Goal: Task Accomplishment & Management: Manage account settings

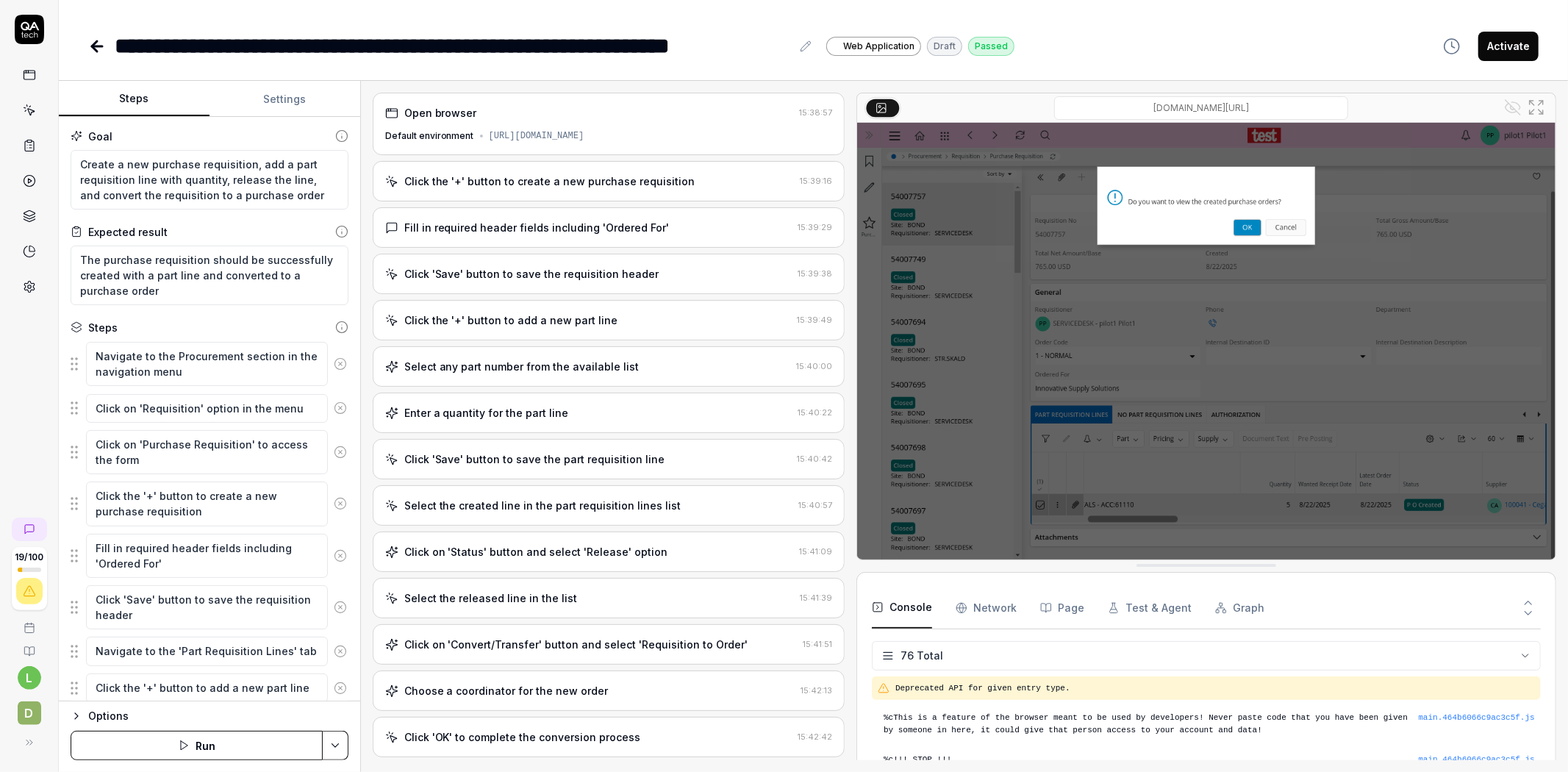
scroll to position [3054, 0]
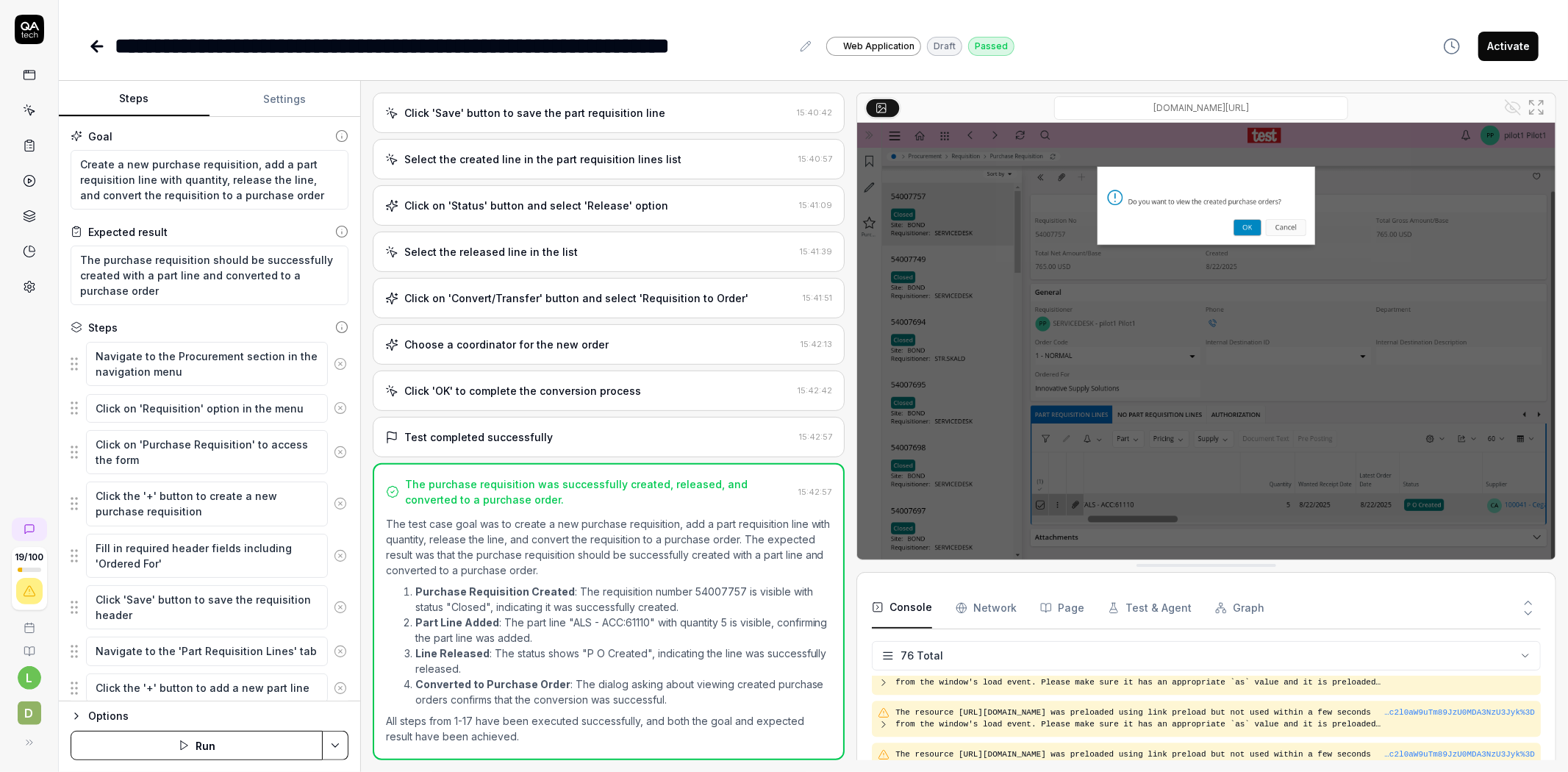
type textarea "*"
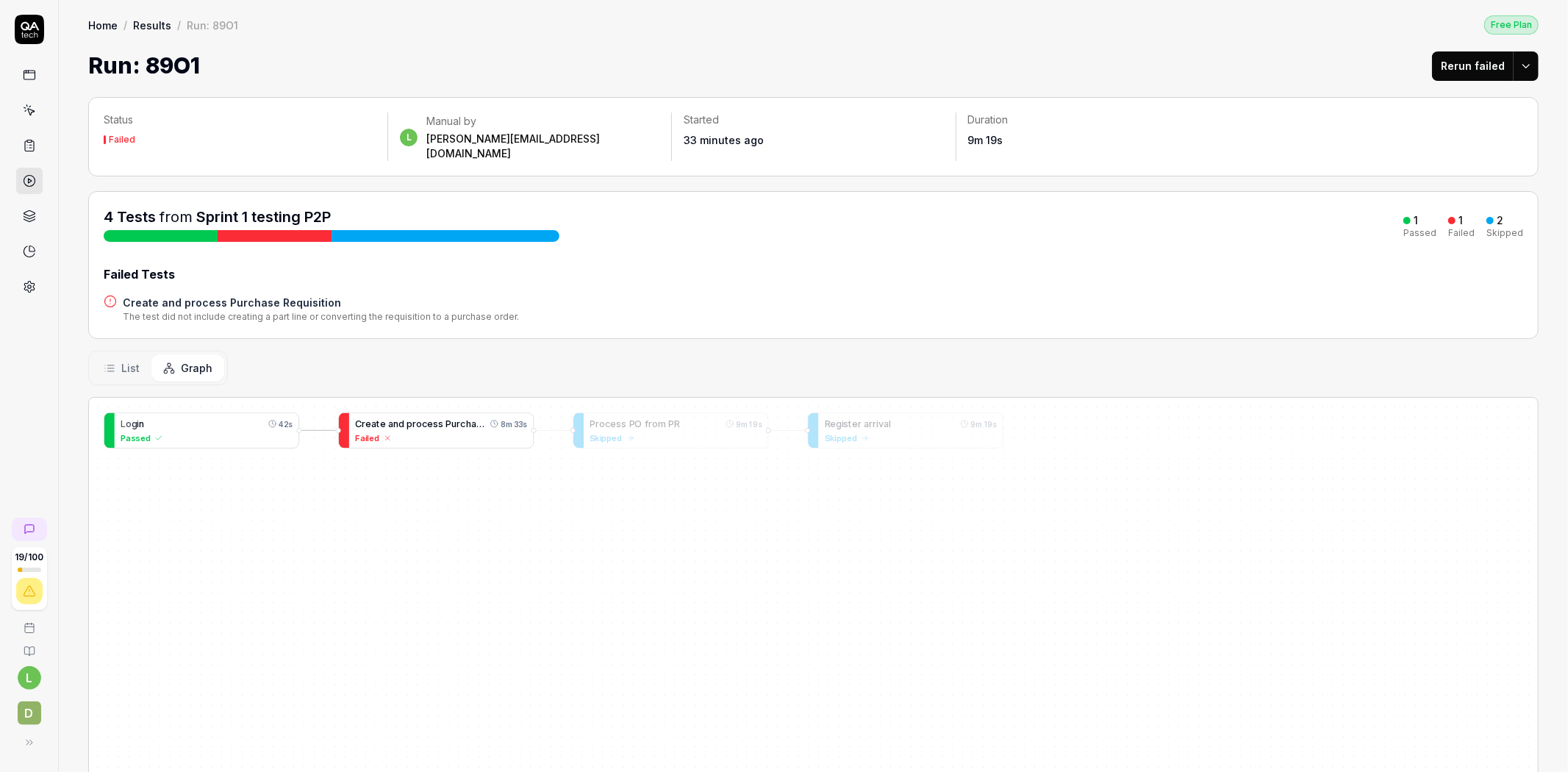
click at [438, 419] on span "s" at bounding box center [440, 424] width 5 height 11
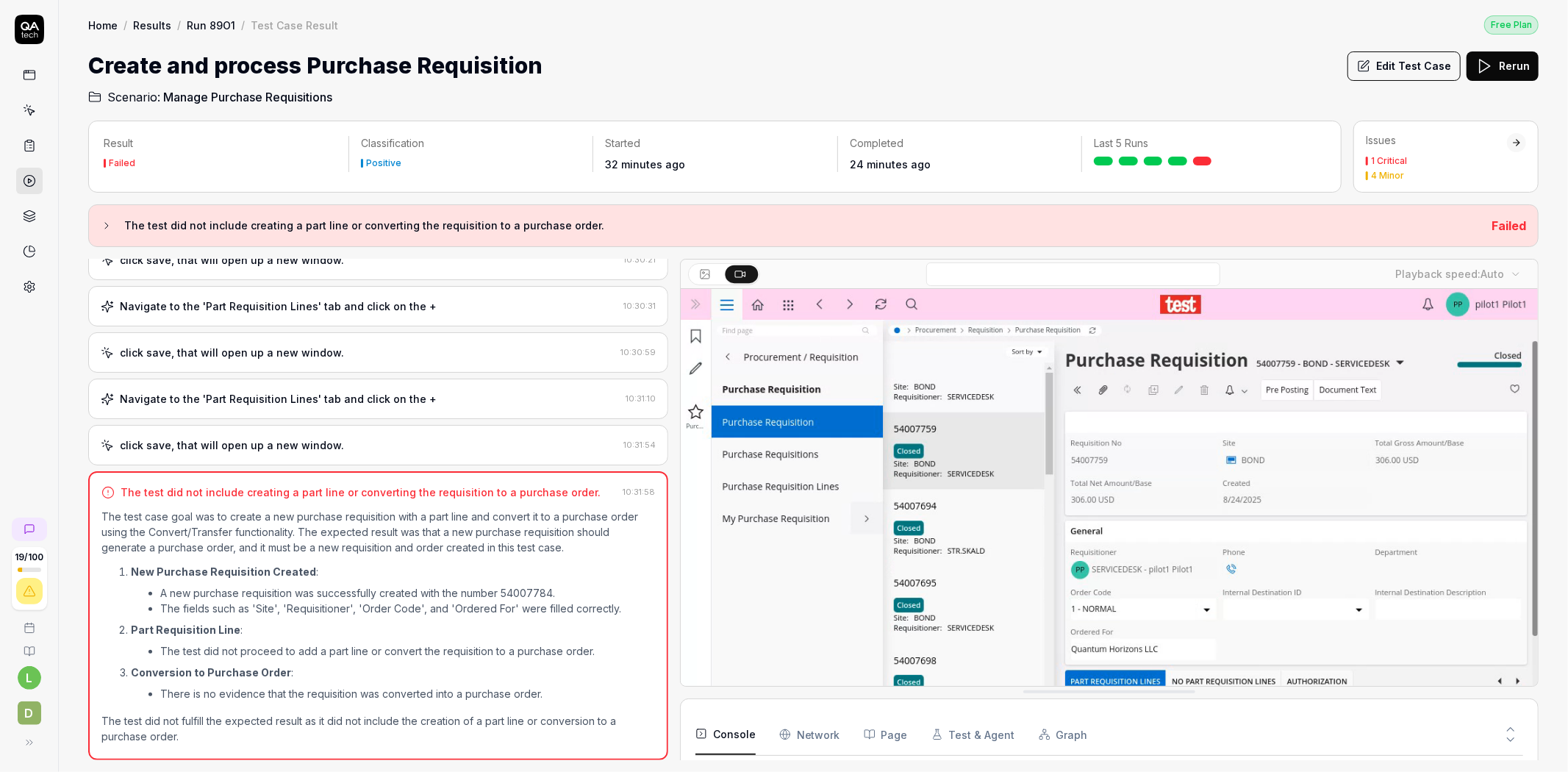
scroll to position [4089, 0]
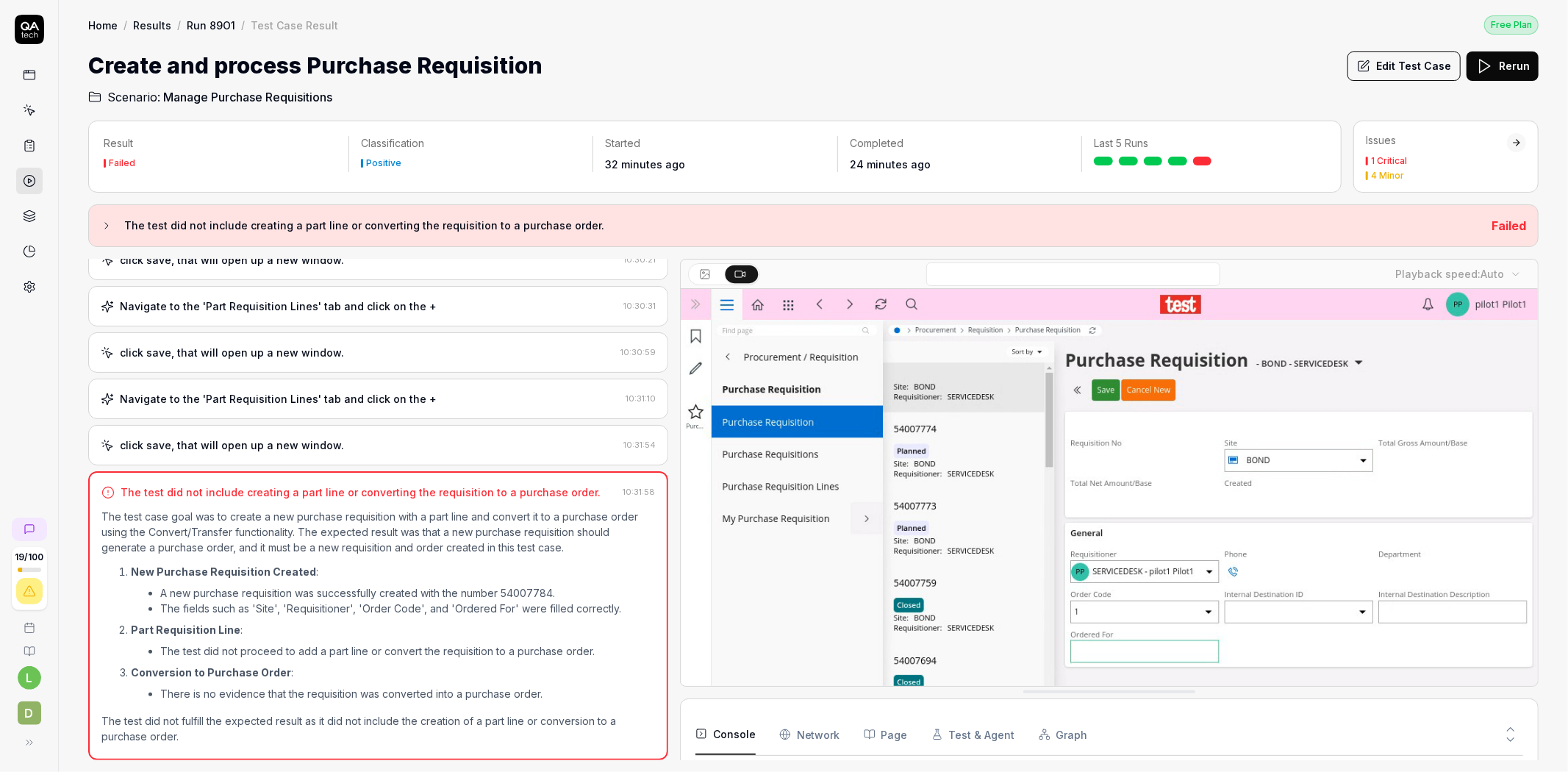
click at [480, 434] on div "click save, that will open up a new window. 10:31:54" at bounding box center [378, 445] width 580 height 40
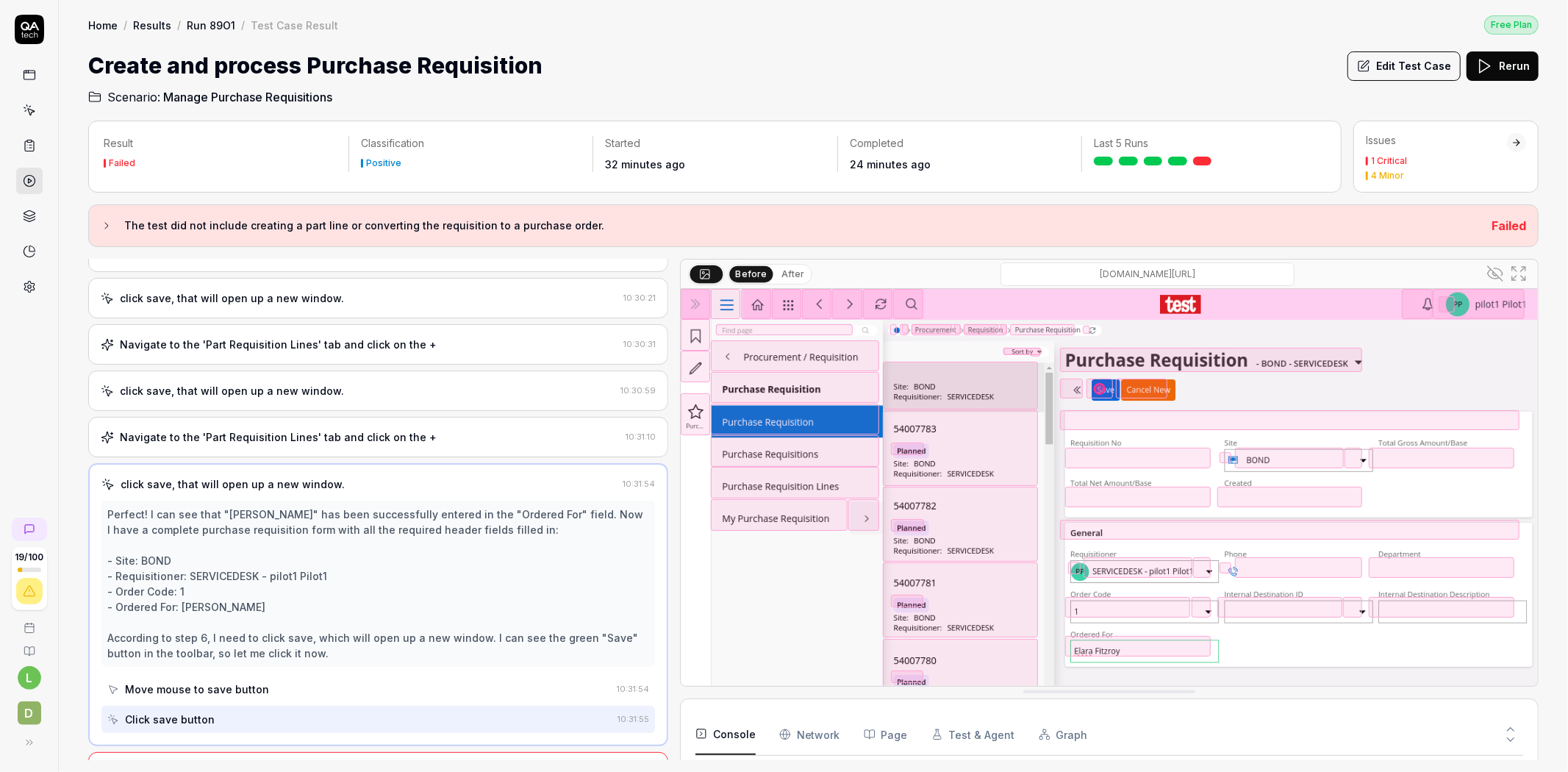
scroll to position [885, 0]
click at [487, 484] on div "click save, that will open up a new window. 10:31:54 Perfect! I can see that "[…" at bounding box center [378, 603] width 580 height 283
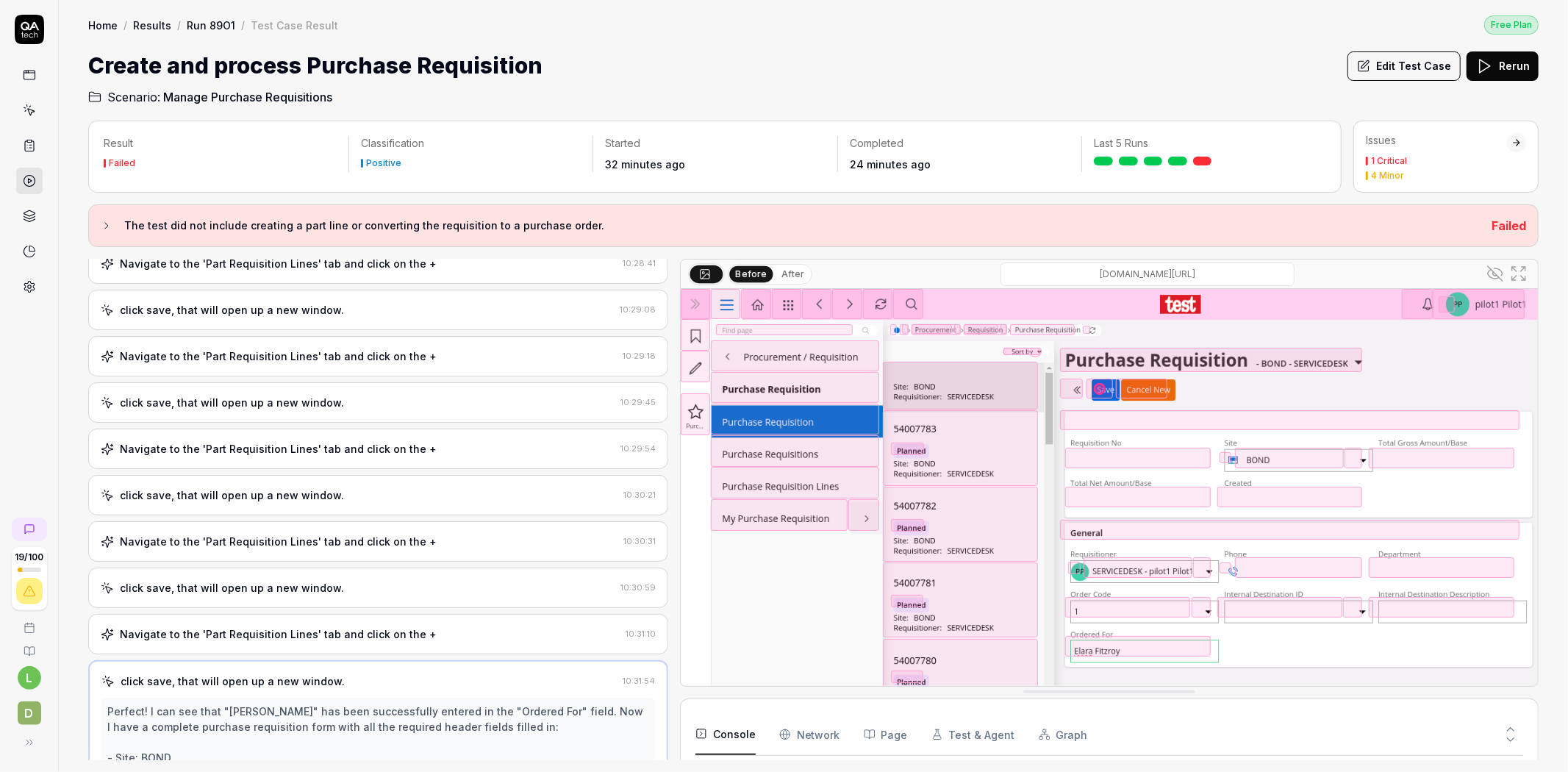
scroll to position [686, 0]
click at [1419, 67] on button "Edit Test Case" at bounding box center [1404, 66] width 113 height 29
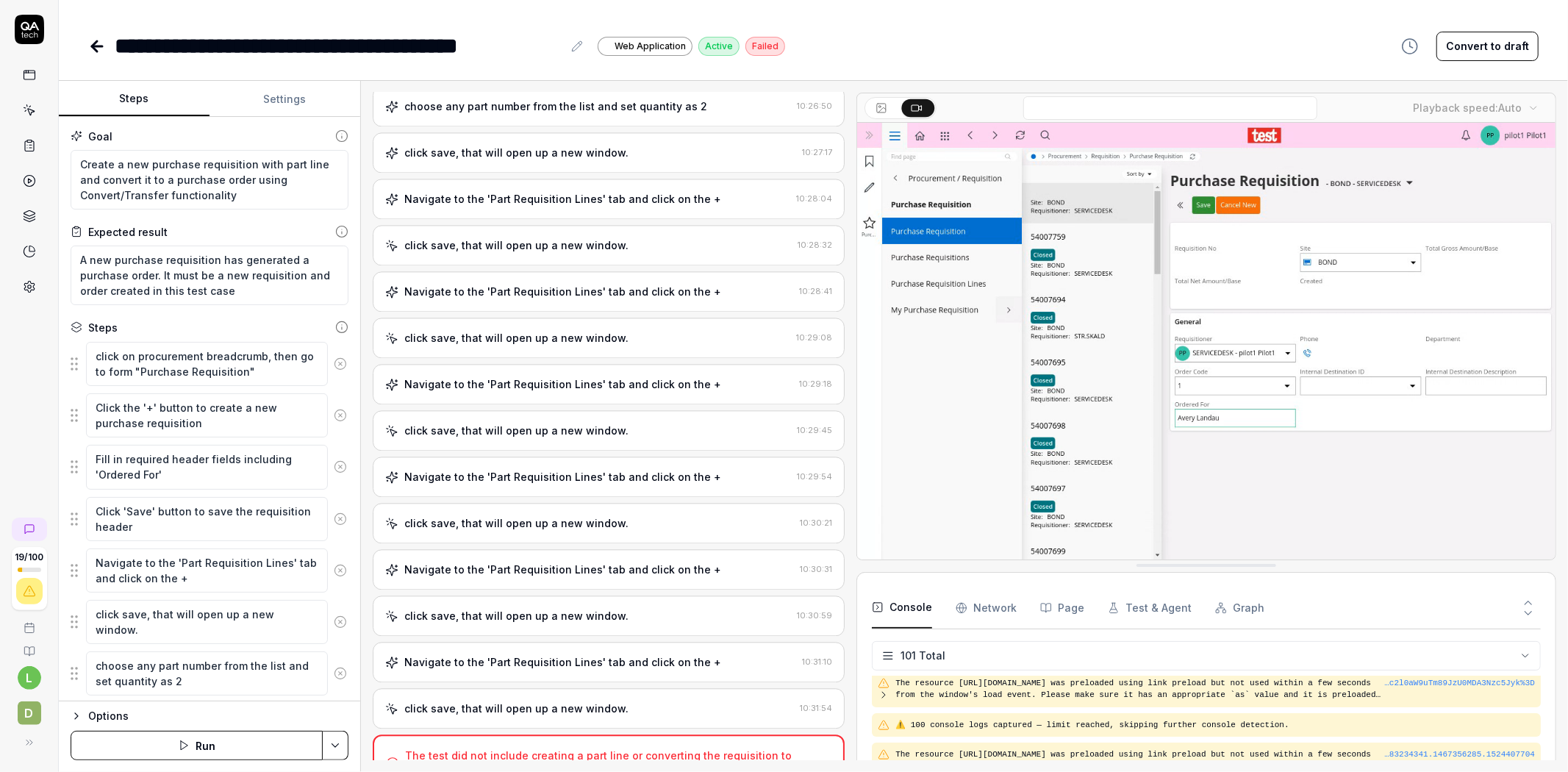
scroll to position [862, 0]
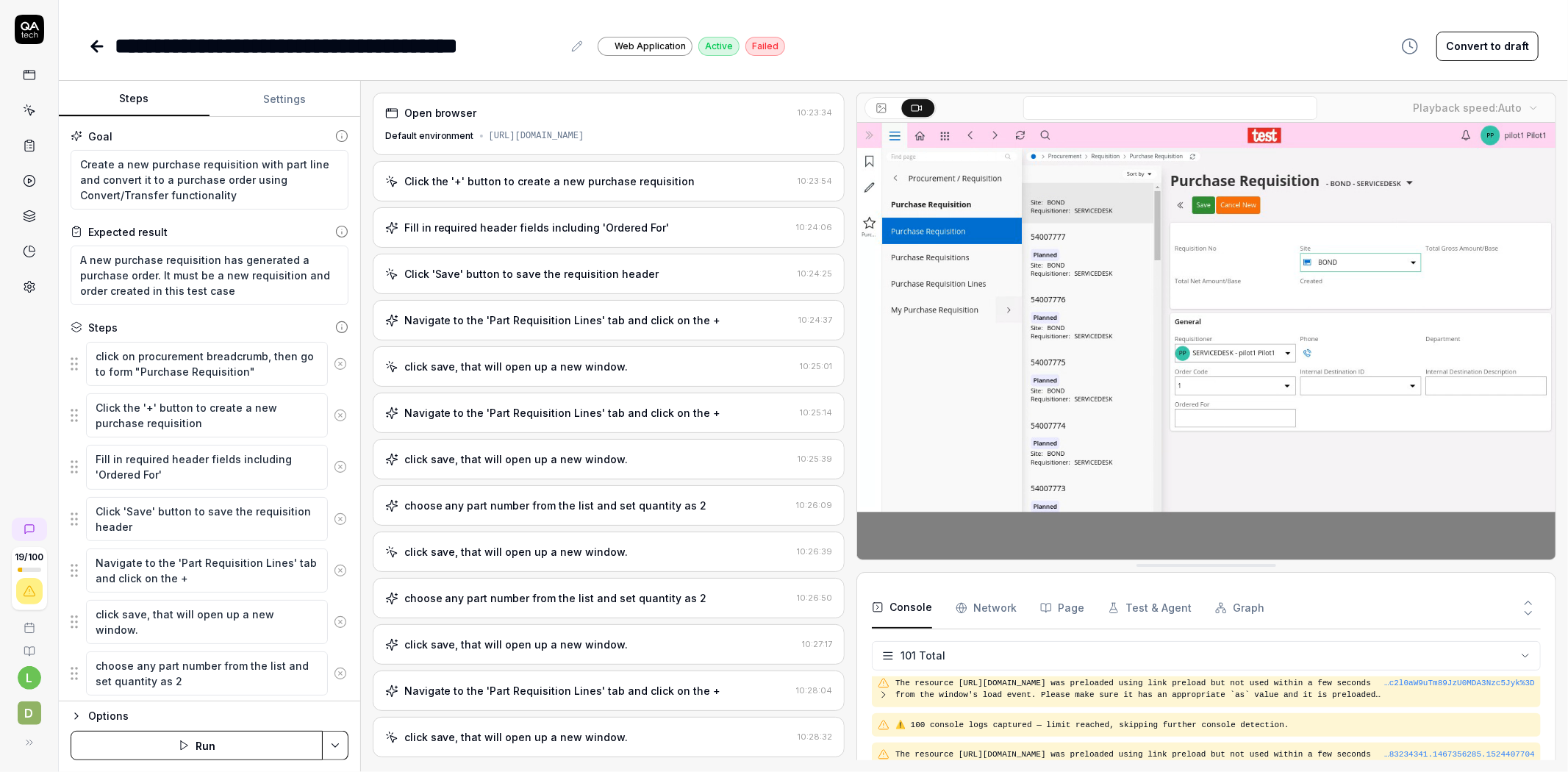
click at [728, 328] on div "Navigate to the 'Part Requisition Lines' tab and click on the +" at bounding box center [589, 320] width 408 height 15
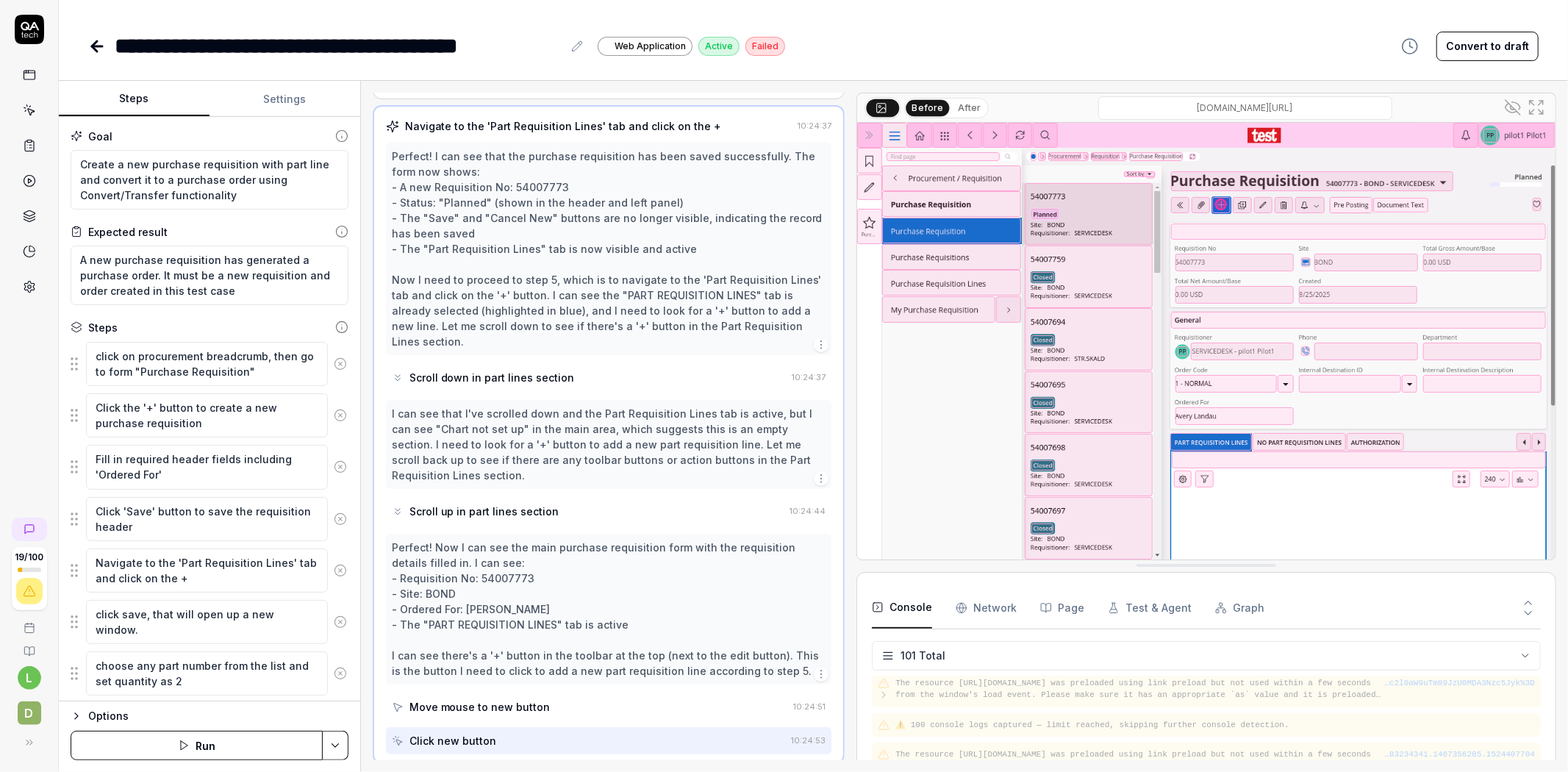
scroll to position [211, 0]
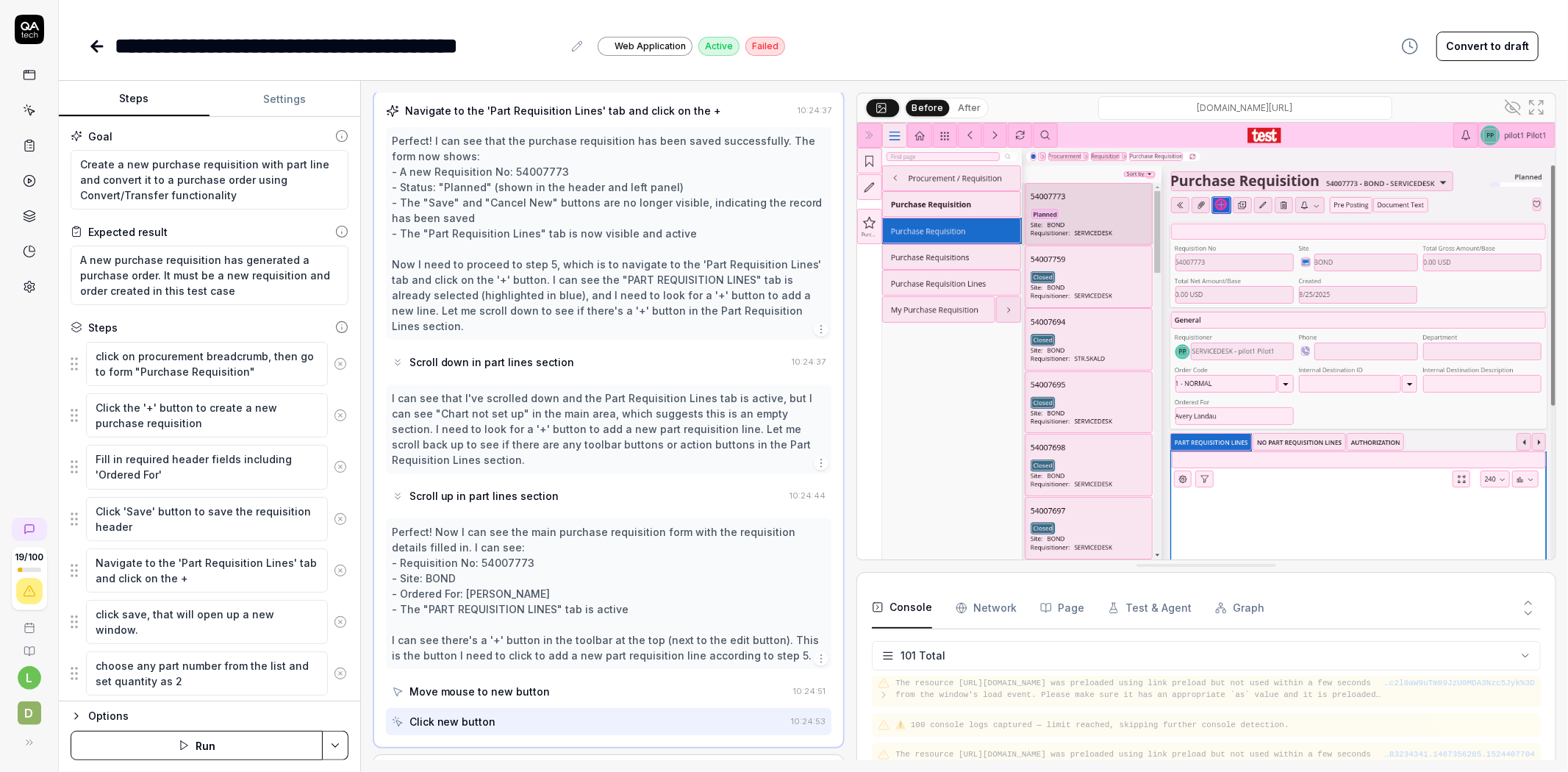
click at [570, 119] on div "Navigate to the 'Part Requisition Lines' tab and click on the +" at bounding box center [563, 111] width 317 height 15
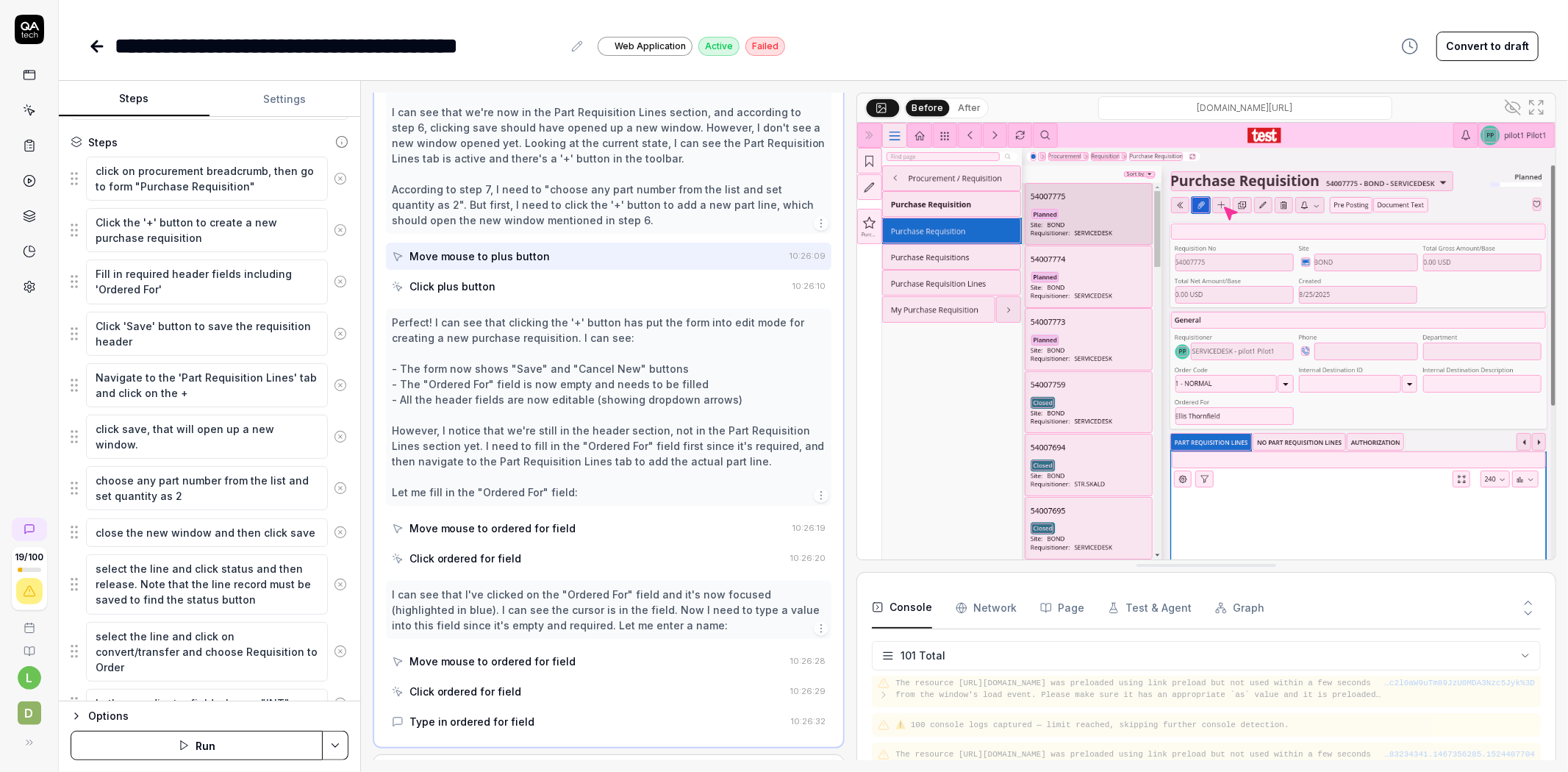
scroll to position [184, 0]
click at [224, 394] on textarea "Navigate to the 'Part Requisition Lines' tab and click on the +" at bounding box center [207, 386] width 242 height 44
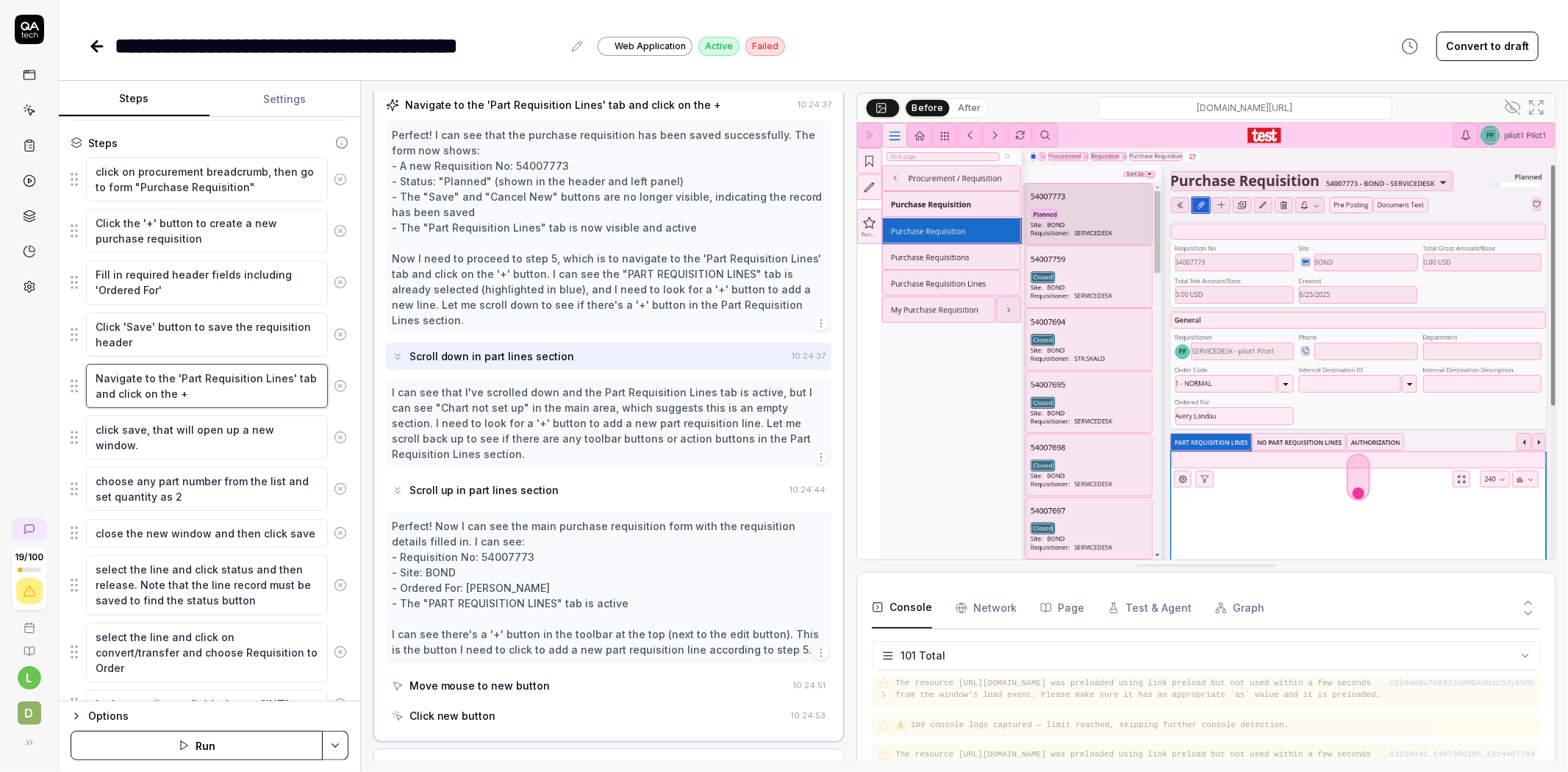
scroll to position [211, 0]
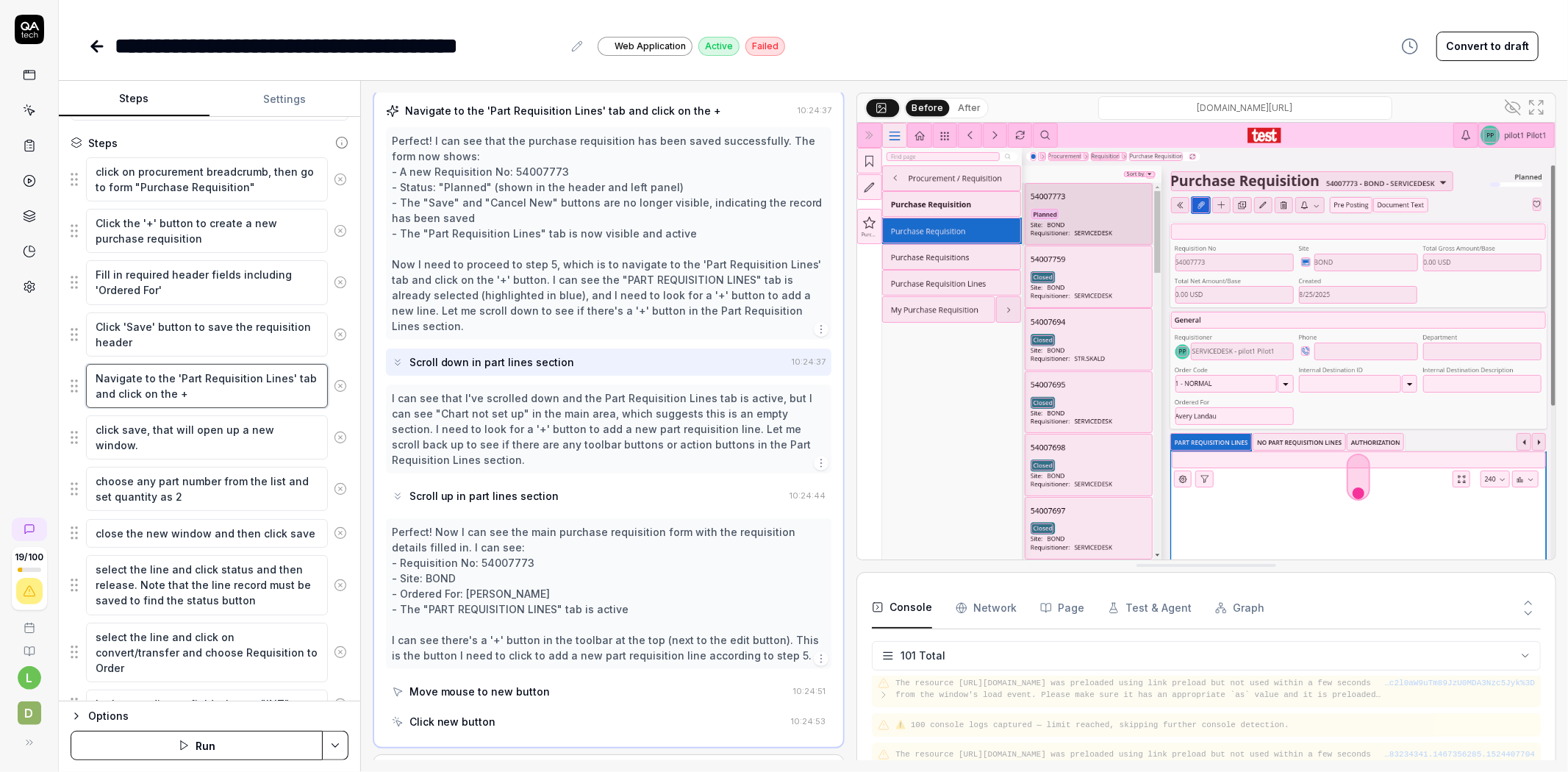
type textarea "*"
type textarea "Navigate to the 'Part Requisition Lines' tab and click on the +."
type textarea "*"
type textarea "Navigate to the 'Part Requisition Lines' tab and click on the +."
type textarea "*"
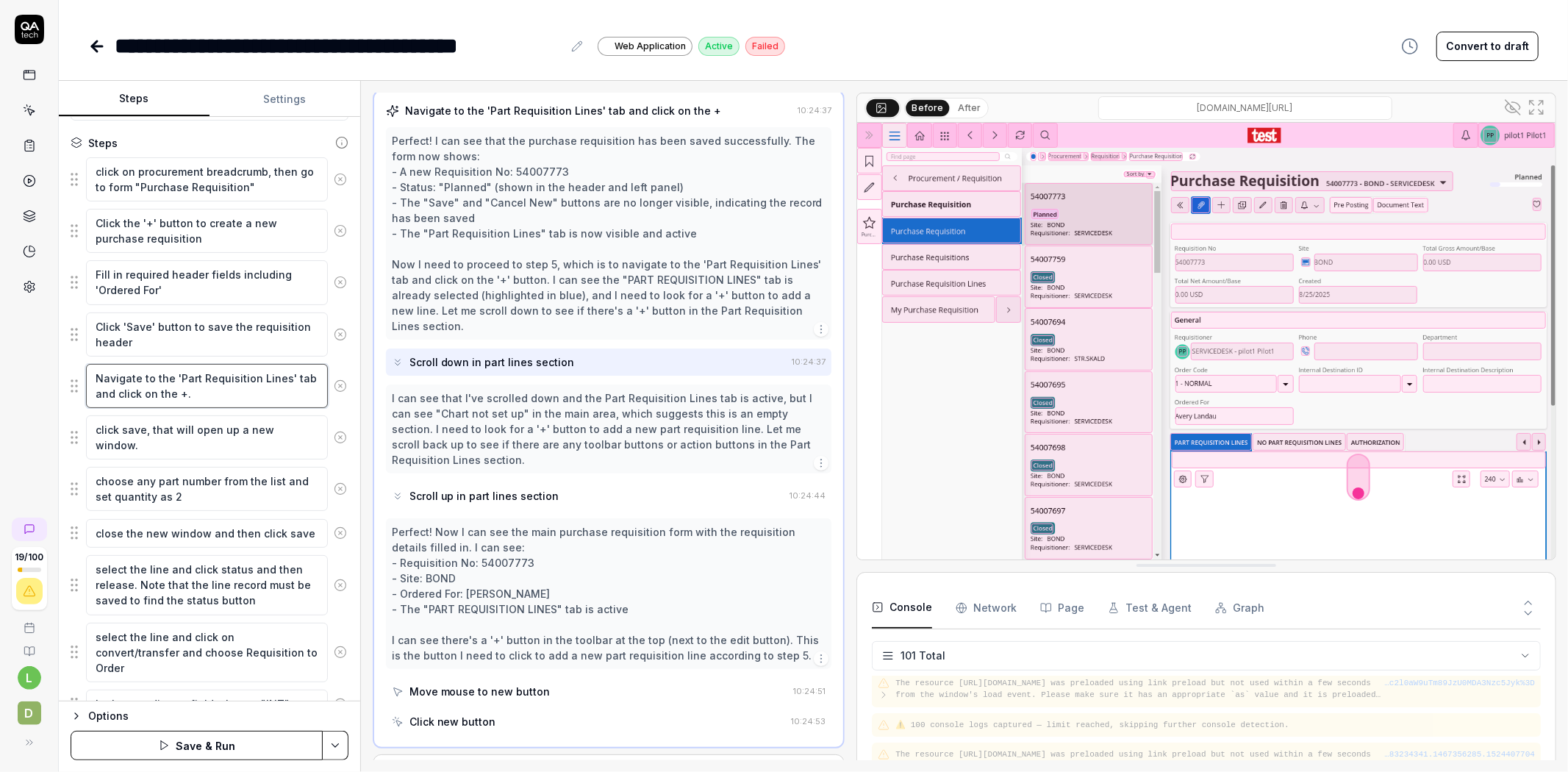
type textarea "Navigate to the 'Part Requisition Lines' tab and click on the +. I"
type textarea "*"
type textarea "Navigate to the 'Part Requisition Lines' tab and click on the +. IF"
type textarea "*"
type textarea "Navigate to the 'Part Requisition Lines' tab and click on the +. IF"
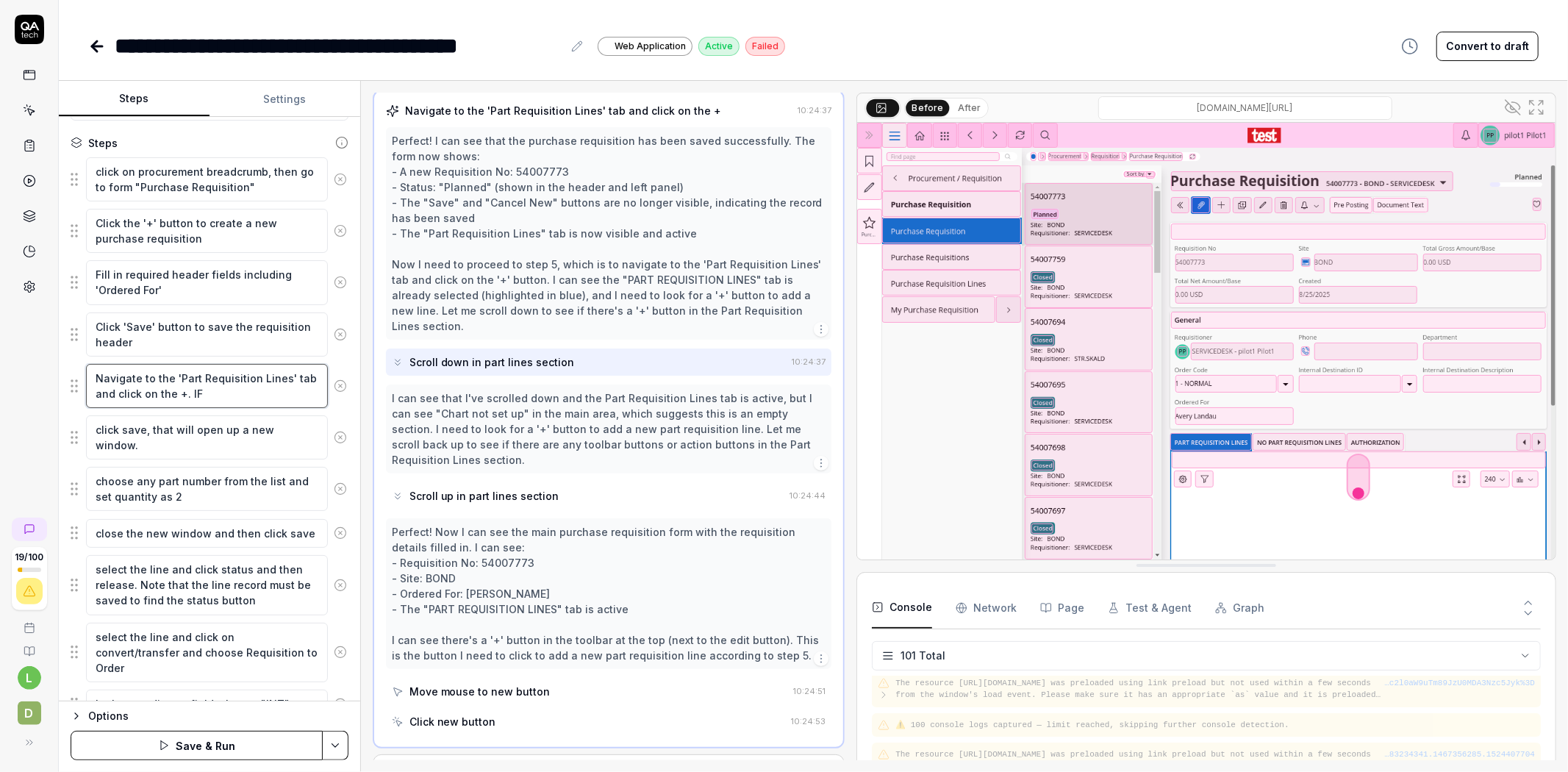
type textarea "*"
type textarea "Navigate to the 'Part Requisition Lines' tab and click on the +. IF n"
type textarea "*"
type textarea "Navigate to the 'Part Requisition Lines' tab and click on the +. IF no"
type textarea "*"
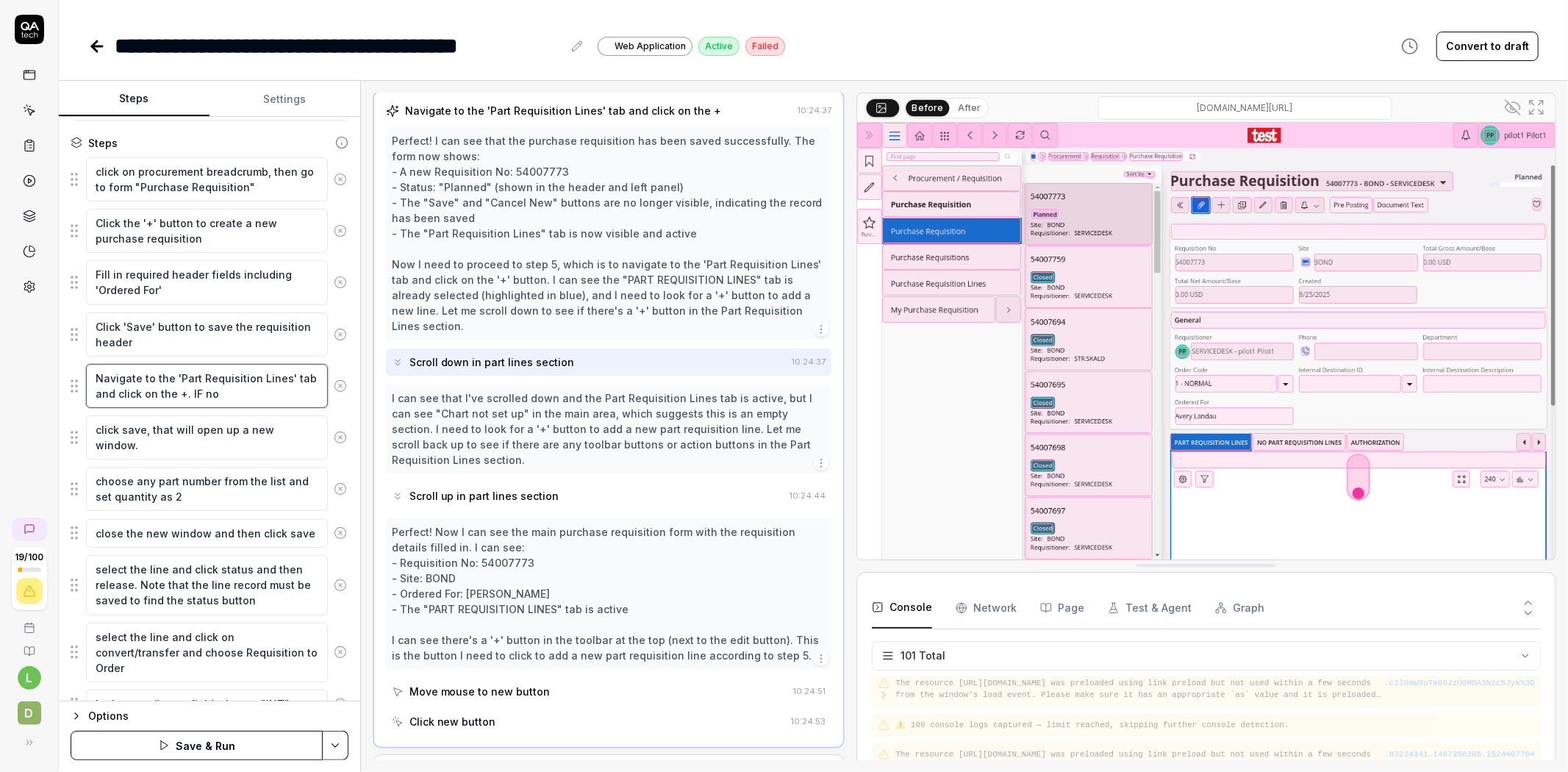
type textarea "Navigate to the 'Part Requisition Lines' tab and click on the +. IF no"
type textarea "*"
type textarea "Navigate to the 'Part Requisition Lines' tab and click on the +. IF no ""
type textarea "*"
type textarea "Navigate to the 'Part Requisition Lines' tab and click on the +. IF no "+"
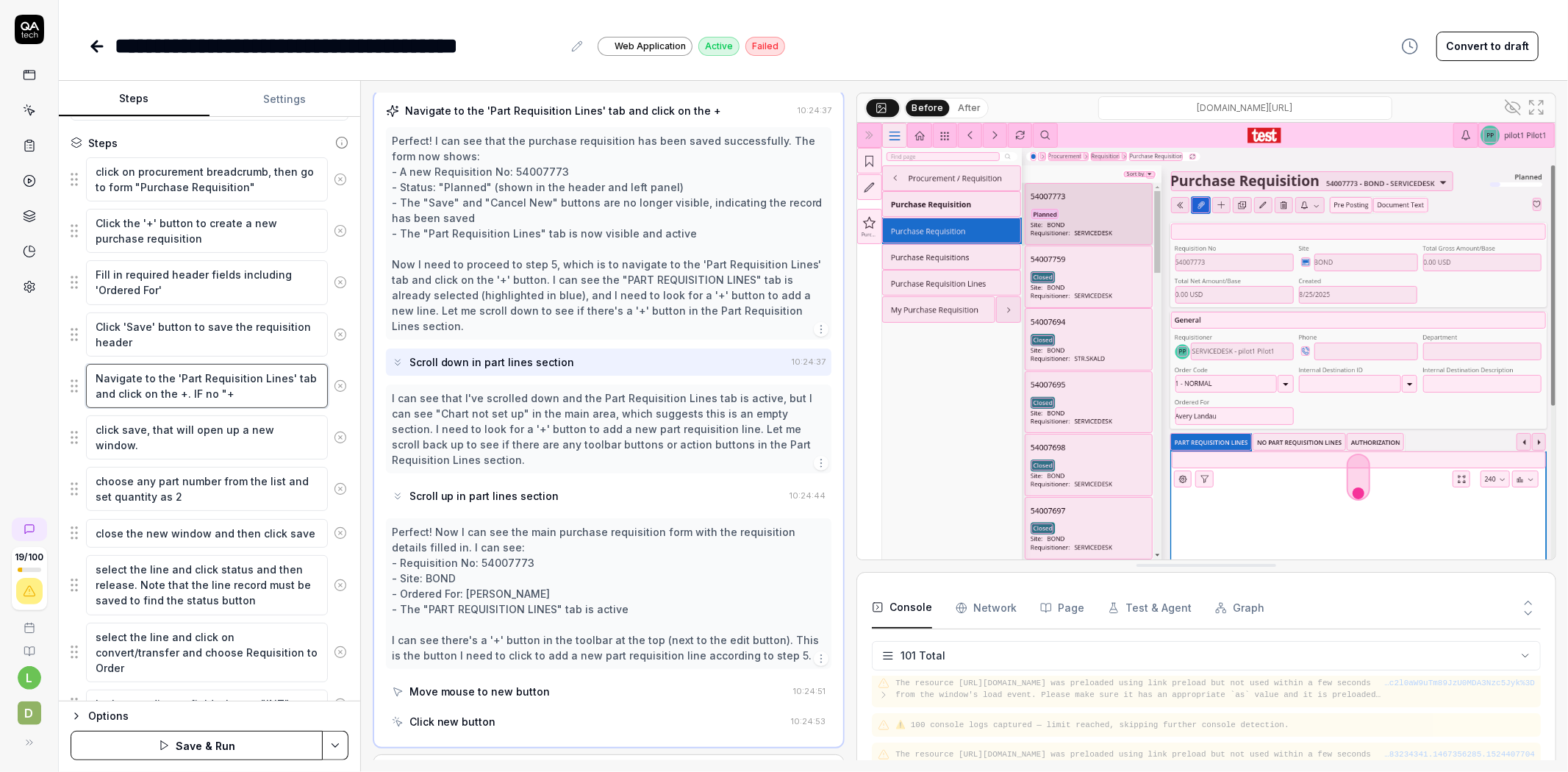
type textarea "*"
type textarea "Navigate to the 'Part Requisition Lines' tab and click on the +. IF no "+s"
type textarea "*"
type textarea "Navigate to the 'Part Requisition Lines' tab and click on the +. IF no "+si"
type textarea "*"
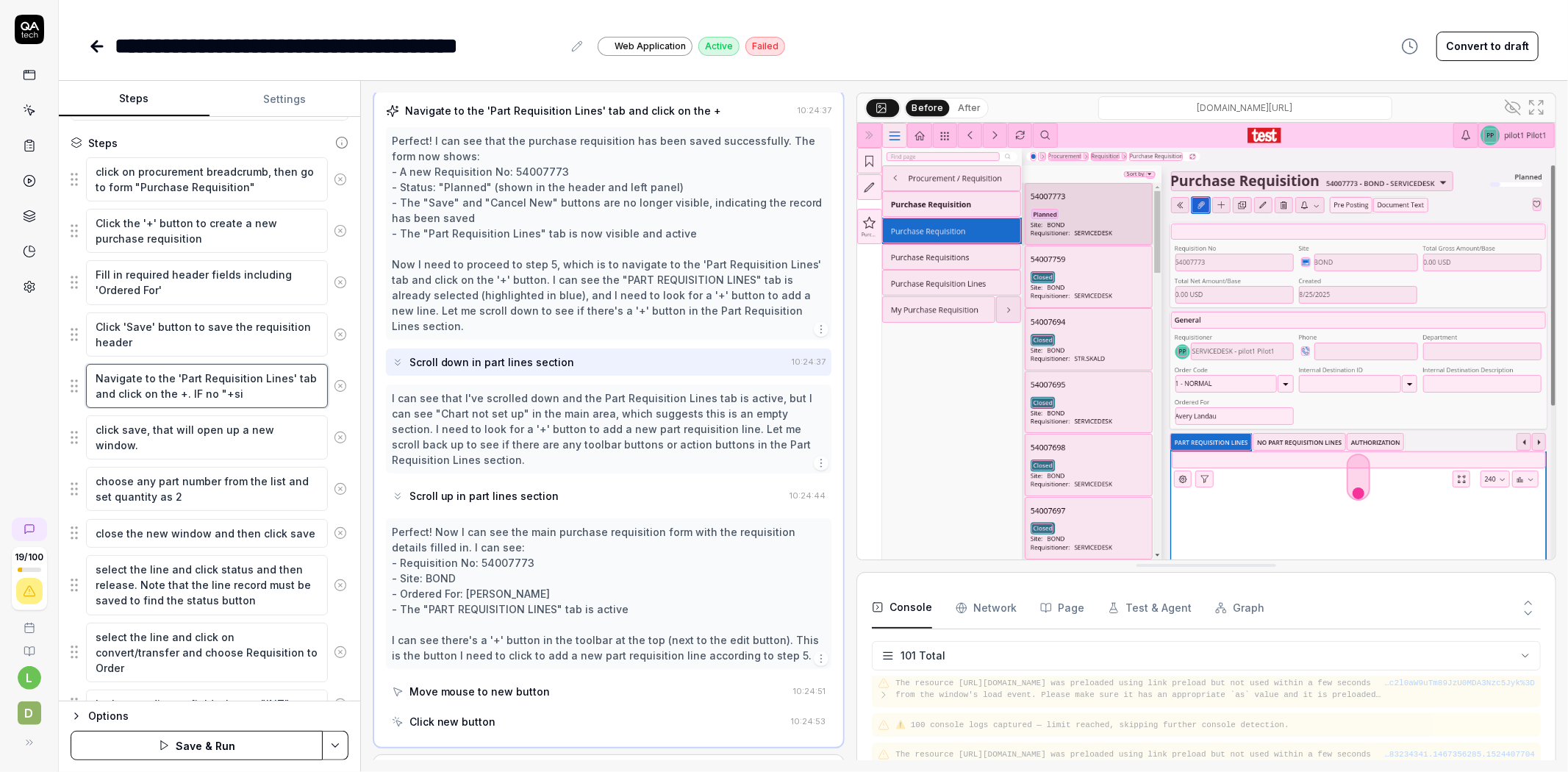
type textarea "Navigate to the 'Part Requisition Lines' tab and click on the +. IF no "+sig"
type textarea "*"
type textarea "Navigate to the 'Part Requisition Lines' tab and click on the +. IF no "+sign"
type textarea "*"
type textarea "Navigate to the 'Part Requisition Lines' tab and click on the +. IF no "+sign""
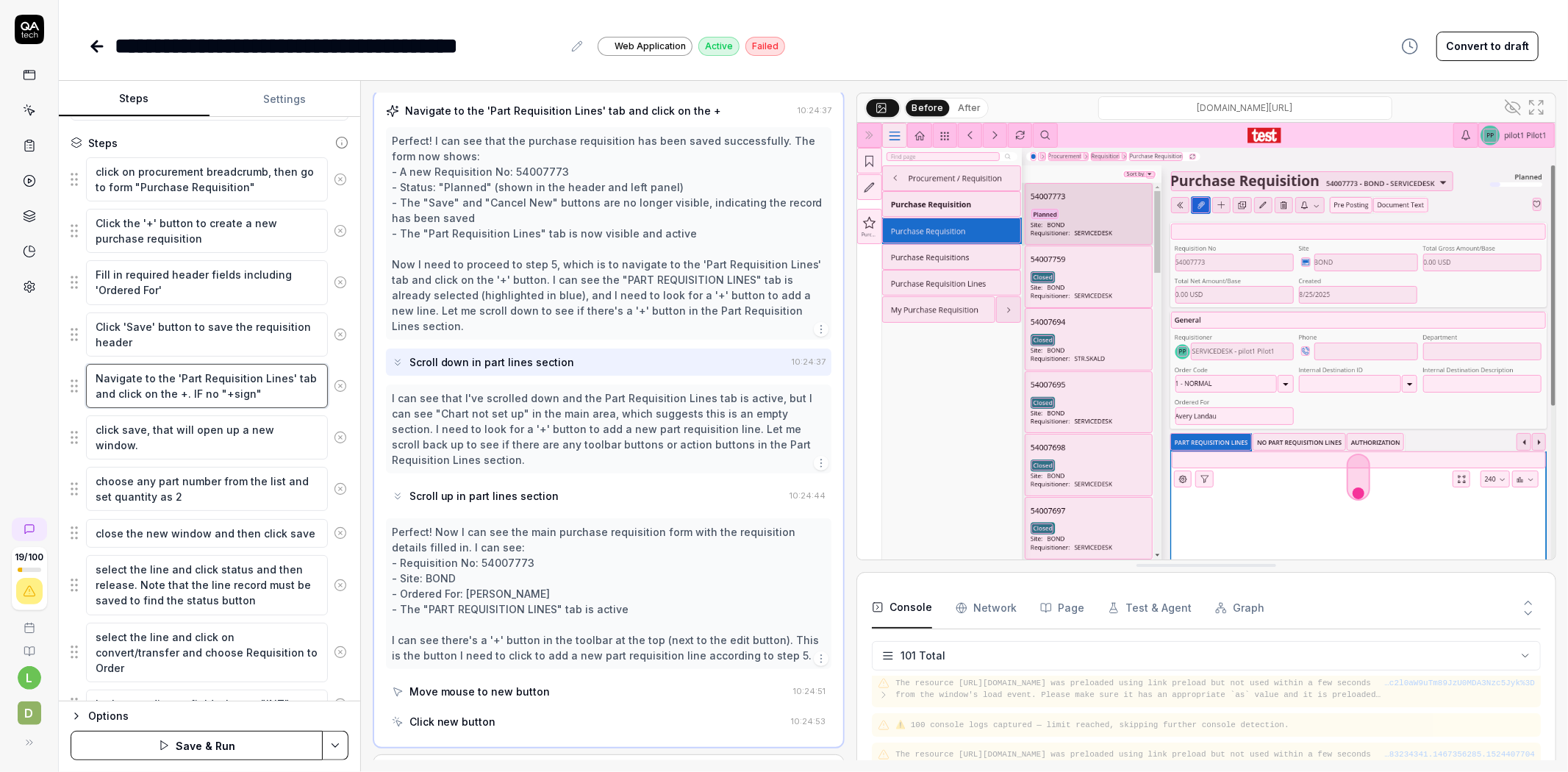
type textarea "*"
type textarea "Navigate to the 'Part Requisition Lines' tab and click on the +. IF no "+sign""
type textarea "*"
type textarea "Navigate to the 'Part Requisition Lines' tab and click on the +. IF no "+sign" e"
type textarea "*"
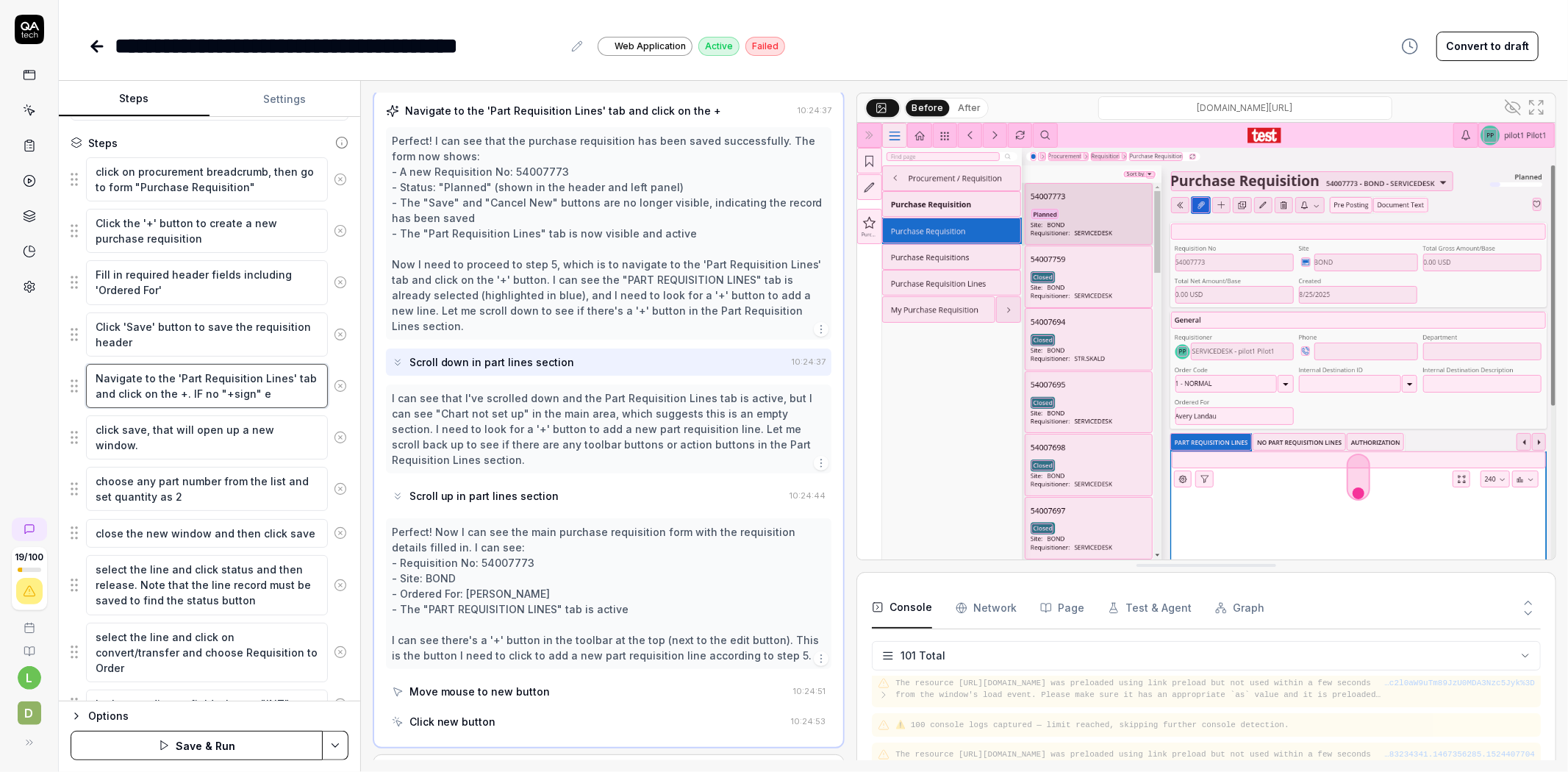
type textarea "Navigate to the 'Part Requisition Lines' tab and click on the +. IF no "+sign""
type textarea "*"
type textarea "Navigate to the 'Part Requisition Lines' tab and click on the +. IF no "+sign" i"
type textarea "*"
type textarea "Navigate to the 'Part Requisition Lines' tab and click on the +. IF no "+sign" …"
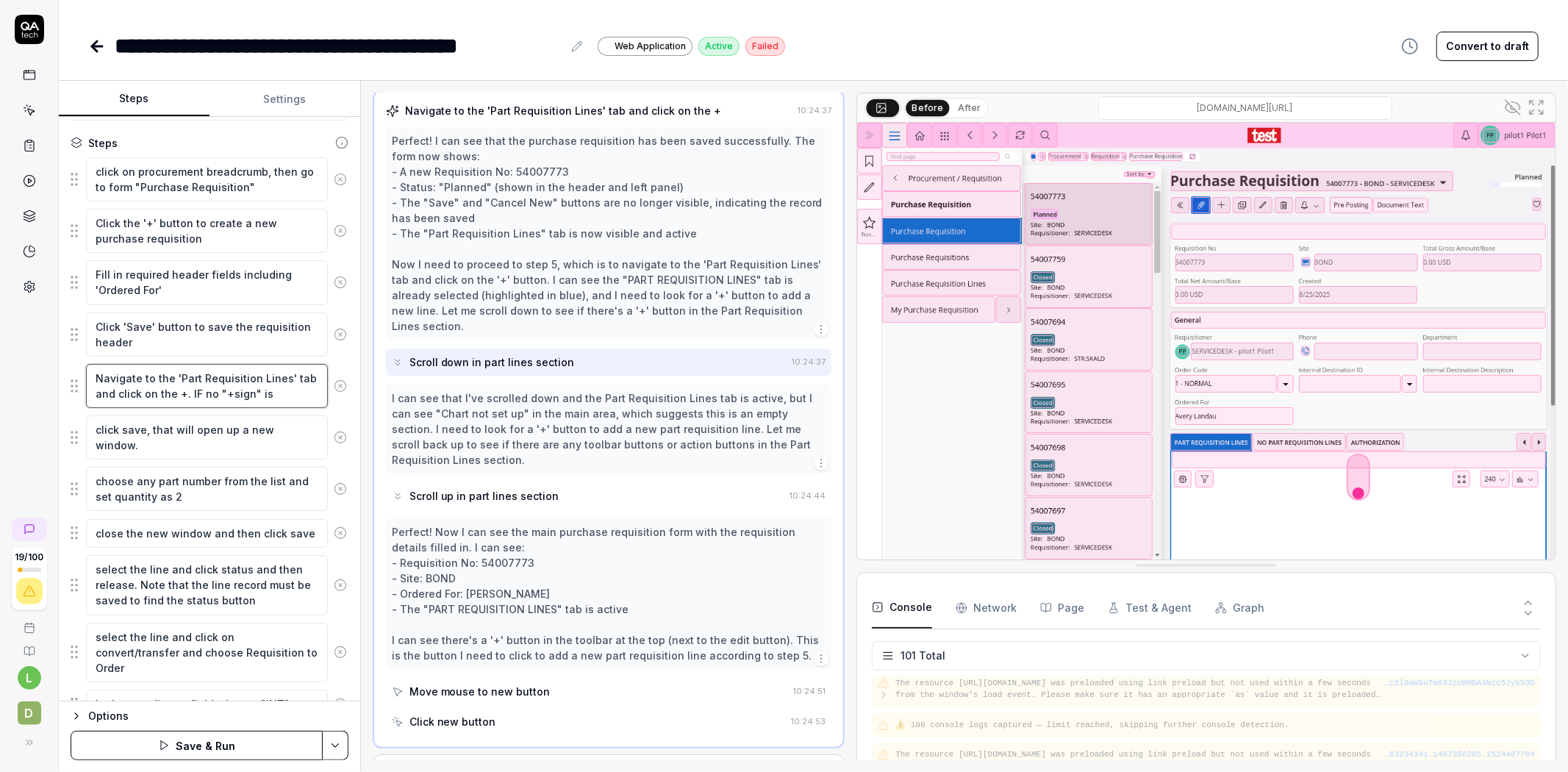
type textarea "*"
type textarea "Navigate to the 'Part Requisition Lines' tab and click on the +. IF no "+sign" …"
type textarea "*"
type textarea "Navigate to the 'Part Requisition Lines' tab and click on the +. IF no "+sign" …"
type textarea "*"
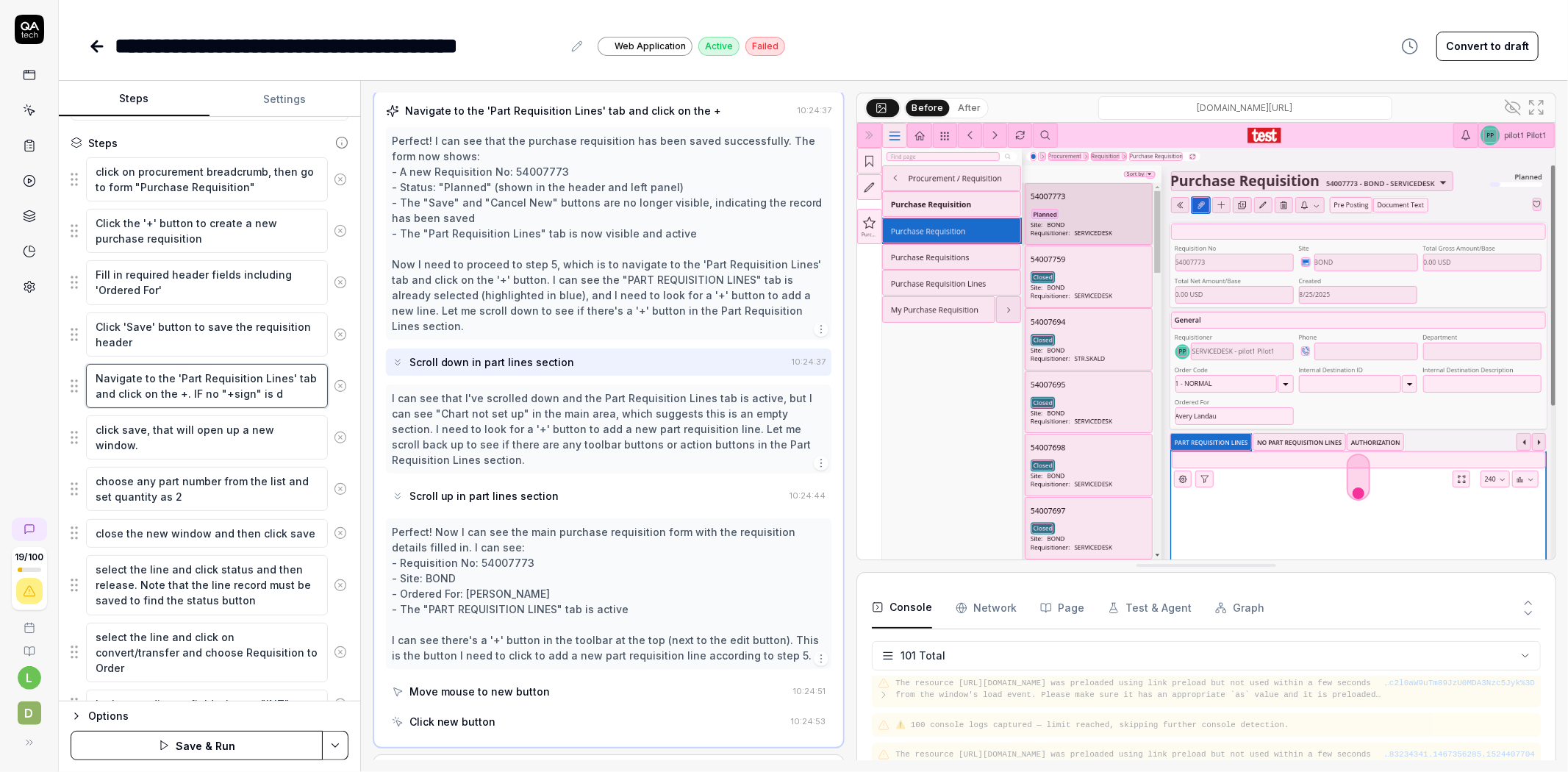
type textarea "Navigate to the 'Part Requisition Lines' tab and click on the +. IF no "+sign" …"
type textarea "*"
type textarea "Navigate to the 'Part Requisition Lines' tab and click on the +. IF no "+sign" …"
type textarea "*"
type textarea "Navigate to the 'Part Requisition Lines' tab and click on the +. IF no "+sign" …"
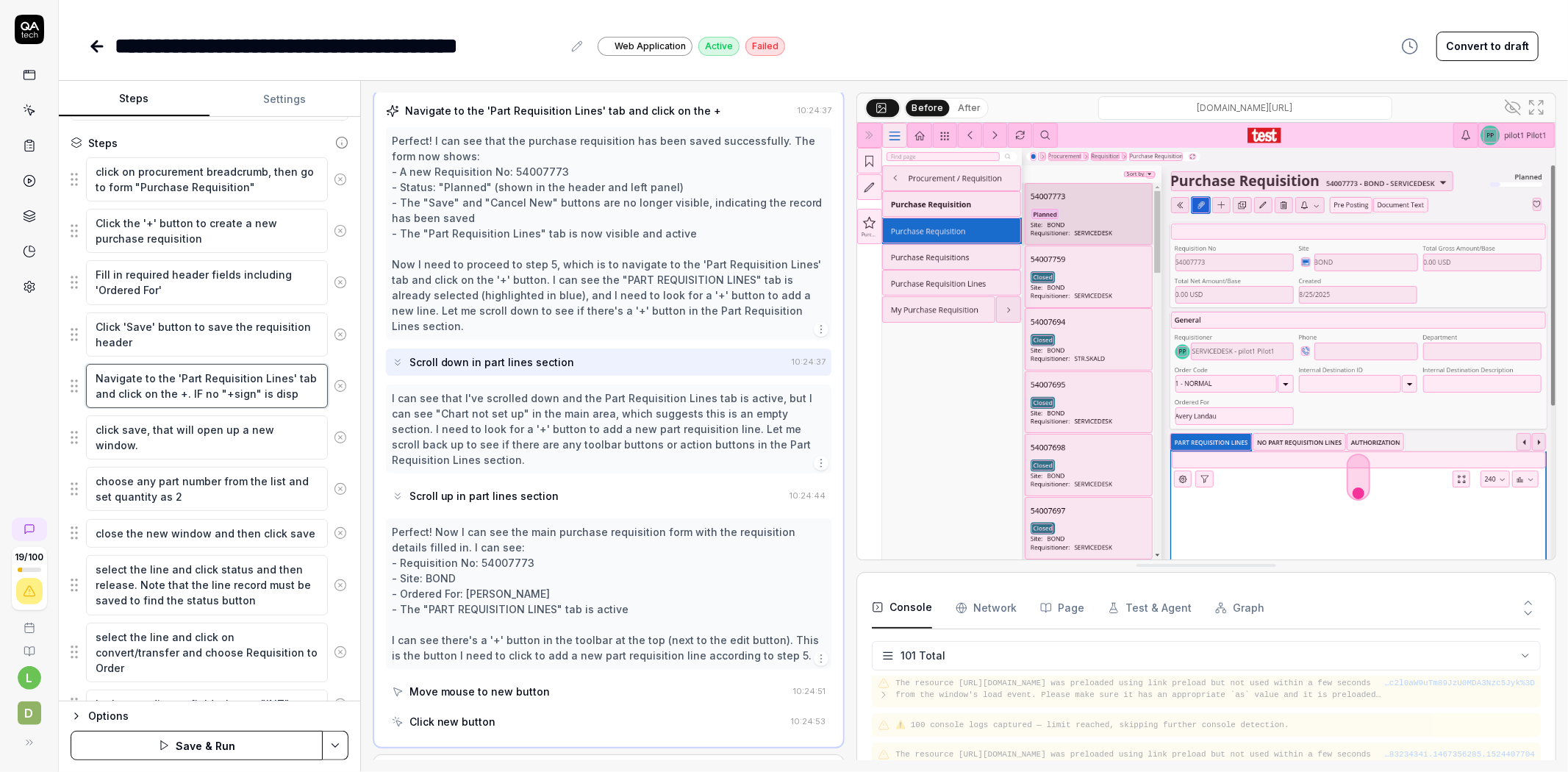
type textarea "*"
type textarea "Navigate to the 'Part Requisition Lines' tab and click on the +. IF no "+sign" …"
type textarea "*"
type textarea "Navigate to the 'Part Requisition Lines' tab and click on the +. IF no "+sign" …"
type textarea "*"
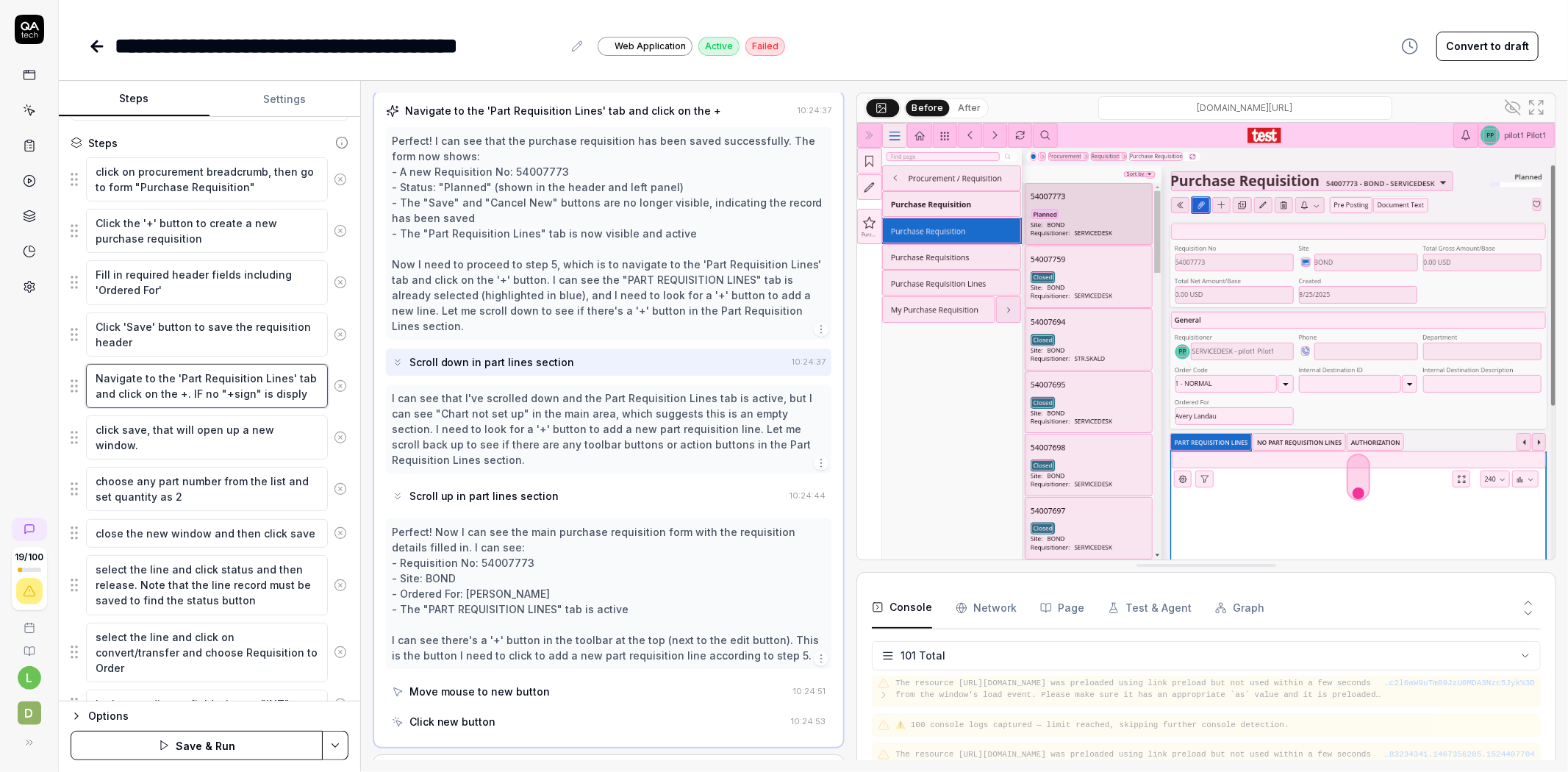
type textarea "Navigate to the 'Part Requisition Lines' tab and click on the +. IF no "+sign" …"
type textarea "*"
type textarea "Navigate to the 'Part Requisition Lines' tab and click on the +. IF no "+sign" …"
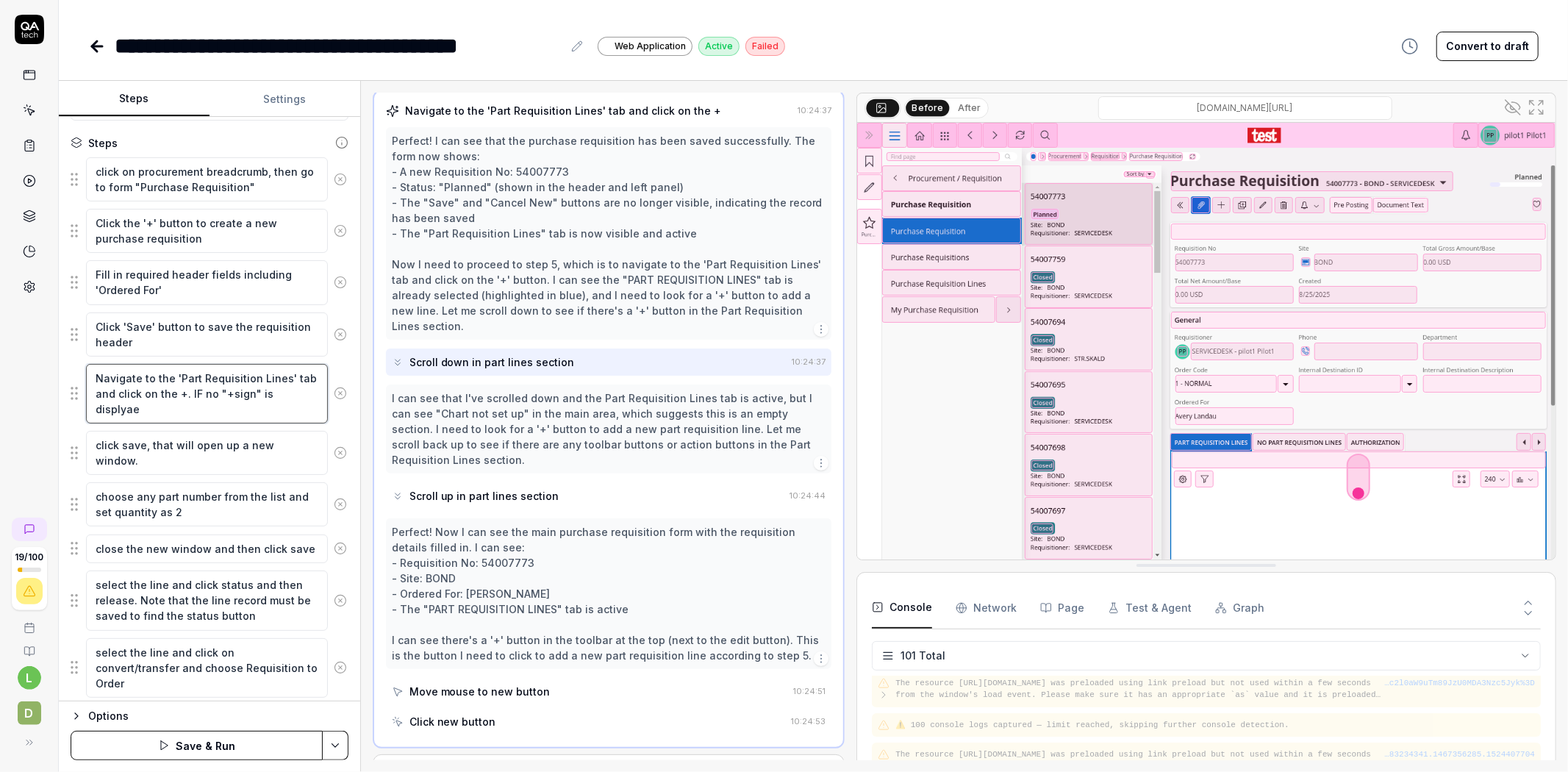
type textarea "*"
type textarea "Navigate to the 'Part Requisition Lines' tab and click on the +. IF no "+sign" …"
type textarea "*"
type textarea "Navigate to the 'Part Requisition Lines' tab and click on the +. IF no "+sign" …"
type textarea "*"
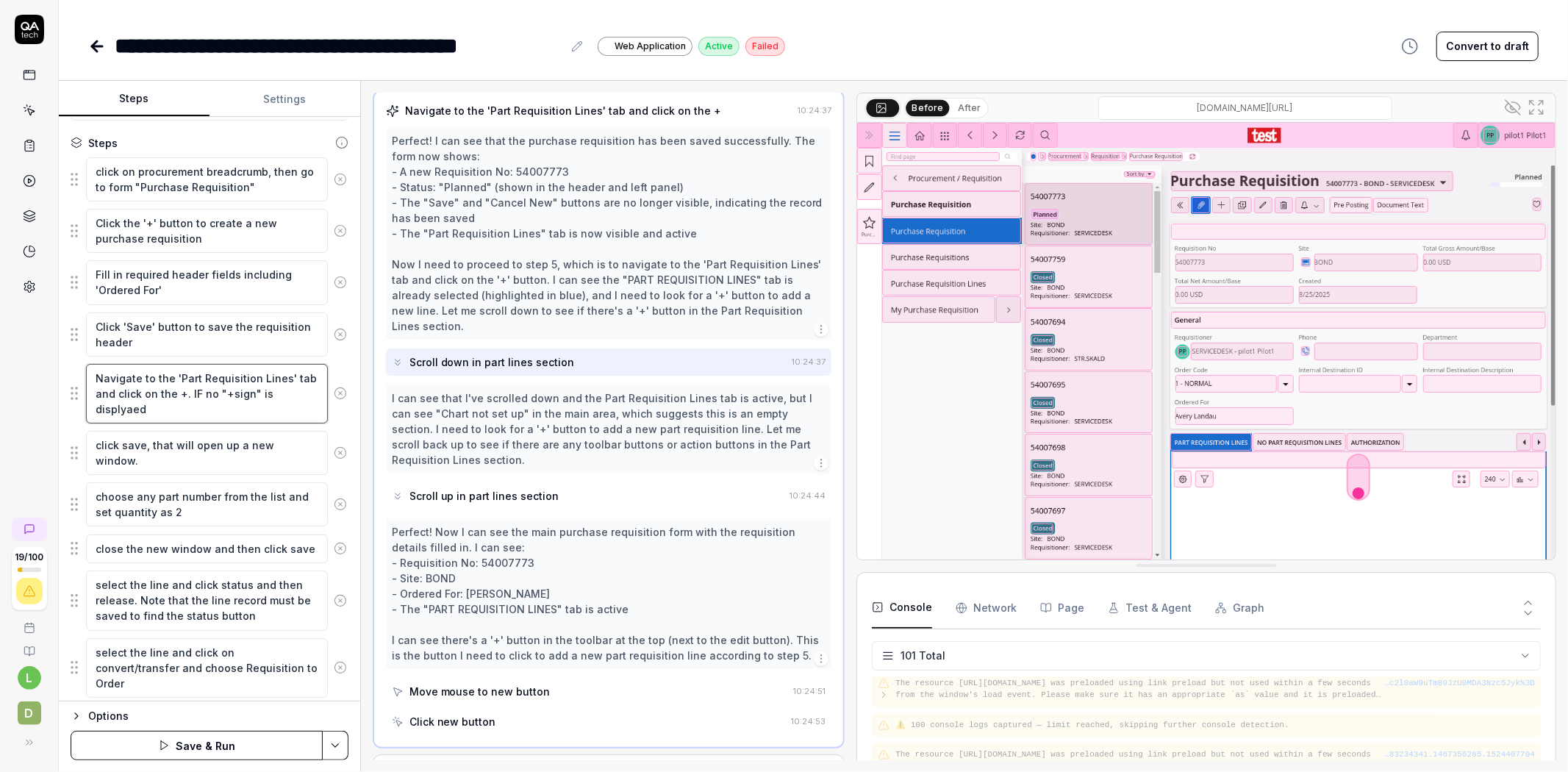
type textarea "Navigate to the 'Part Requisition Lines' tab and click on the +. IF no "+sign" …"
type textarea "*"
type textarea "Navigate to the 'Part Requisition Lines' tab and click on the +. IF no "+sign" …"
type textarea "*"
type textarea "Navigate to the 'Part Requisition Lines' tab and click on the +. IF no "+sign" …"
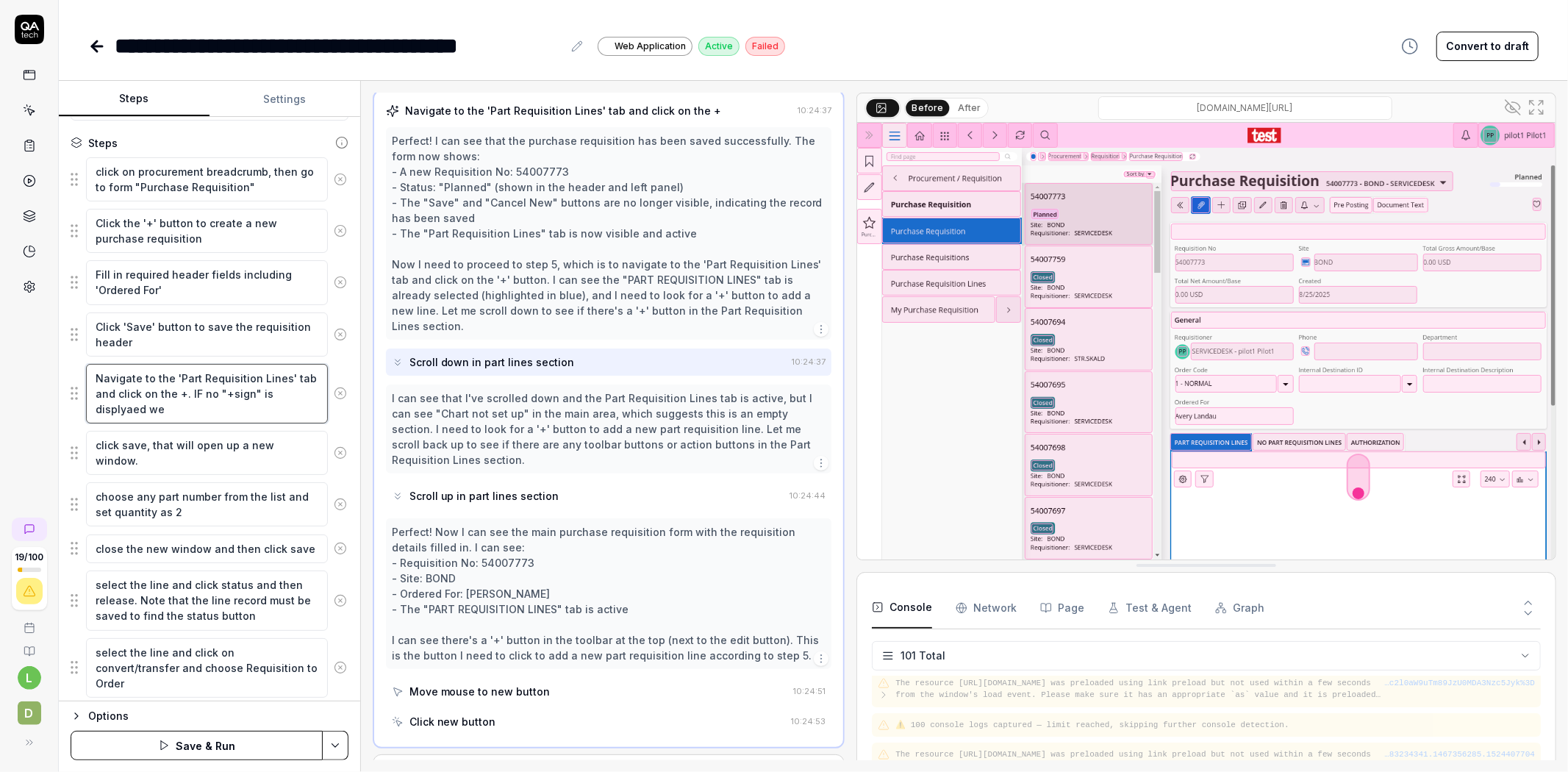
type textarea "*"
type textarea "Navigate to the 'Part Requisition Lines' tab and click on the +. IF no "+sign" …"
type textarea "*"
type textarea "Navigate to the 'Part Requisition Lines' tab and click on the +. IF no "+sign" …"
type textarea "*"
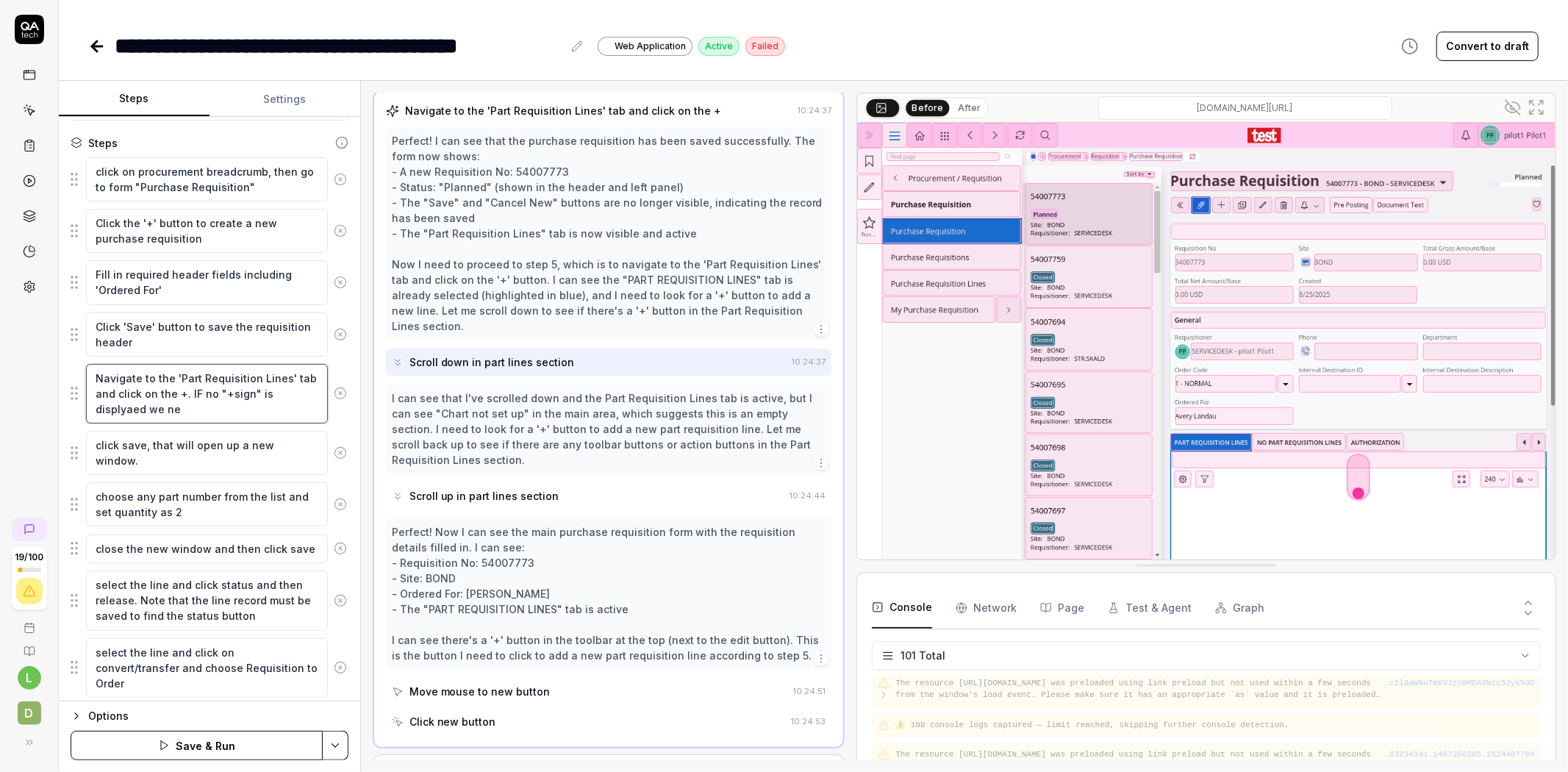
type textarea "Navigate to the 'Part Requisition Lines' tab and click on the +. IF no "+sign" …"
type textarea "*"
type textarea "Navigate to the 'Part Requisition Lines' tab and click on the +. IF no "+sign" …"
type textarea "*"
type textarea "Navigate to the 'Part Requisition Lines' tab and click on the +. IF no "+sign" …"
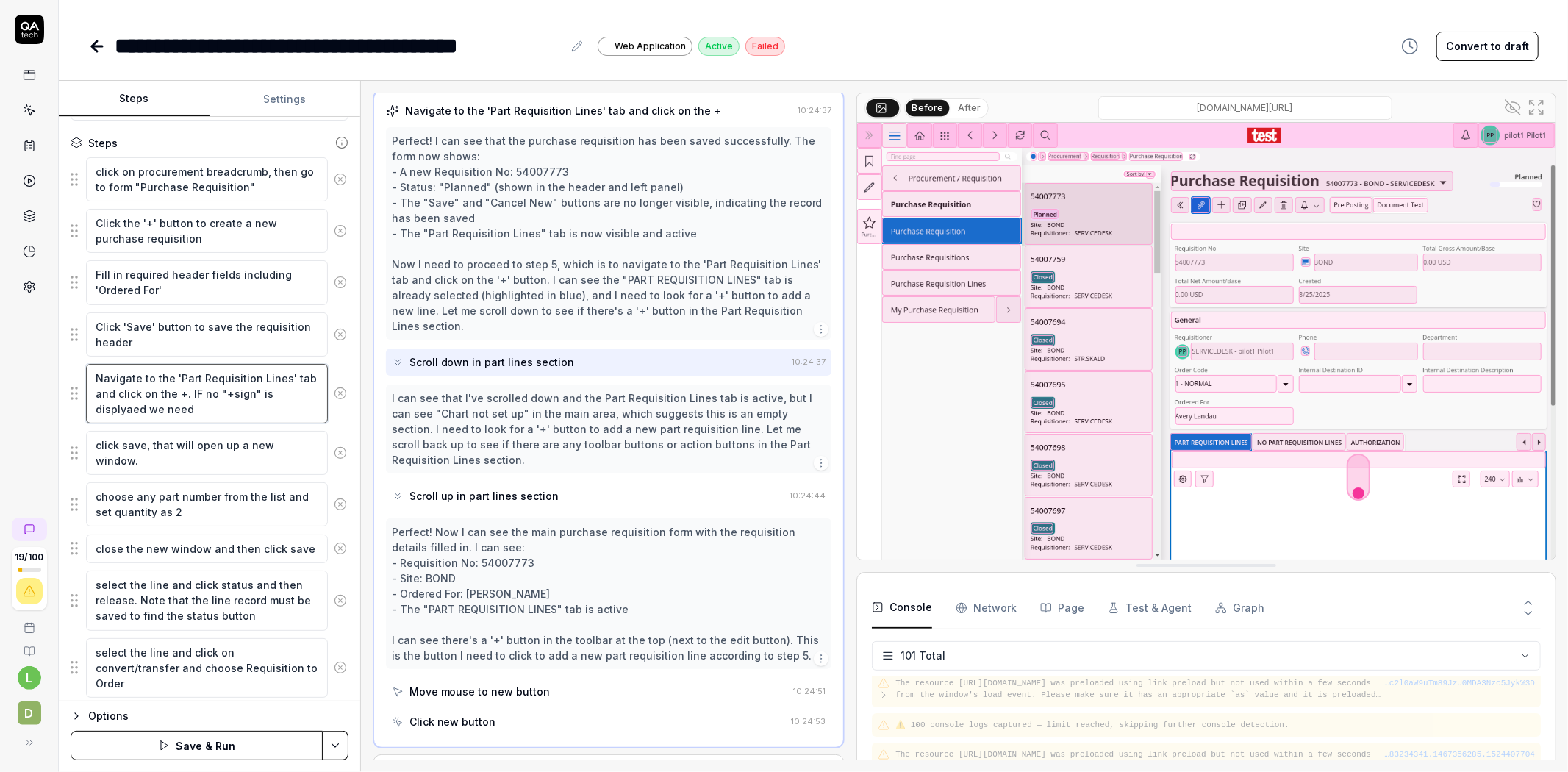
type textarea "*"
type textarea "Navigate to the 'Part Requisition Lines' tab and click on the +. IF no "+sign" …"
type textarea "*"
type textarea "Navigate to the 'Part Requisition Lines' tab and click on the +. IF no "+sign" …"
type textarea "*"
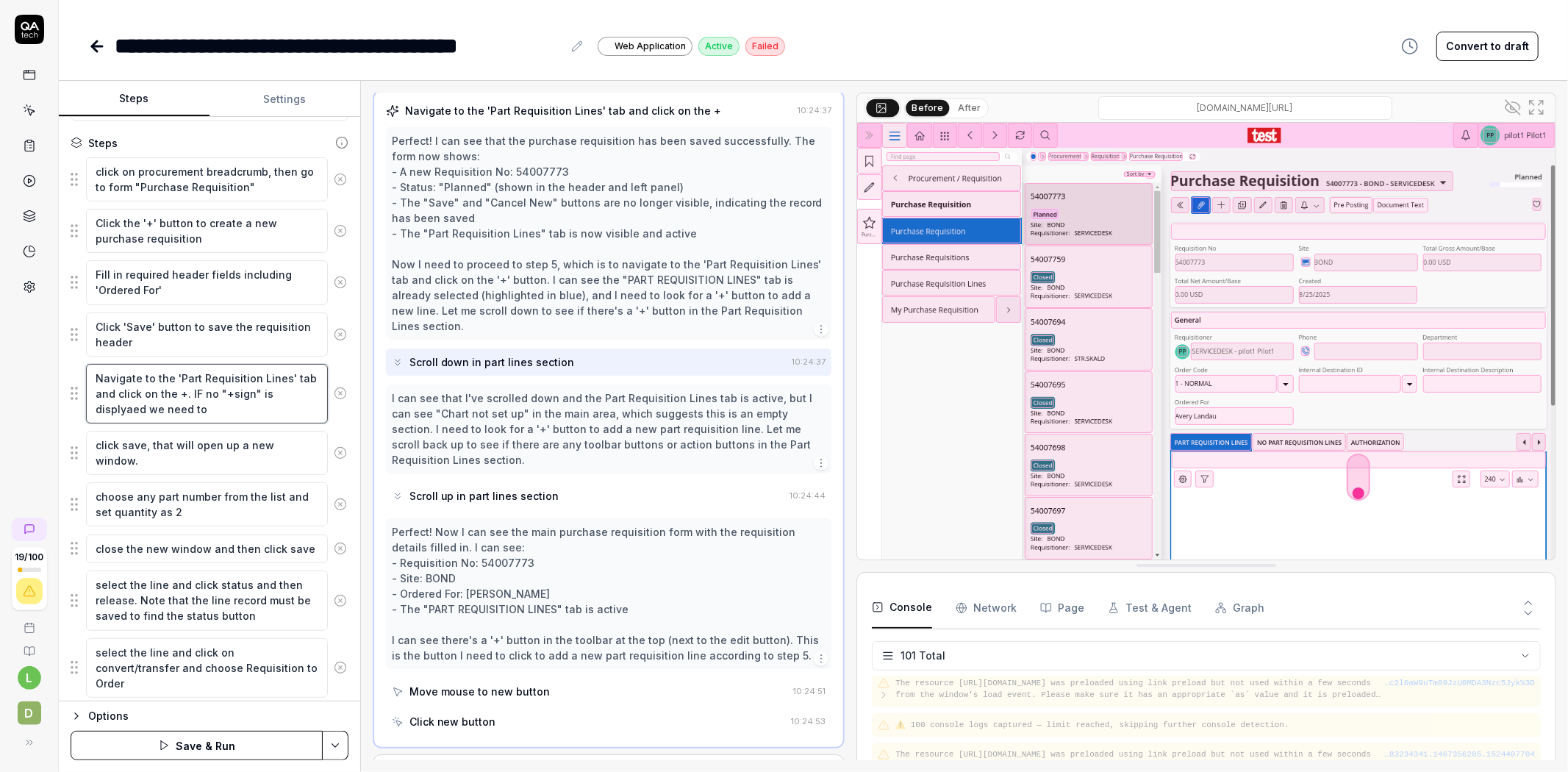
type textarea "Navigate to the 'Part Requisition Lines' tab and click on the +. IF no "+sign" …"
type textarea "*"
type textarea "Navigate to the 'Part Requisition Lines' tab and click on the +. IF no "+sign" …"
type textarea "*"
type textarea "Navigate to the 'Part Requisition Lines' tab and click on the +. IF no "+sign" …"
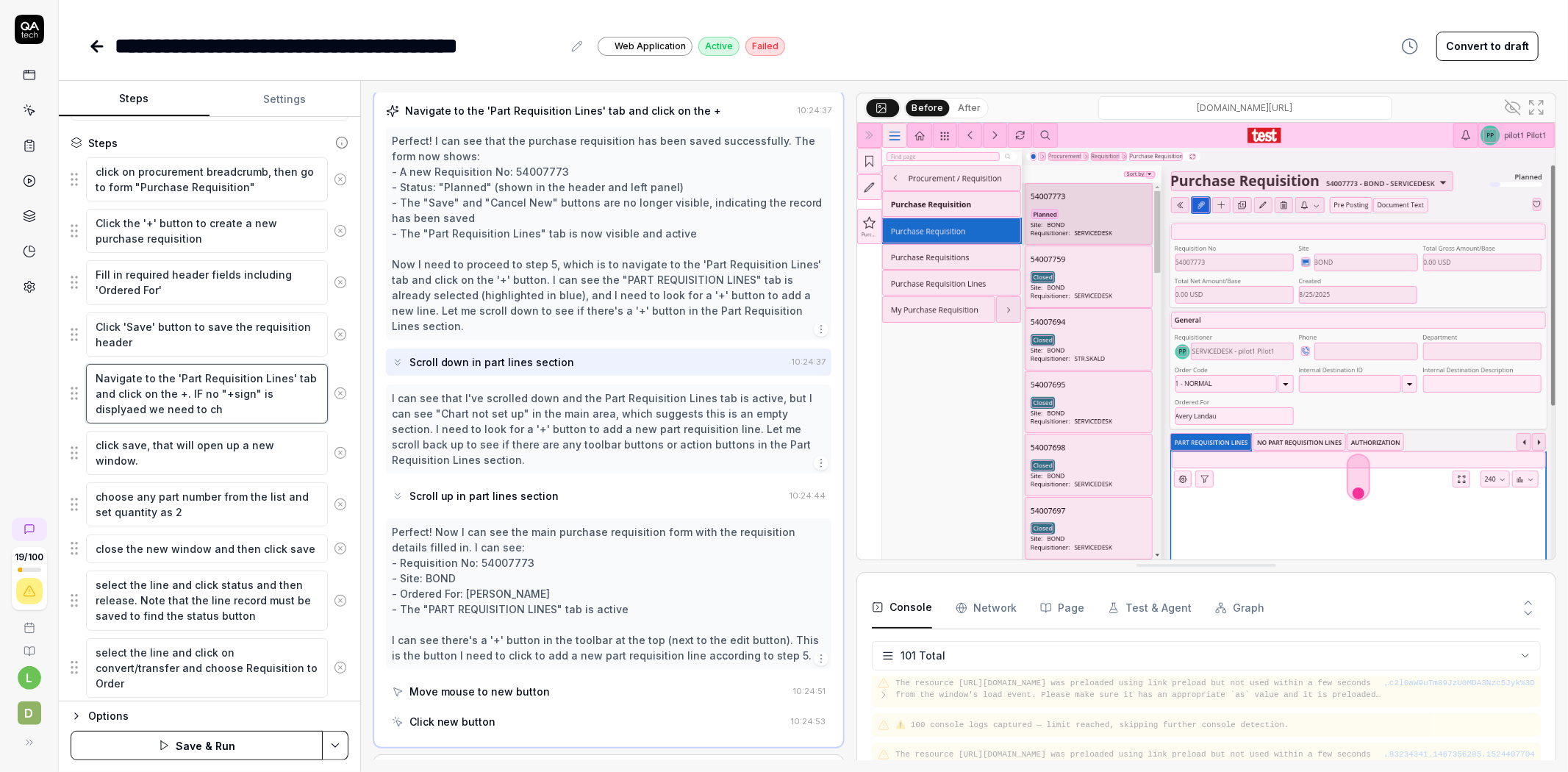
type textarea "*"
type textarea "Navigate to the 'Part Requisition Lines' tab and click on the +. IF no "+sign" …"
type textarea "*"
type textarea "Navigate to the 'Part Requisition Lines' tab and click on the +. IF no "+sign" …"
type textarea "*"
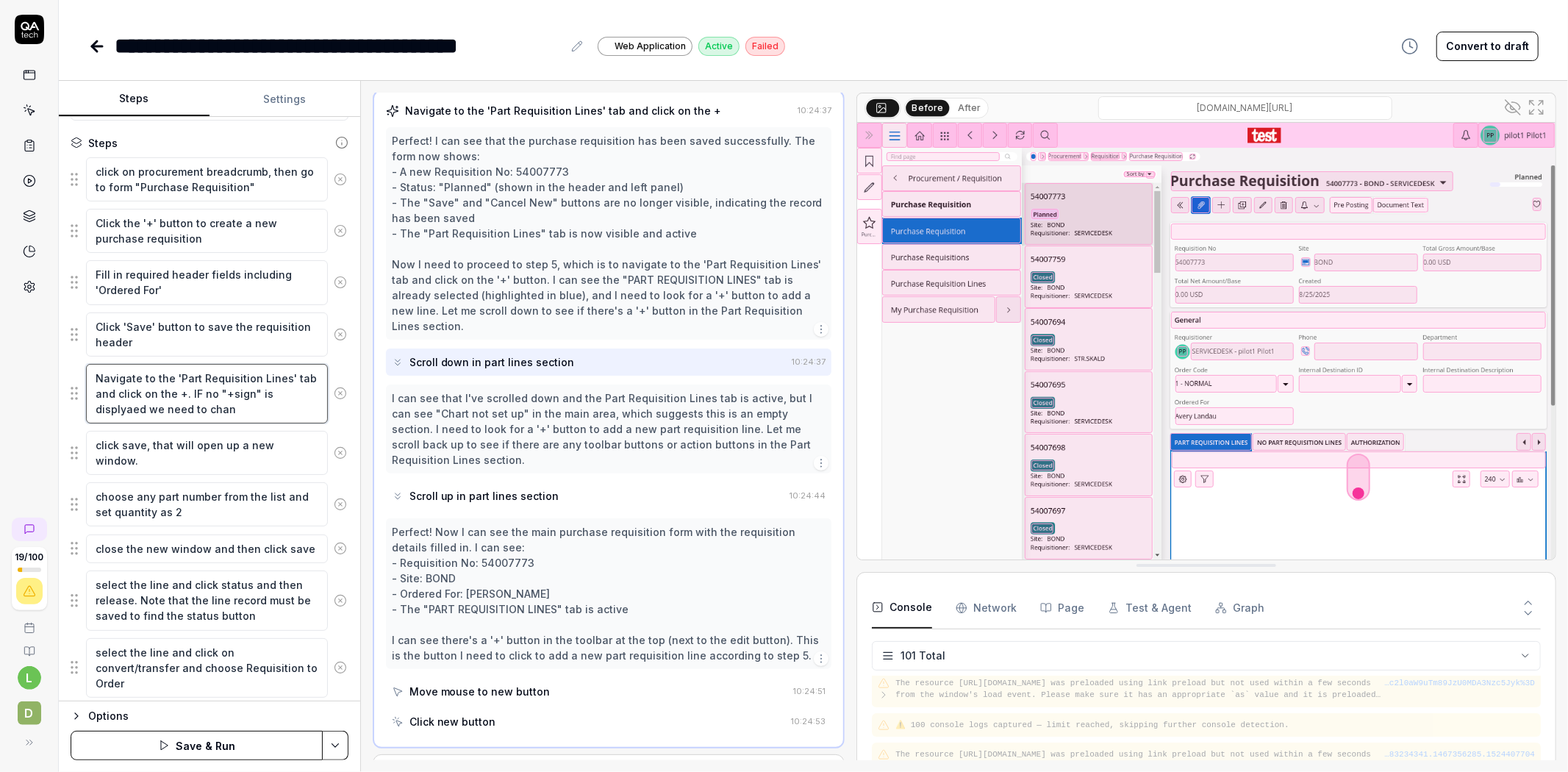
type textarea "Navigate to the 'Part Requisition Lines' tab and click on the +. IF no "+sign" …"
type textarea "*"
type textarea "Navigate to the 'Part Requisition Lines' tab and click on the +. IF no "+sign" …"
type textarea "*"
type textarea "Navigate to the 'Part Requisition Lines' tab and click on the +. IF no "+sign" …"
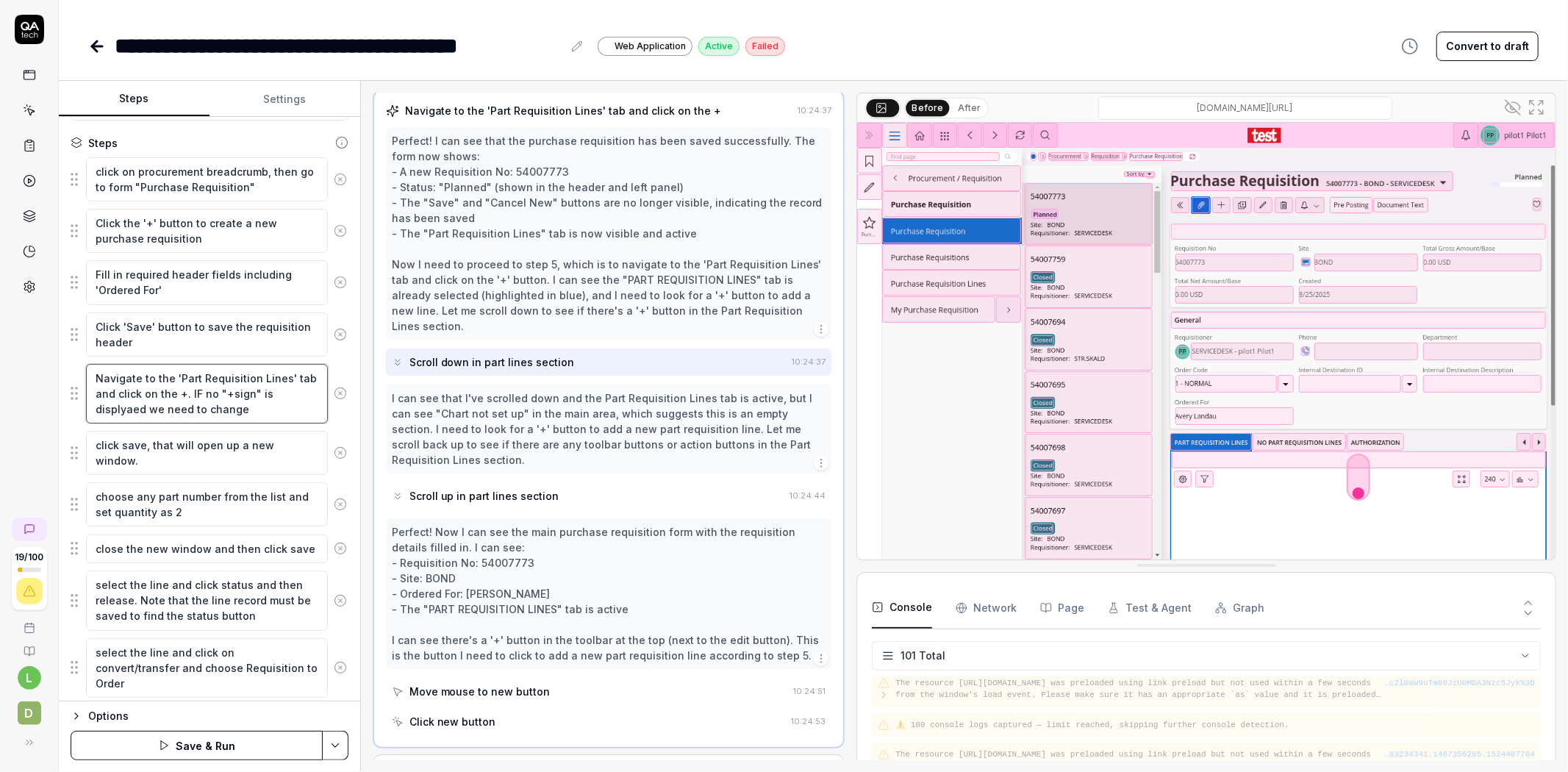
type textarea "*"
type textarea "Navigate to the 'Part Requisition Lines' tab and click on the +. IF no "+sign" …"
type textarea "*"
type textarea "Navigate to the 'Part Requisition Lines' tab and click on the +. IF no "+sign" …"
type textarea "*"
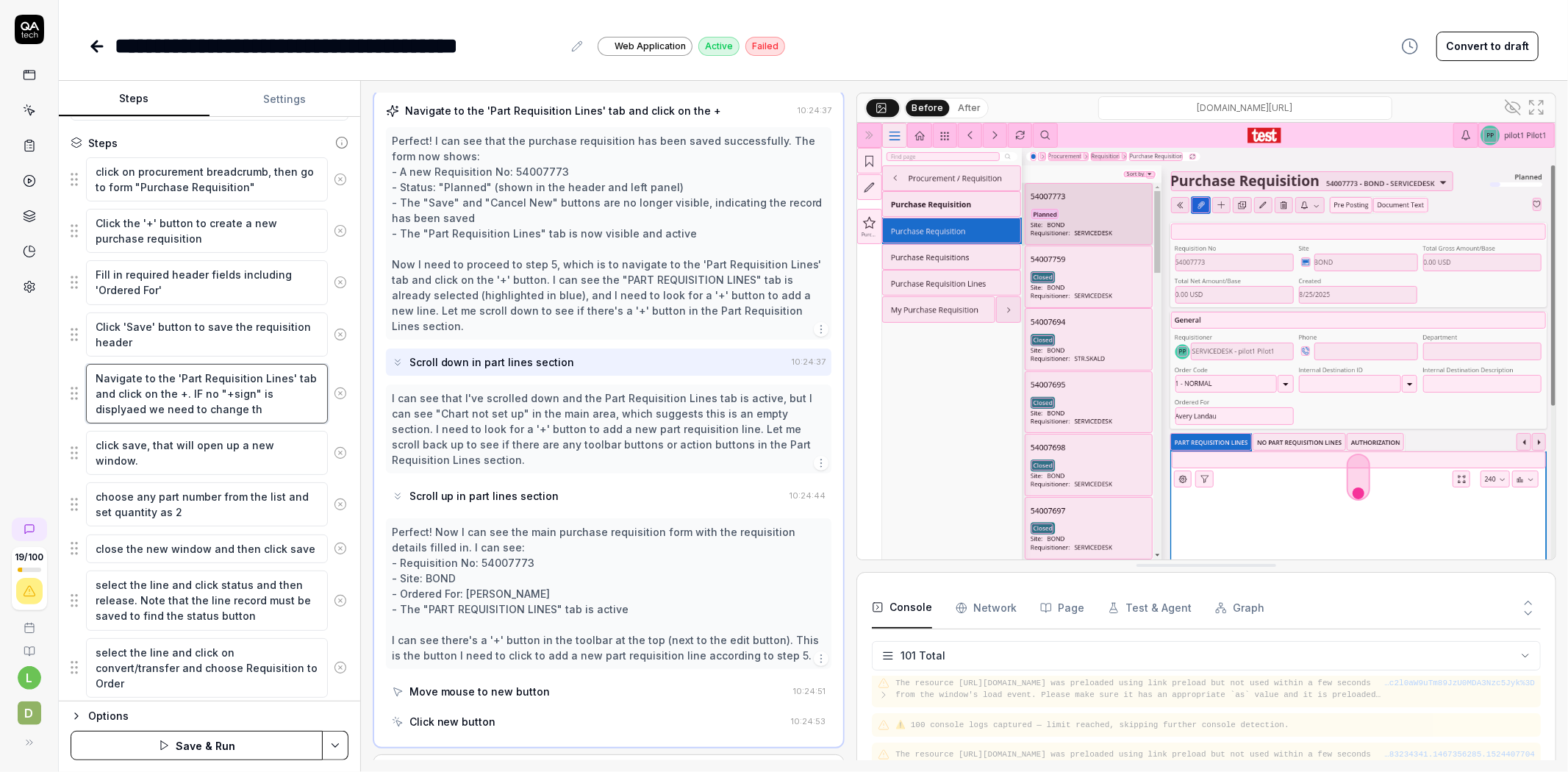
type textarea "Navigate to the 'Part Requisition Lines' tab and click on the +. IF no "+sign" …"
type textarea "*"
type textarea "Navigate to the 'Part Requisition Lines' tab and click on the +. IF no "+sign" …"
type textarea "*"
type textarea "Navigate to the 'Part Requisition Lines' tab and click on the +. IF no "+sign" …"
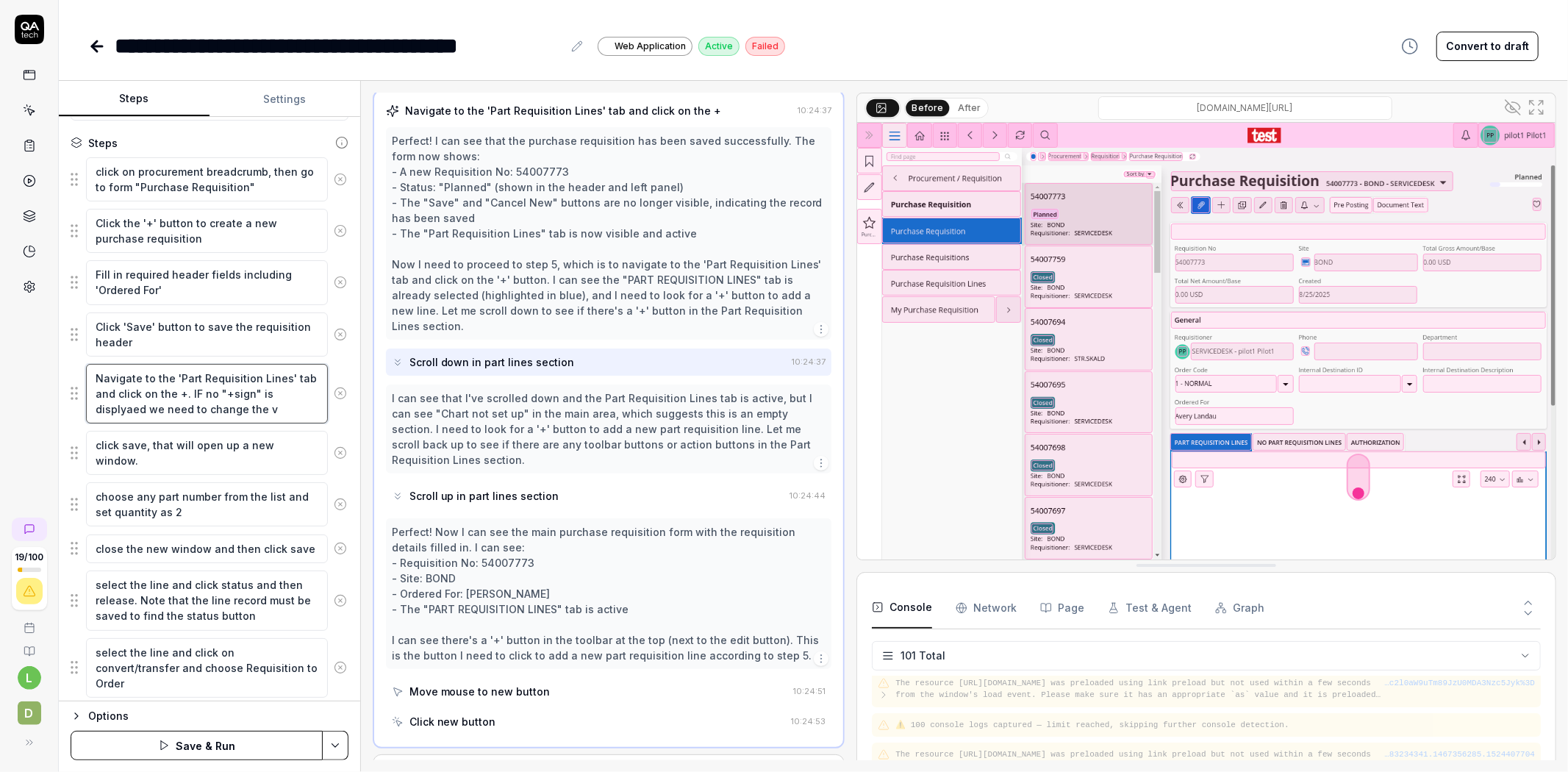
type textarea "*"
type textarea "Navigate to the 'Part Requisition Lines' tab and click on the +. IF no "+sign" …"
type textarea "*"
type textarea "Navigate to the 'Part Requisition Lines' tab and click on the +. IF no "+sign" …"
type textarea "*"
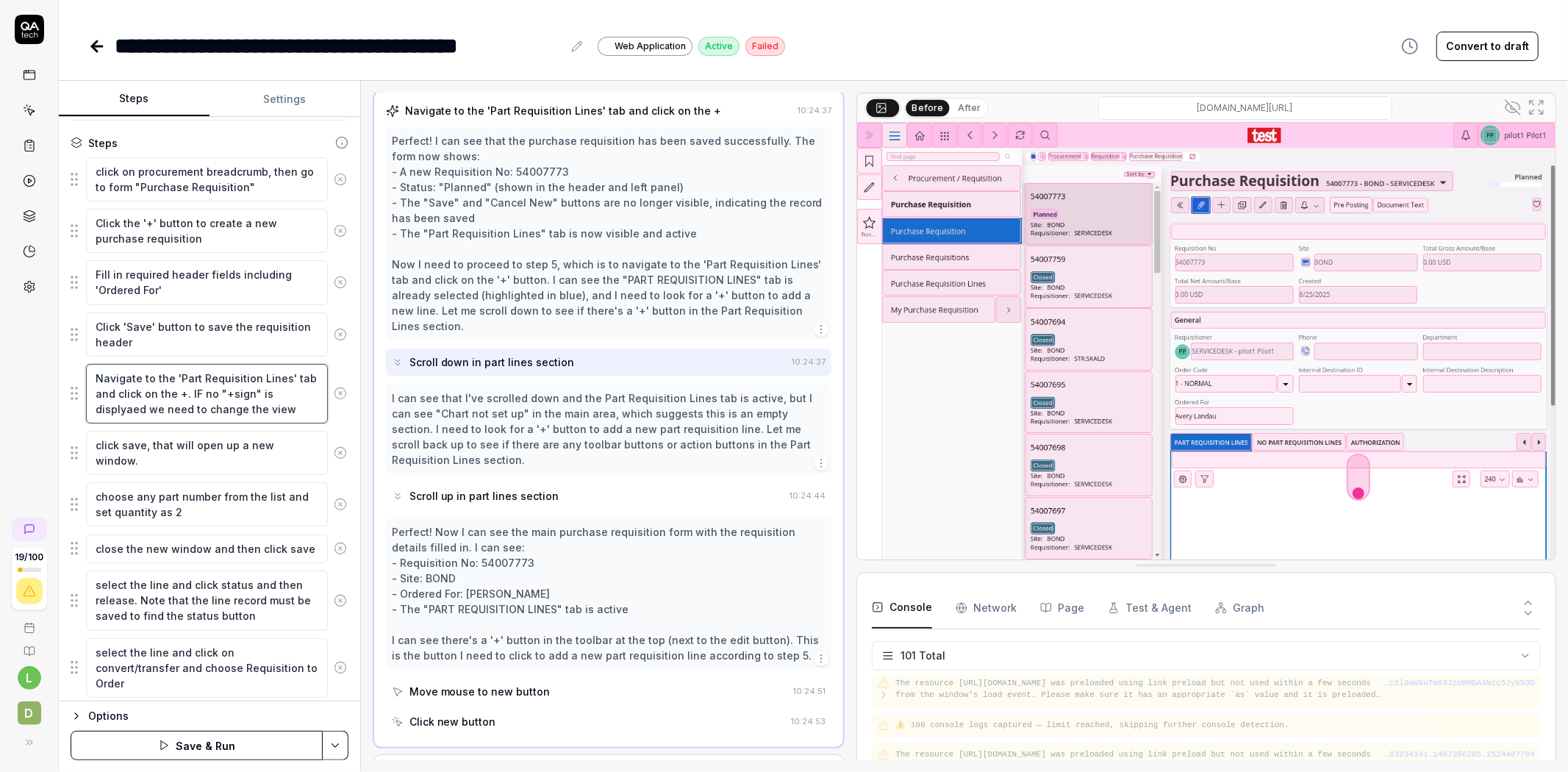
type textarea "Navigate to the 'Part Requisition Lines' tab and click on the +. IF no "+sign" …"
click at [135, 406] on textarea "Navigate to the 'Part Requisition Lines' tab and click on the +. IF no "+sign" …" at bounding box center [207, 393] width 242 height 59
type textarea "*"
type textarea "Navigate to the 'Part Requisition Lines' tab and click on the +. IF no "+sign" …"
type textarea "*"
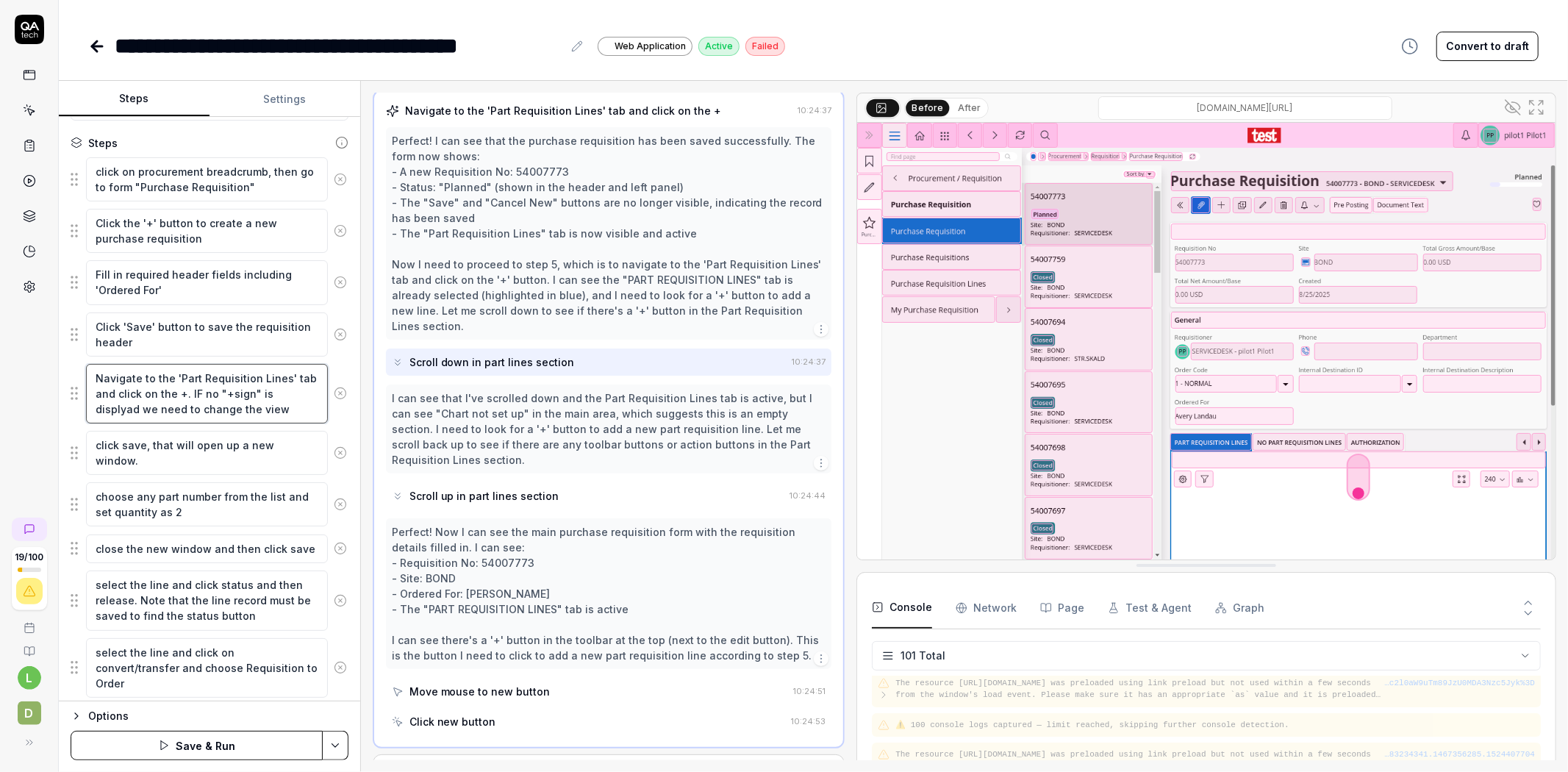
type textarea "Navigate to the 'Part Requisition Lines' tab and click on the +. IF no "+sign" …"
type textarea "*"
type textarea "Navigate to the 'Part Requisition Lines' tab and click on the +. IF no "+sign" …"
click at [281, 406] on textarea "Navigate to the 'Part Requisition Lines' tab and click on the +. IF no "+sign" …" at bounding box center [207, 393] width 242 height 59
type textarea "*"
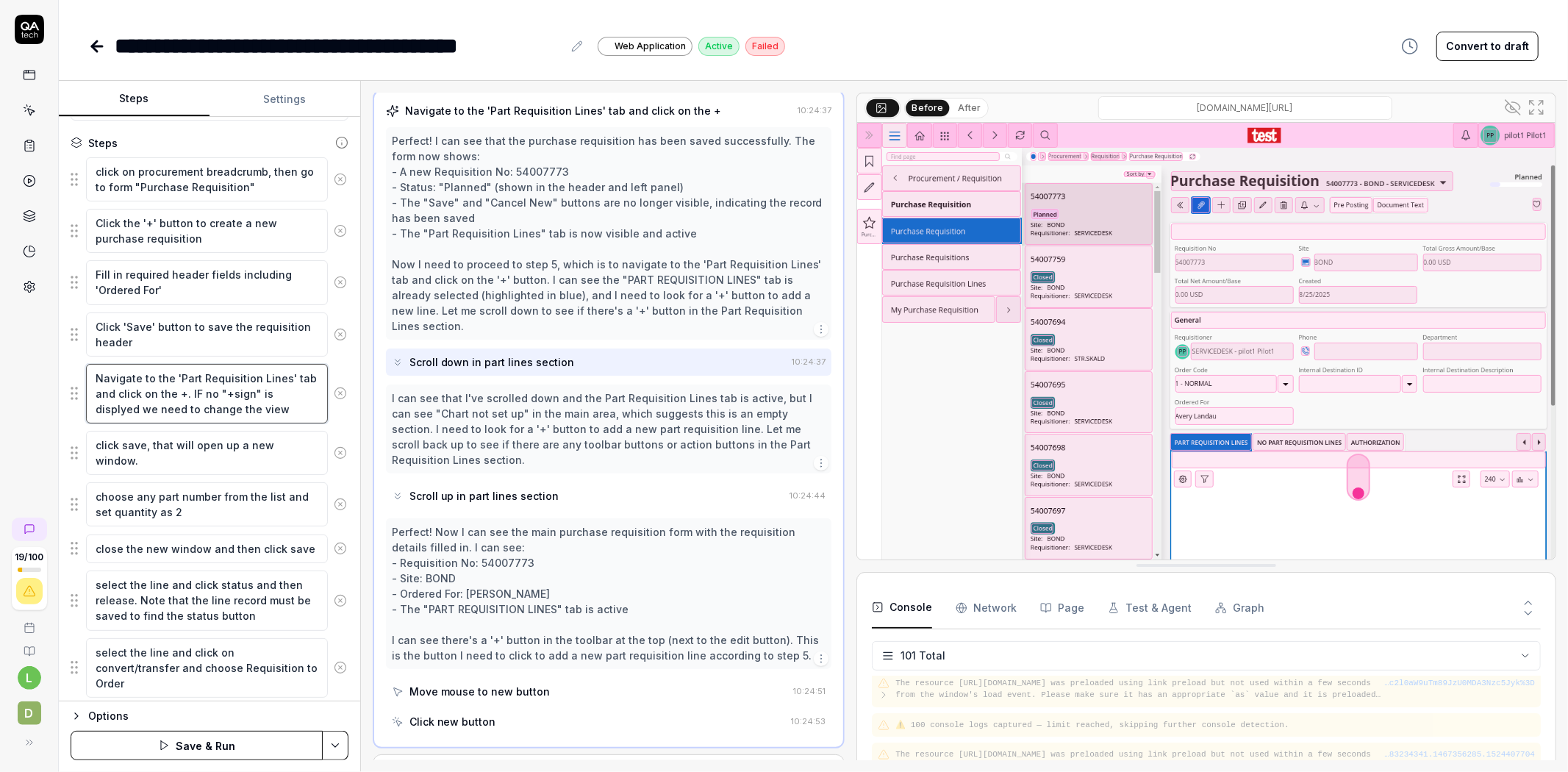
type textarea "Navigate to the 'Part Requisition Lines' tab and click on the +. IF no "+sign" …"
type textarea "*"
type textarea "Navigate to the 'Part Requisition Lines' tab and click on the +. IF no "+sign" …"
type textarea "*"
type textarea "Navigate to the 'Part Requisition Lines' tab and click on the +. IF no "+sign" …"
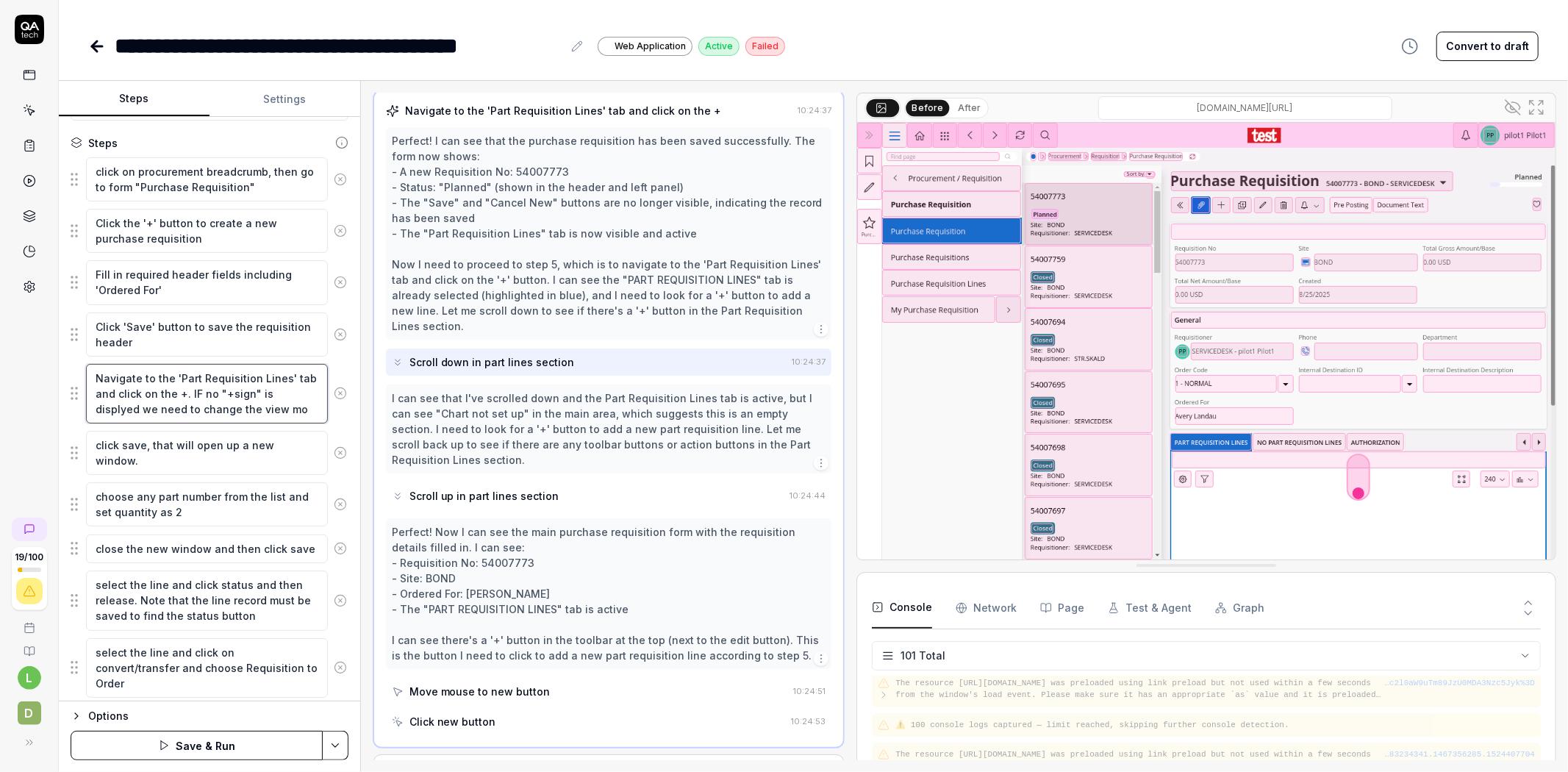
type textarea "*"
type textarea "Navigate to the 'Part Requisition Lines' tab and click on the +. IF no "+sign" …"
type textarea "*"
type textarea "Navigate to the 'Part Requisition Lines' tab and click on the +. IF no "+sign" …"
type textarea "*"
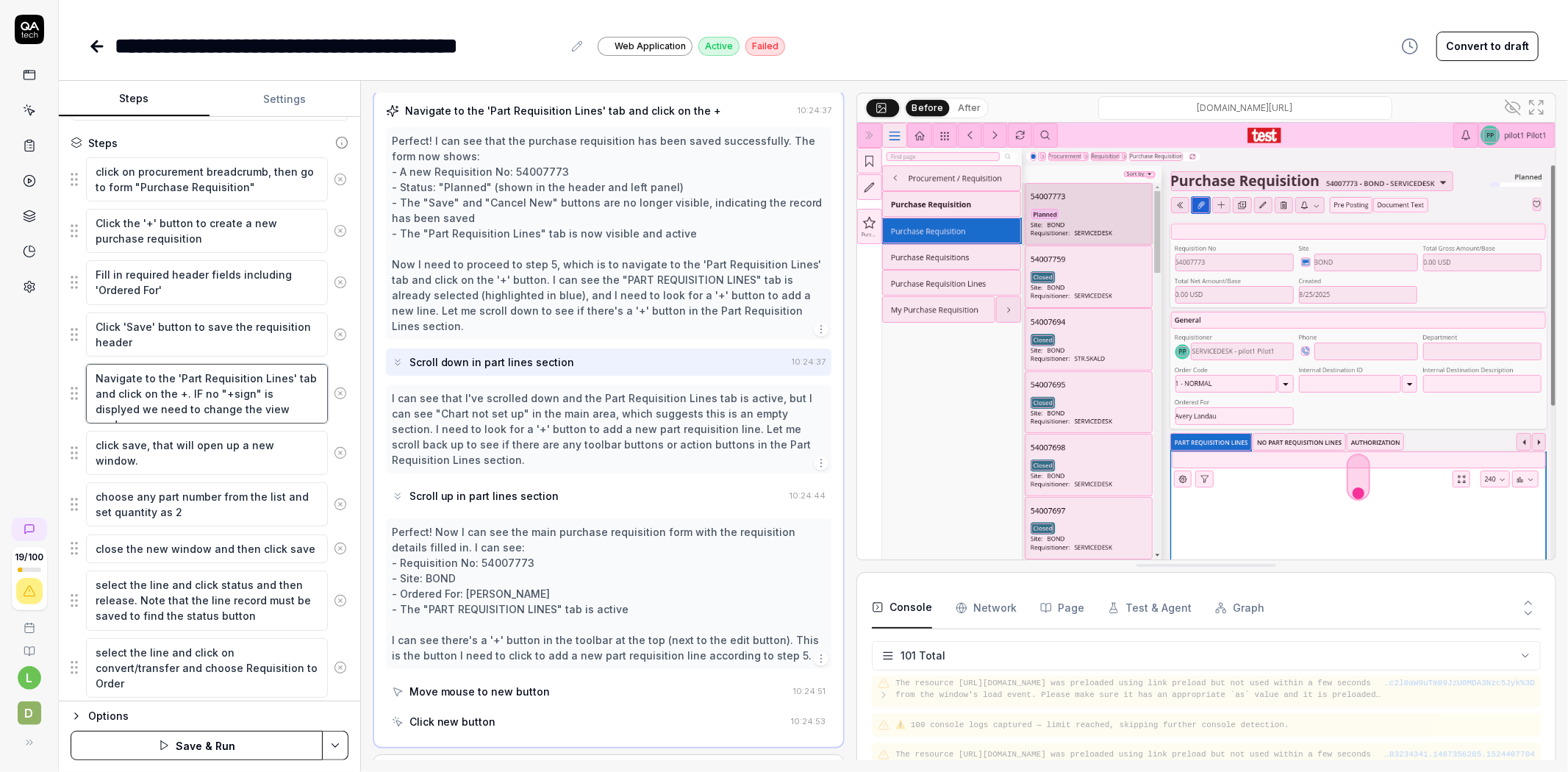
type textarea "Navigate to the 'Part Requisition Lines' tab and click on the +. IF no "+sign" …"
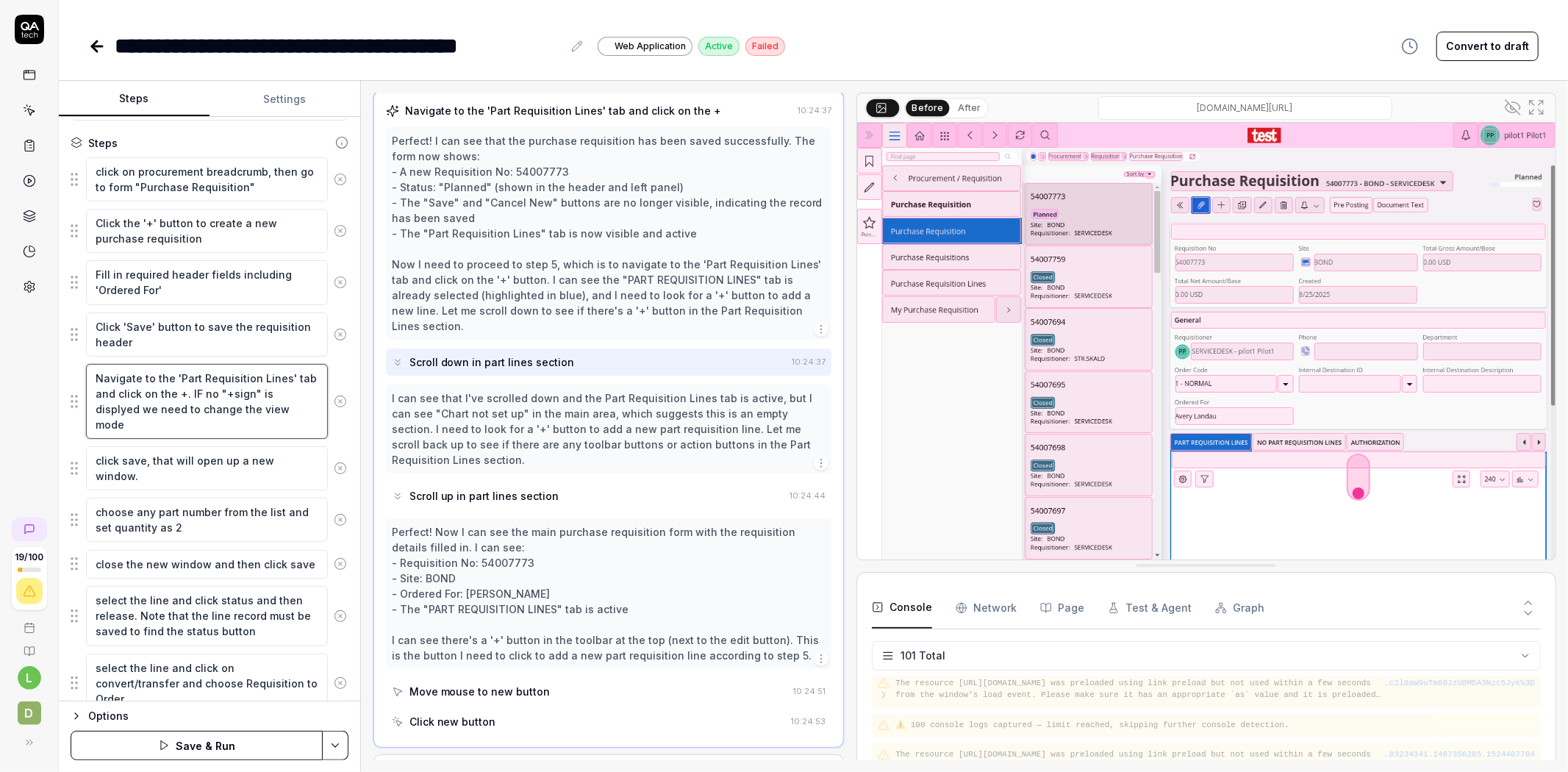
type textarea "*"
type textarea "Navigate to the 'Part Requisition Lines' tab and click on the +. IF no "+sign" …"
type textarea "*"
type textarea "Navigate to the 'Part Requisition Lines' tab and click on the +. IF no "+sign" …"
type textarea "*"
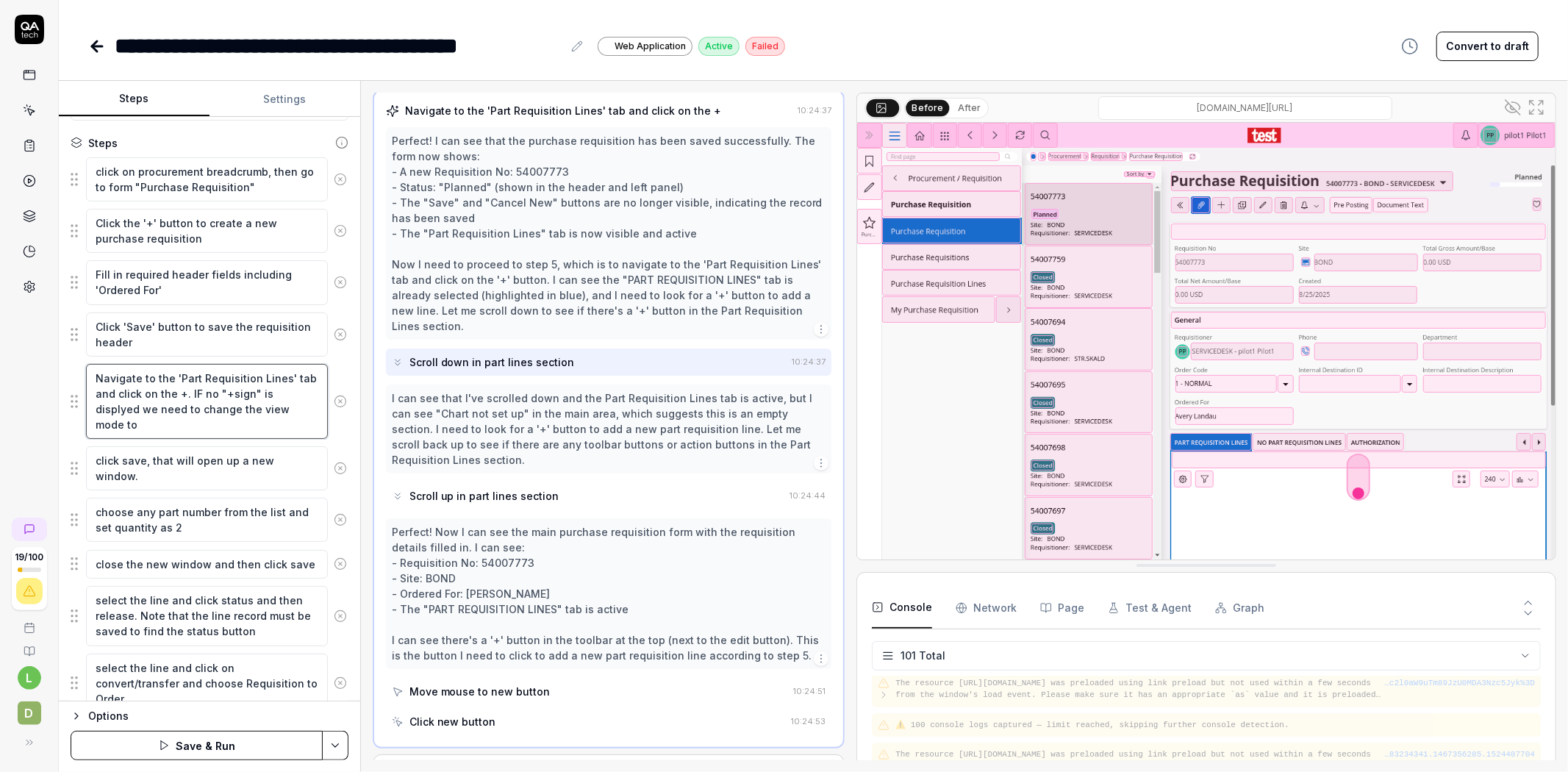
type textarea "Navigate to the 'Part Requisition Lines' tab and click on the +. IF no "+sign" …"
type textarea "*"
type textarea "Navigate to the 'Part Requisition Lines' tab and click on the +. IF no "+sign" …"
type textarea "*"
type textarea "Navigate to the 'Part Requisition Lines' tab and click on the +. IF no "+sign" …"
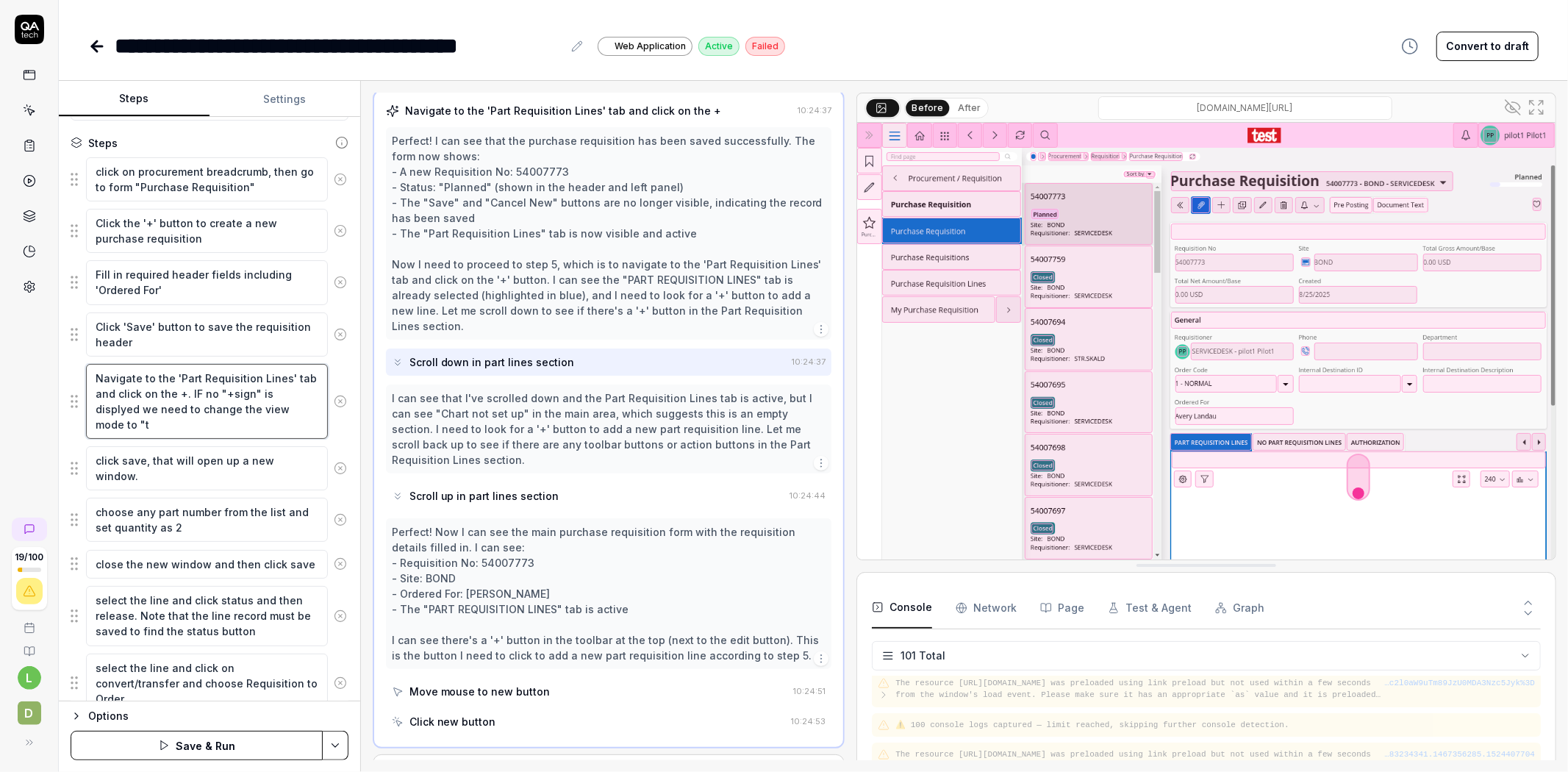
type textarea "*"
type textarea "Navigate to the 'Part Requisition Lines' tab and click on the +. IF no "+sign" …"
type textarea "*"
type textarea "Navigate to the 'Part Requisition Lines' tab and click on the +. IF no "+sign" …"
type textarea "*"
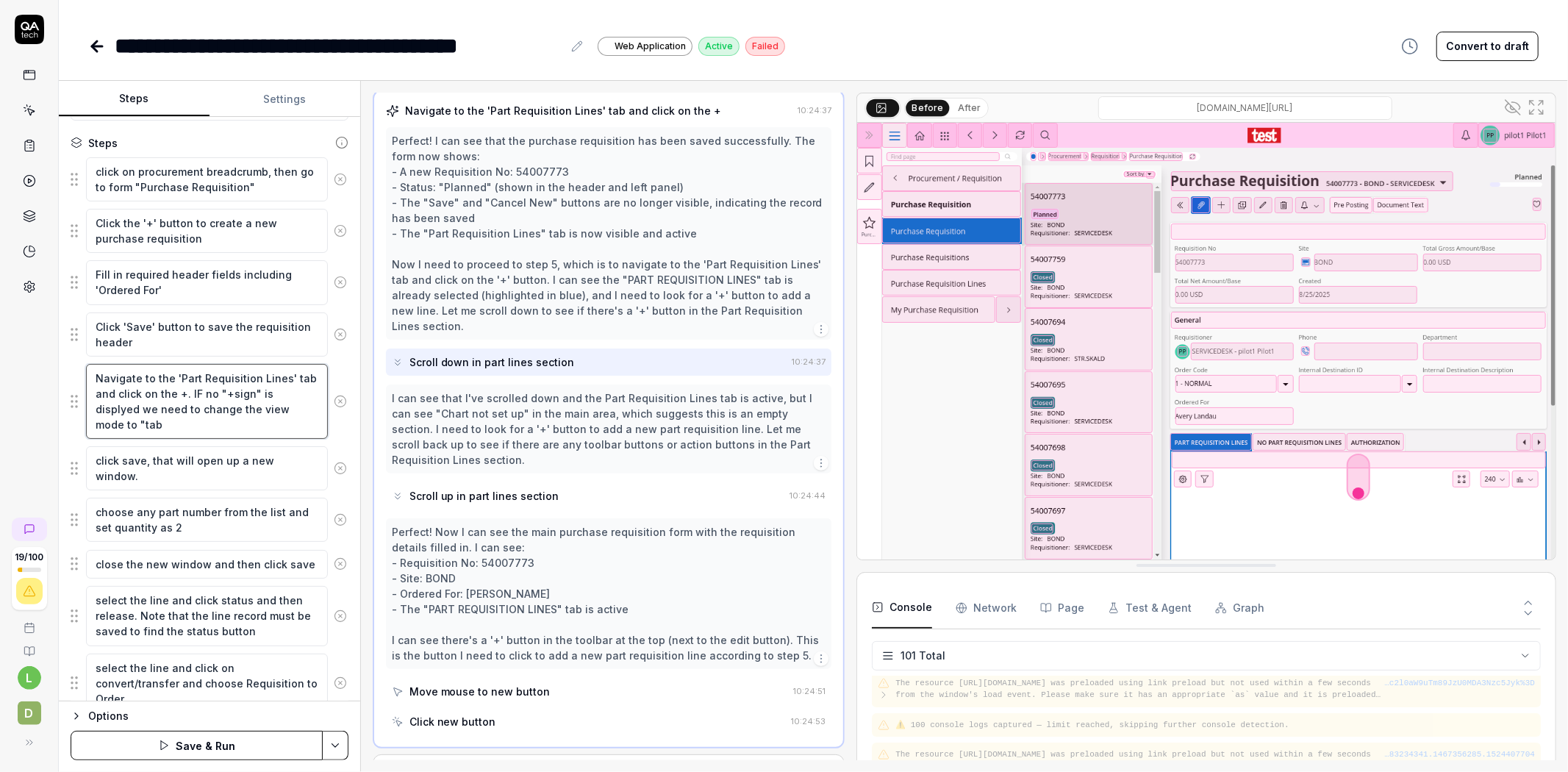
type textarea "Navigate to the 'Part Requisition Lines' tab and click on the +. IF no "+sign" …"
type textarea "*"
type textarea "Navigate to the 'Part Requisition Lines' tab and click on the +. IF no "+sign" …"
type textarea "*"
type textarea "Navigate to the 'Part Requisition Lines' tab and click on the +. IF no "+sign" …"
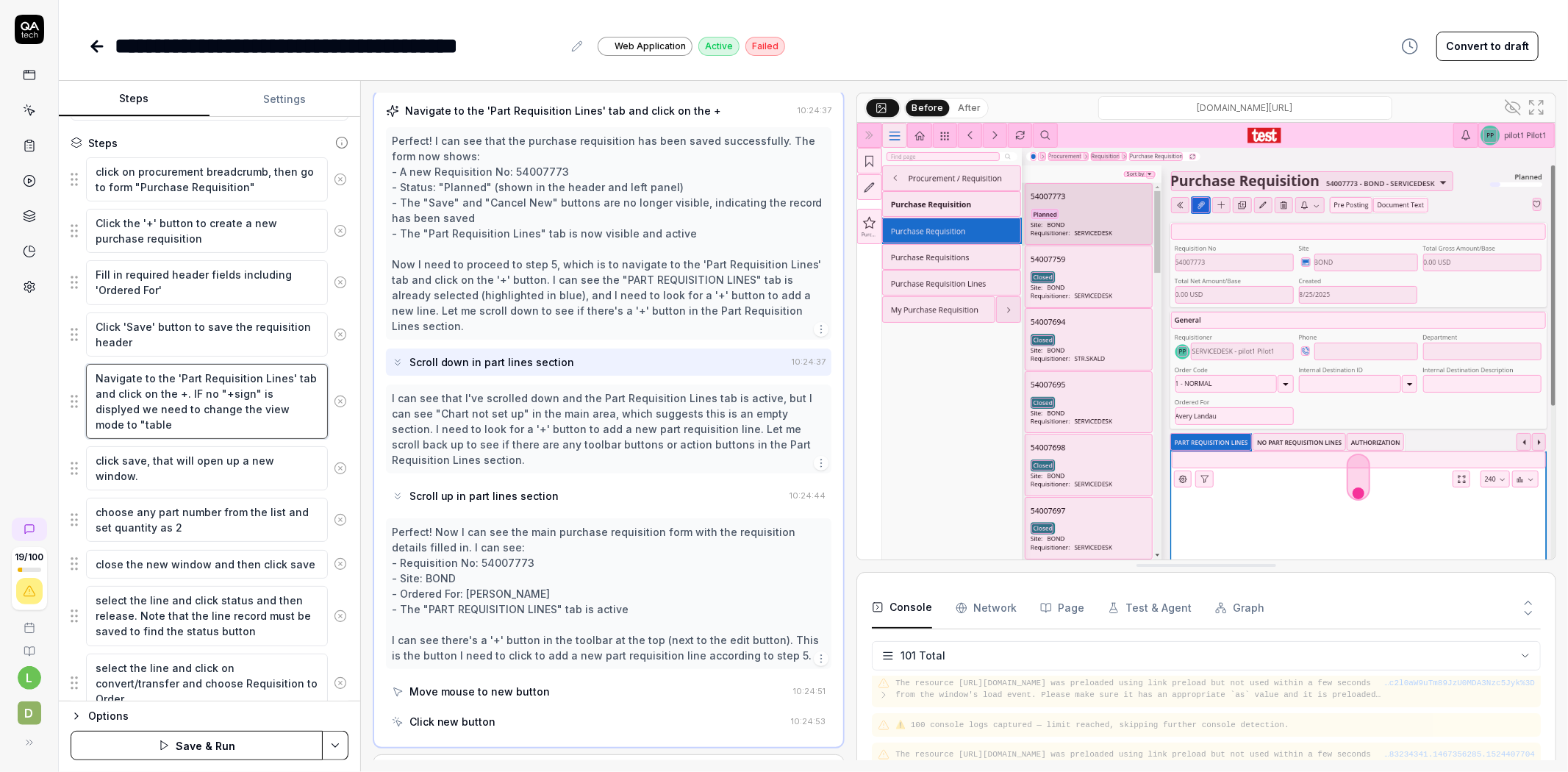
type textarea "*"
type textarea "Navigate to the 'Part Requisition Lines' tab and click on the +. IF no "+sign" …"
type textarea "*"
type textarea "Navigate to the 'Part Requisition Lines' tab and click on the +. IF no "+sign" …"
type textarea "*"
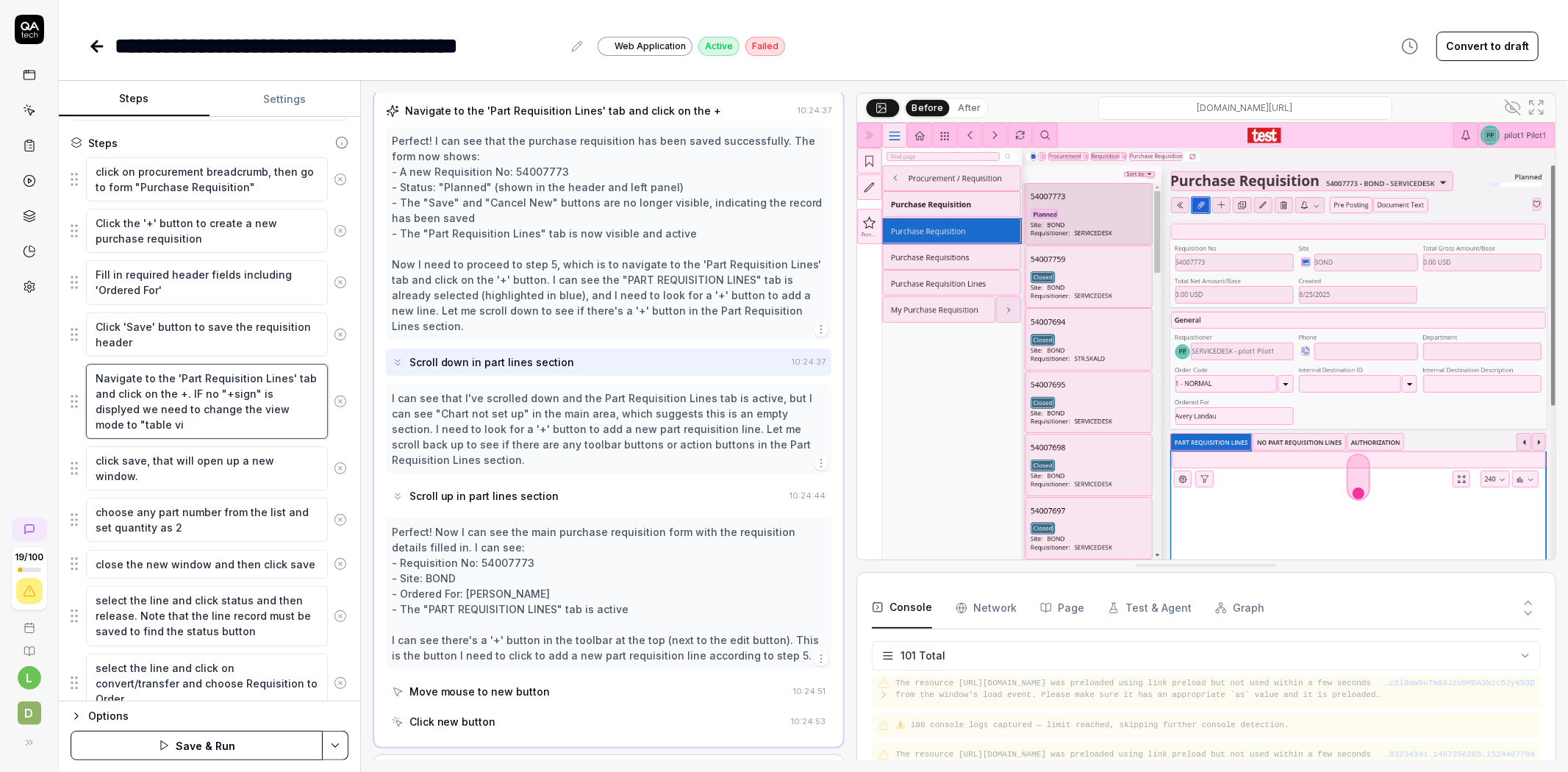
type textarea "Navigate to the 'Part Requisition Lines' tab and click on the +. IF no "+sign" …"
type textarea "*"
type textarea "Navigate to the 'Part Requisition Lines' tab and click on the +. IF no "+sign" …"
type textarea "*"
type textarea "Navigate to the 'Part Requisition Lines' tab and click on the +. IF no "+sign" …"
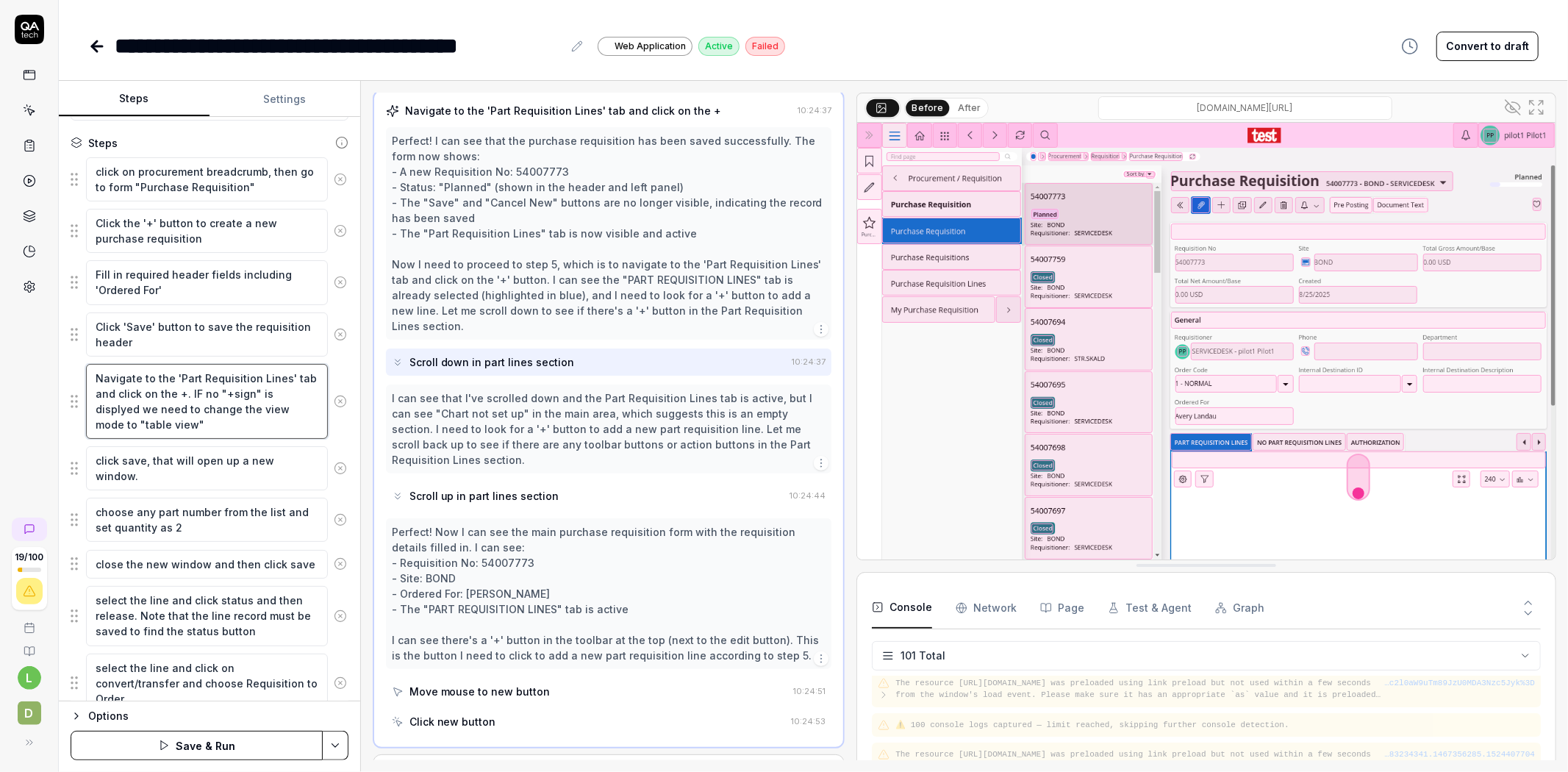
click at [123, 421] on textarea "Navigate to the 'Part Requisition Lines' tab and click on the +. IF no "+sign" …" at bounding box center [207, 401] width 242 height 75
type textarea "*"
type textarea "Navigate to the 'Part Requisition Lines' tab and click on the +. IF no "+sign" …"
type textarea "*"
type textarea "Navigate to the 'Part Requisition Lines' tab and click on the +. IF no "+sign" …"
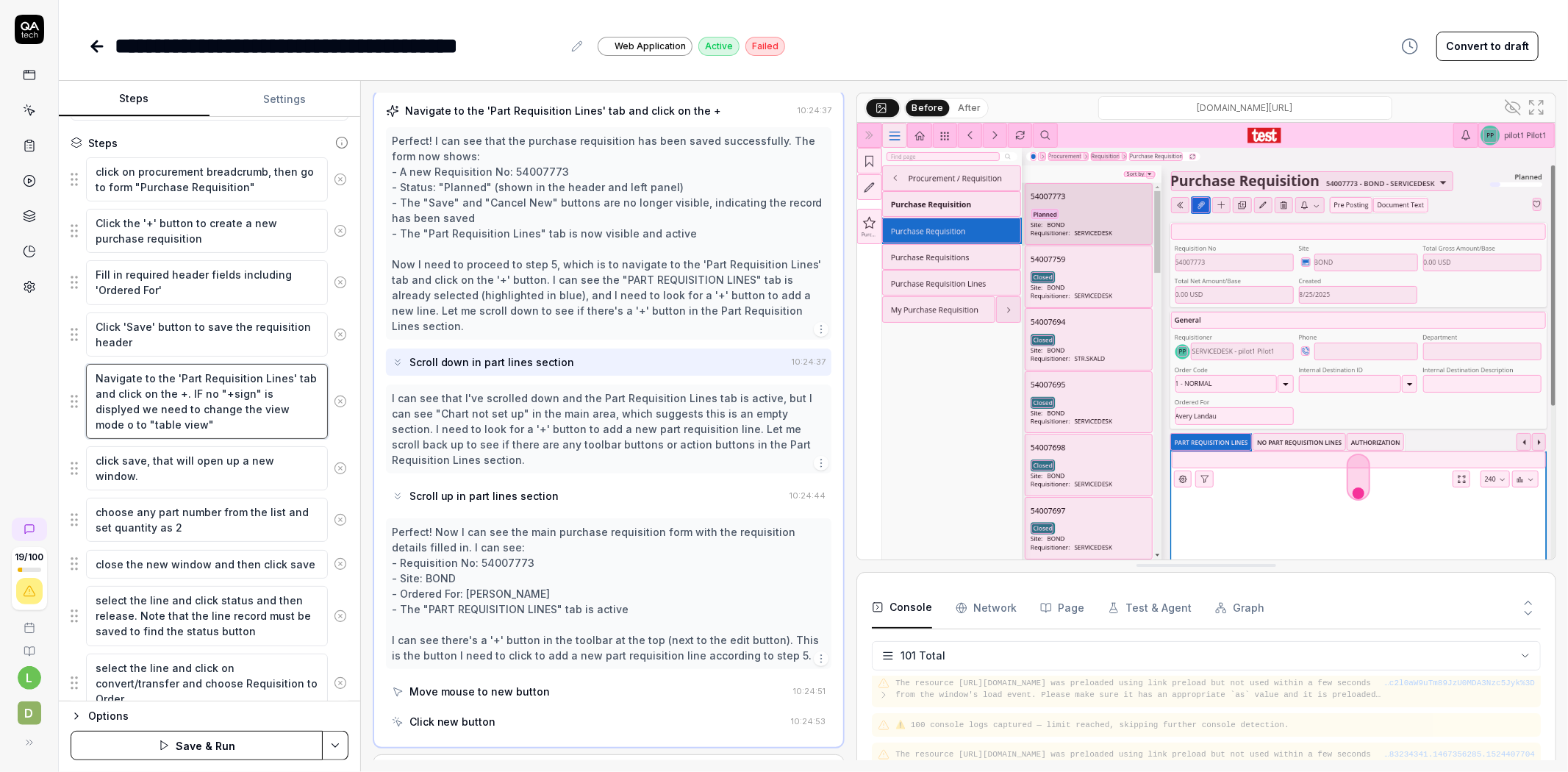
type textarea "*"
type textarea "Navigate to the 'Part Requisition Lines' tab and click on the +. IF no "+sign" …"
type textarea "*"
type textarea "Navigate to the 'Part Requisition Lines' tab and click on the +. IF no "+sign" …"
type textarea "*"
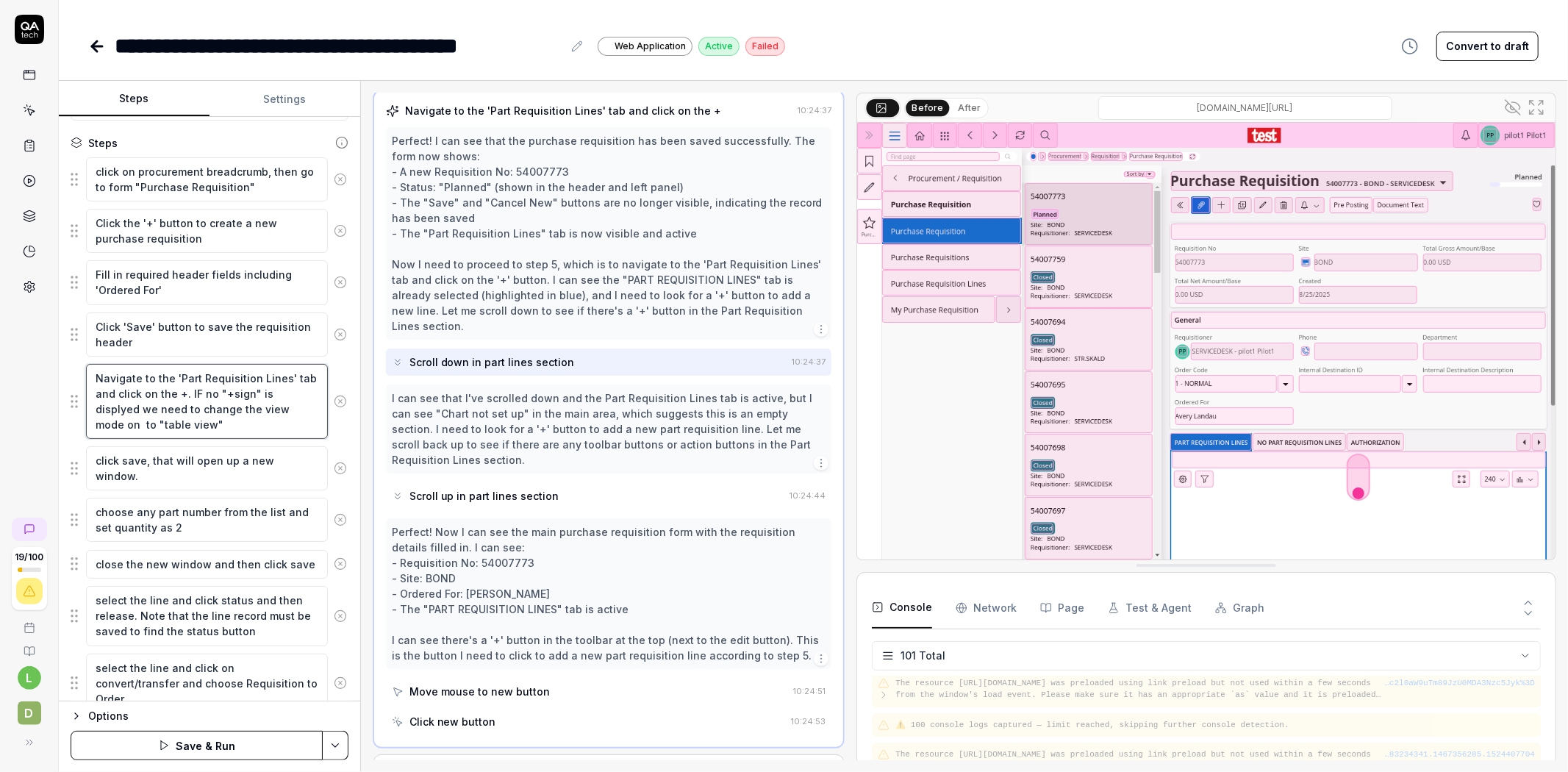
type textarea "Navigate to the 'Part Requisition Lines' tab and click on the +. IF no "+sign" …"
type textarea "*"
type textarea "Navigate to the 'Part Requisition Lines' tab and click on the +. IF no "+sign" …"
type textarea "*"
type textarea "Navigate to the 'Part Requisition Lines' tab and click on the +. IF no "+sign" …"
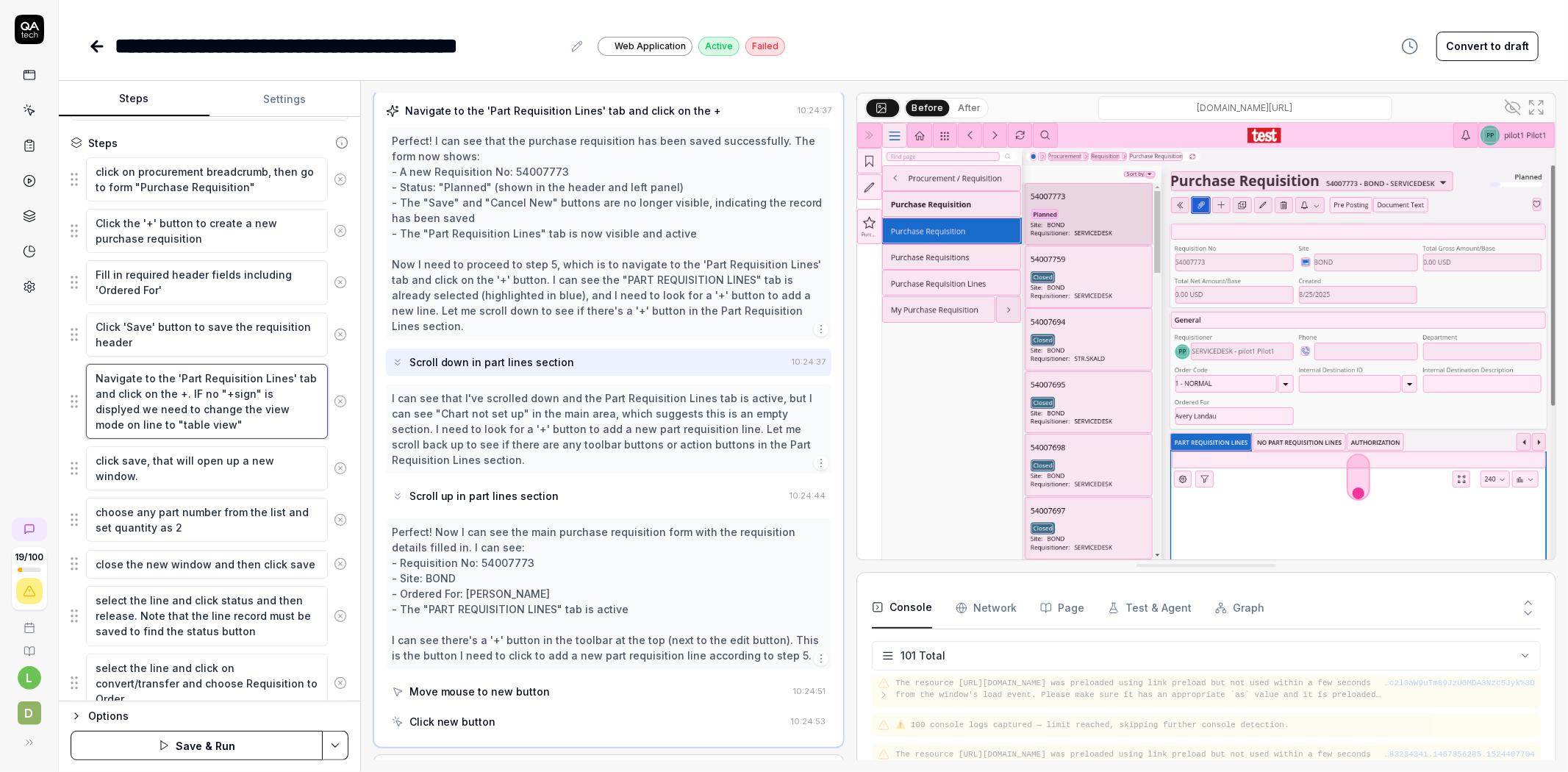
type textarea "*"
type textarea "Navigate to the 'Part Requisition Lines' tab and click on the +. IF no "+sign" …"
type textarea "*"
type textarea "Navigate to the 'Part Requisition Lines' tab and click on the +. IF no "+sign" …"
type textarea "*"
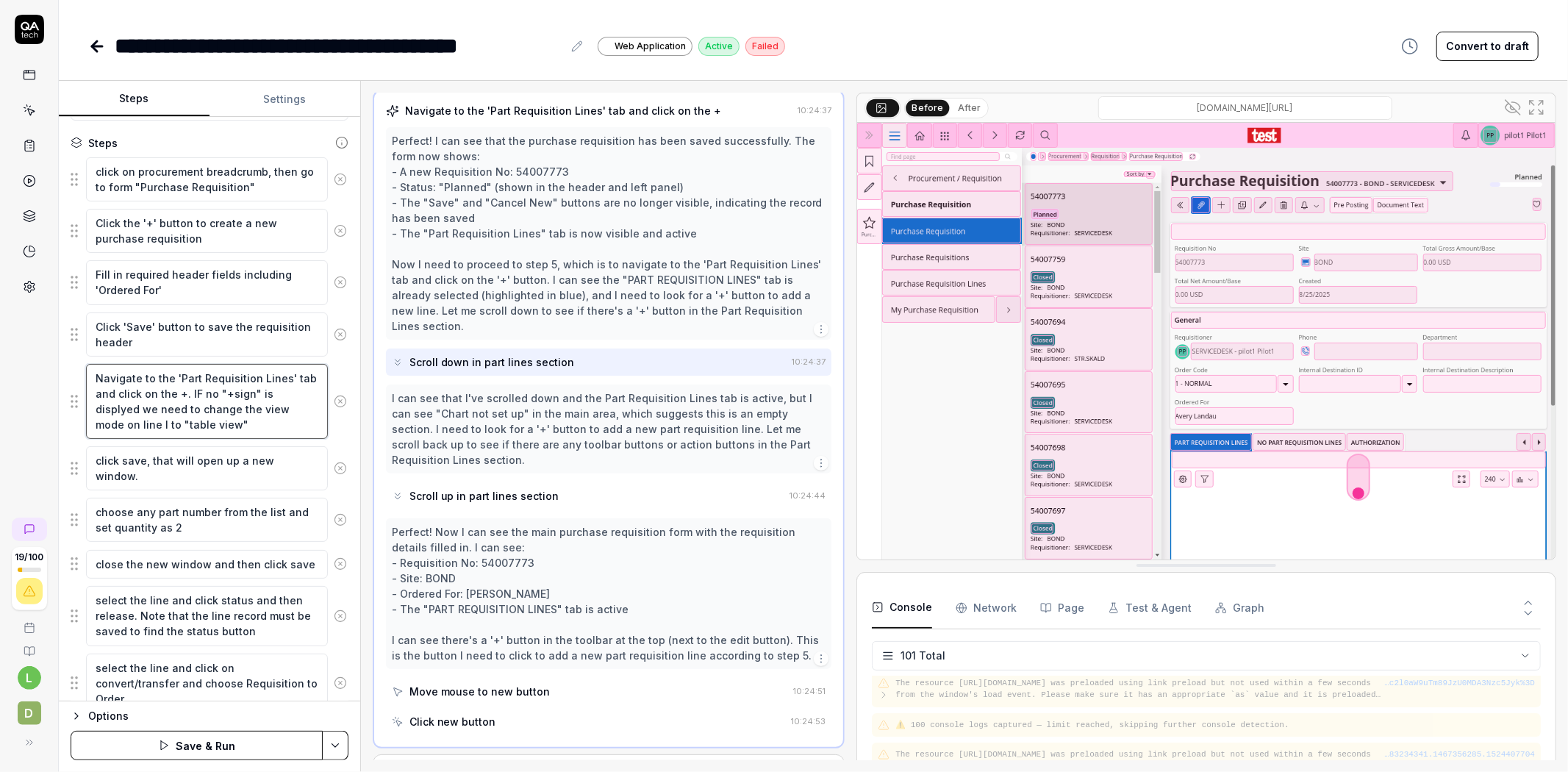
type textarea "Navigate to the 'Part Requisition Lines' tab and click on the +. IF no "+sign" …"
type textarea "*"
type textarea "Navigate to the 'Part Requisition Lines' tab and click on the +. IF no "+sign" …"
type textarea "*"
type textarea "Navigate to the 'Part Requisition Lines' tab and click on the +. IF no "+sign" …"
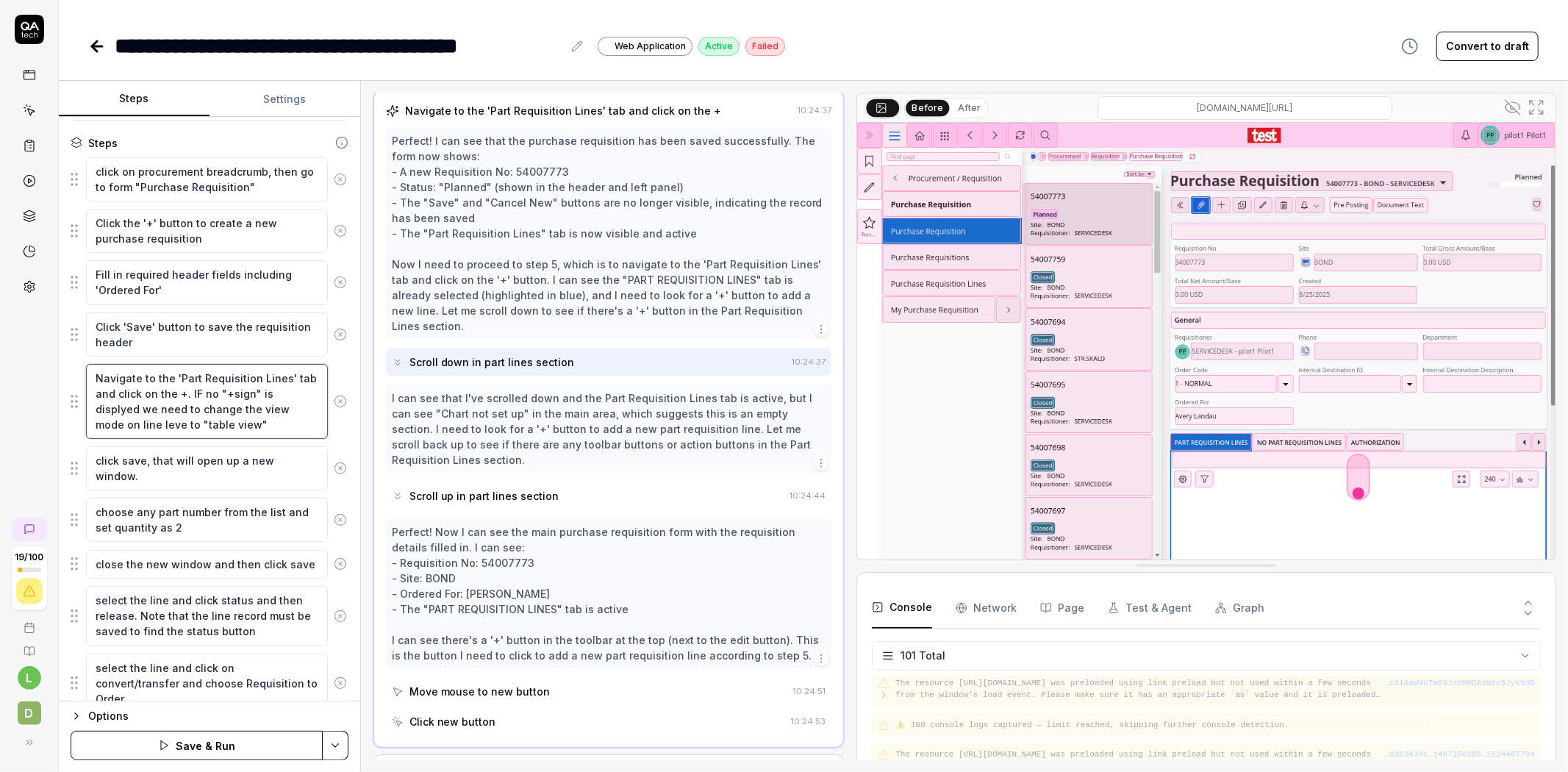
type textarea "*"
type textarea "Navigate to the 'Part Requisition Lines' tab and click on the +. IF no "+sign" …"
click at [342, 747] on html "**********" at bounding box center [784, 386] width 1568 height 772
click at [247, 642] on div "Save" at bounding box center [261, 643] width 187 height 32
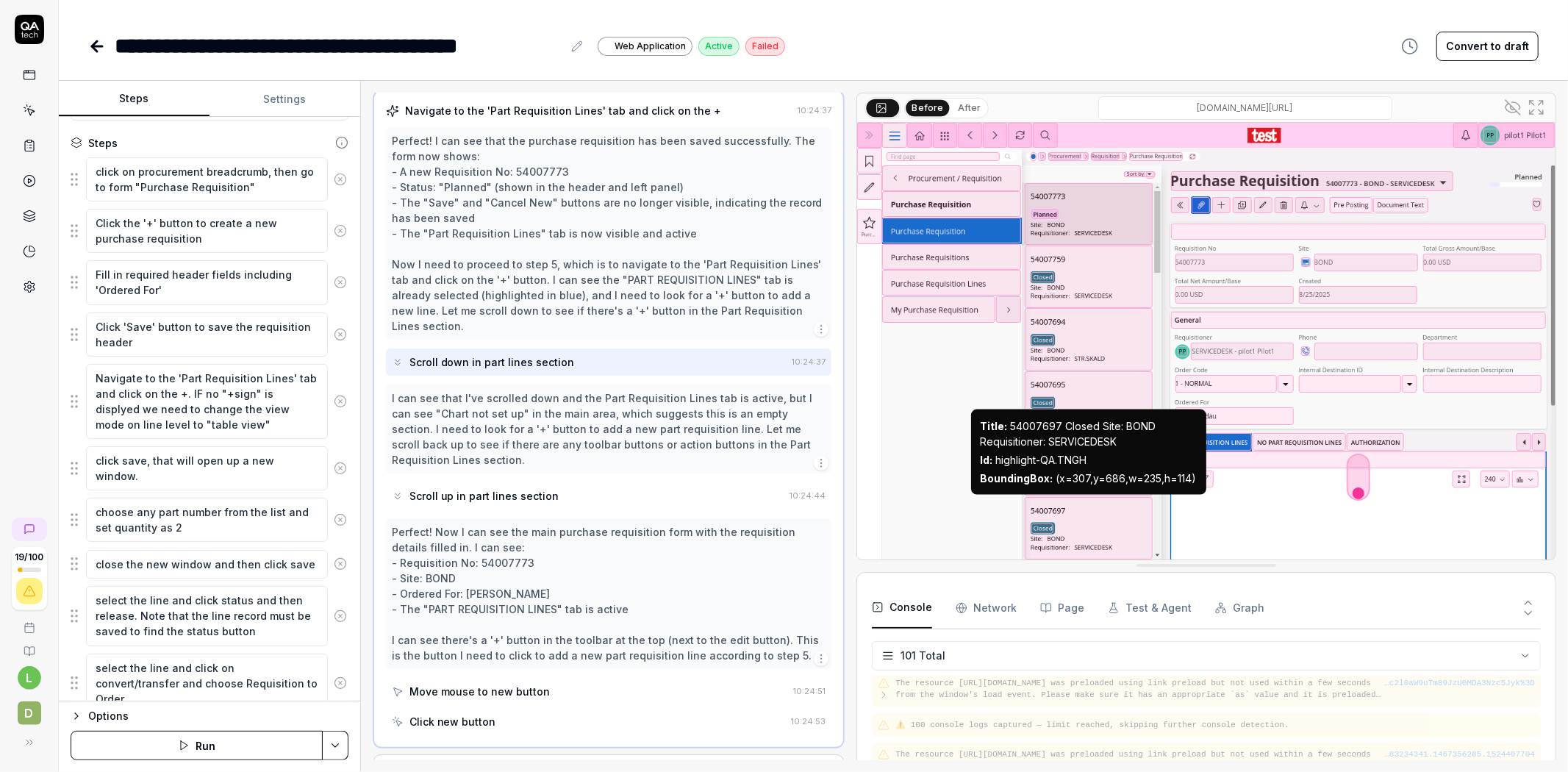
type textarea "*"
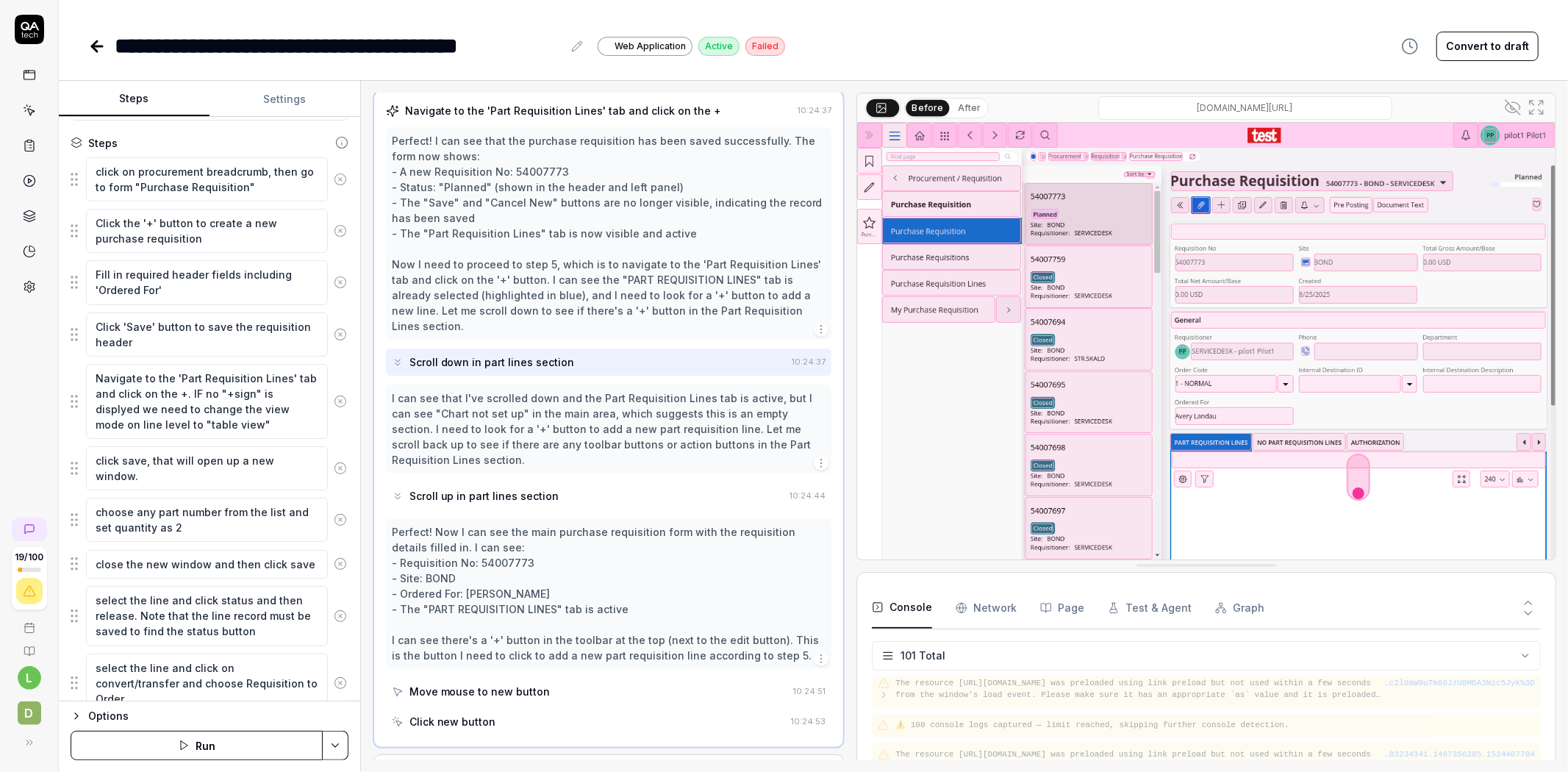
click at [96, 39] on icon at bounding box center [96, 46] width 18 height 18
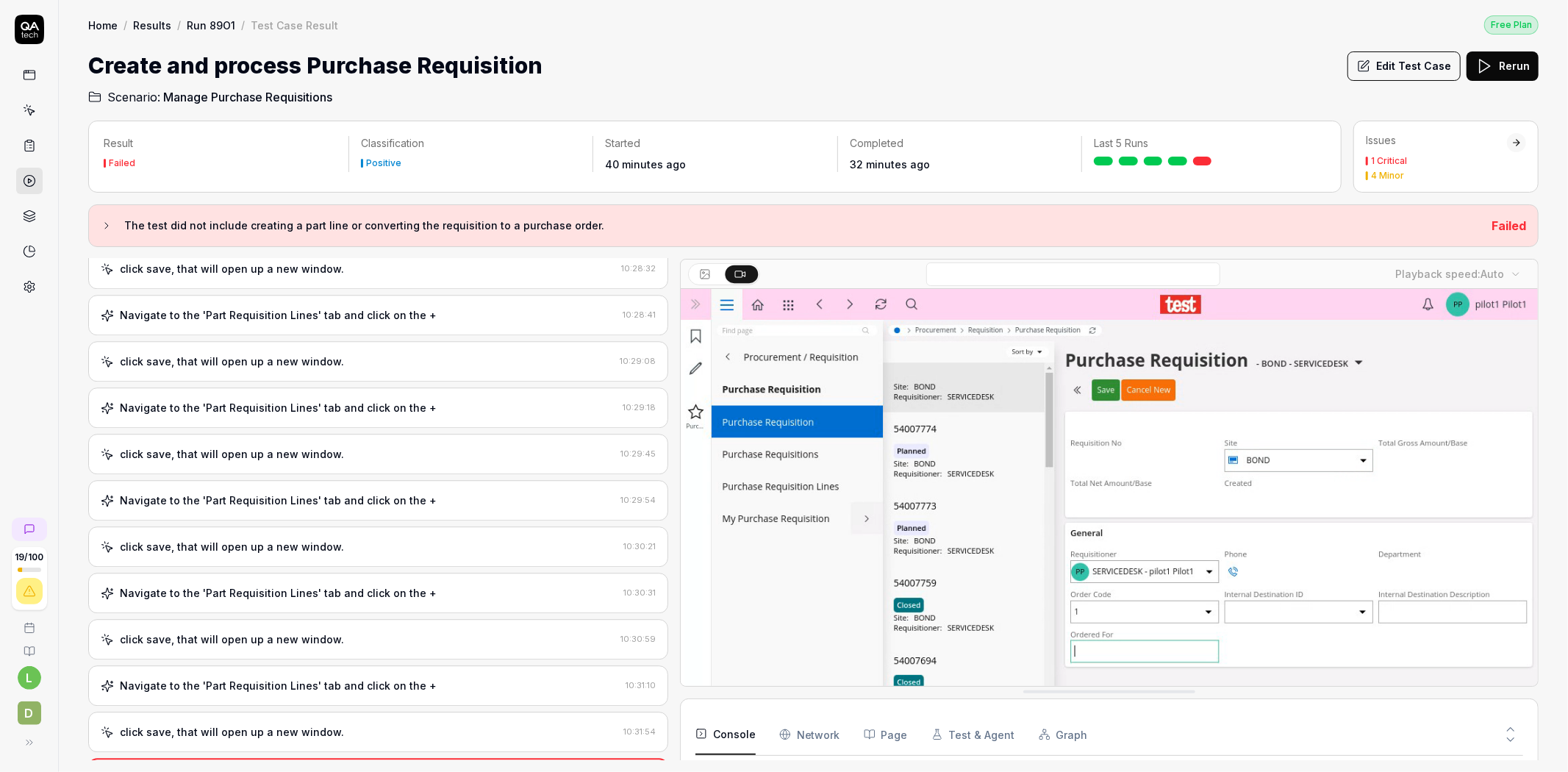
scroll to position [936, 0]
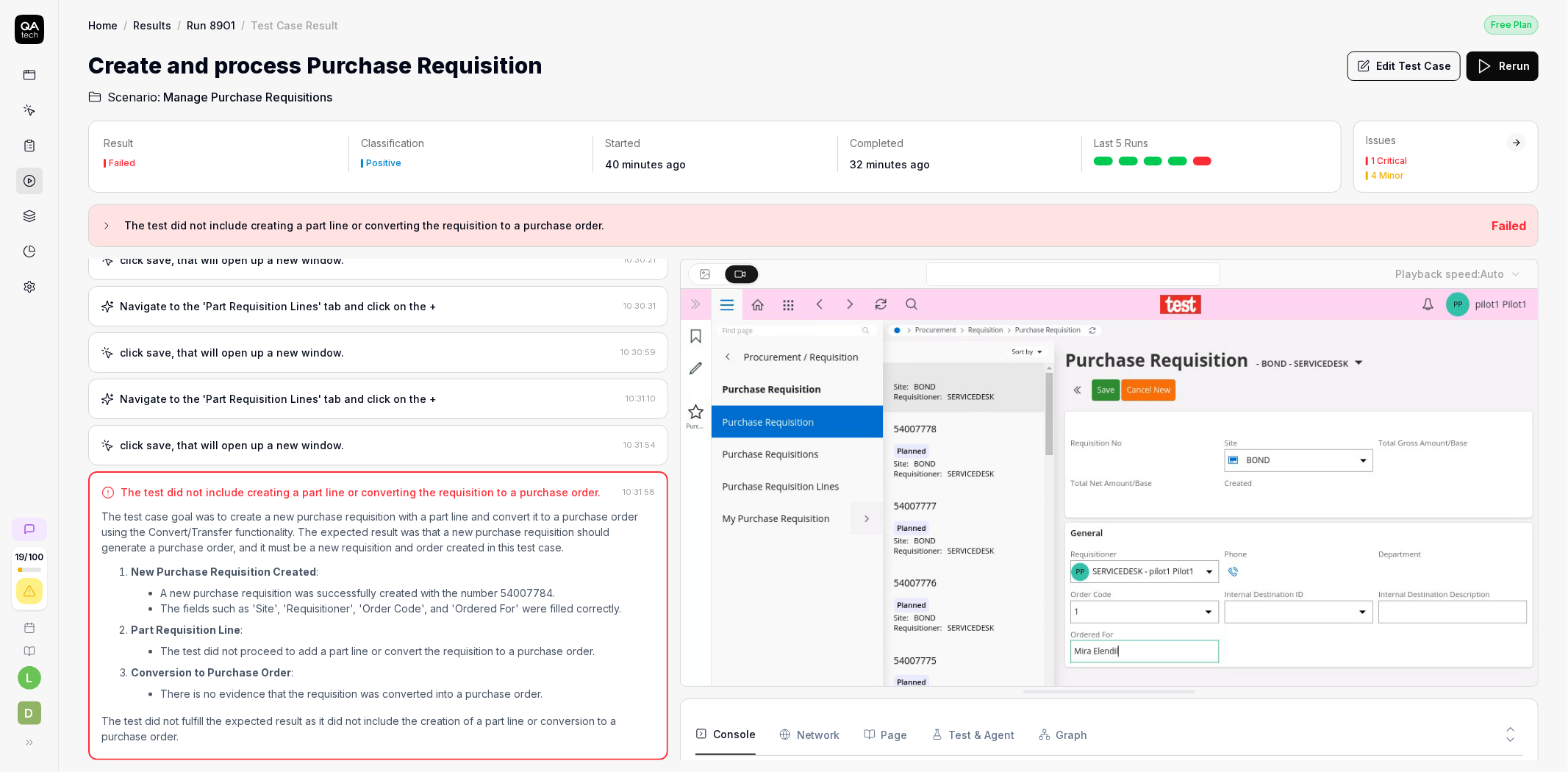
click at [203, 24] on link "Run 89O1" at bounding box center [210, 25] width 49 height 15
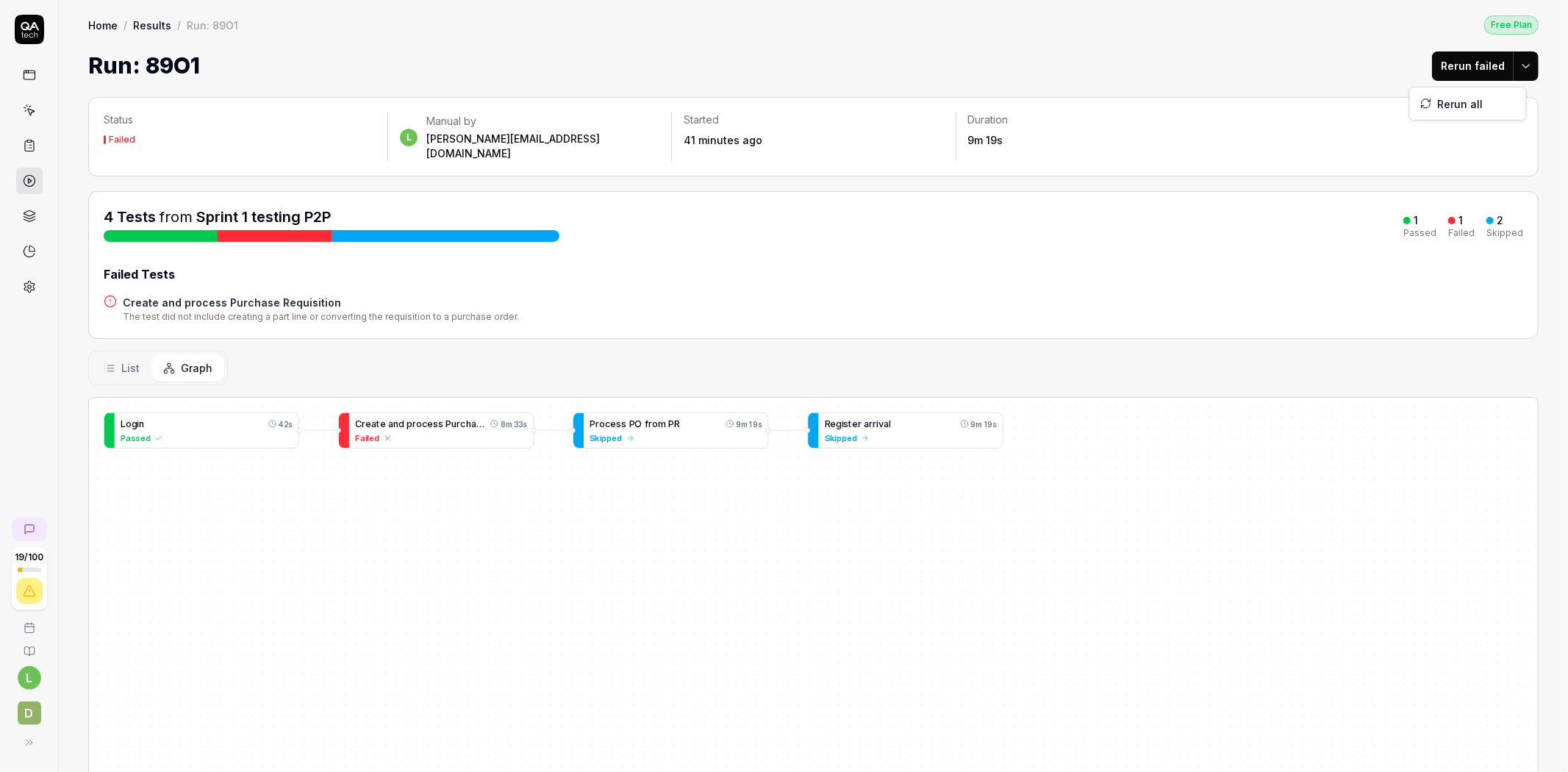
click at [1512, 54] on html "19 / 100 l D Home / Results / Run: 89O1 Free Plan Home / Results / Run: 89O1 Fr…" at bounding box center [784, 386] width 1568 height 772
click at [1464, 101] on div "Rerun all" at bounding box center [1468, 103] width 116 height 32
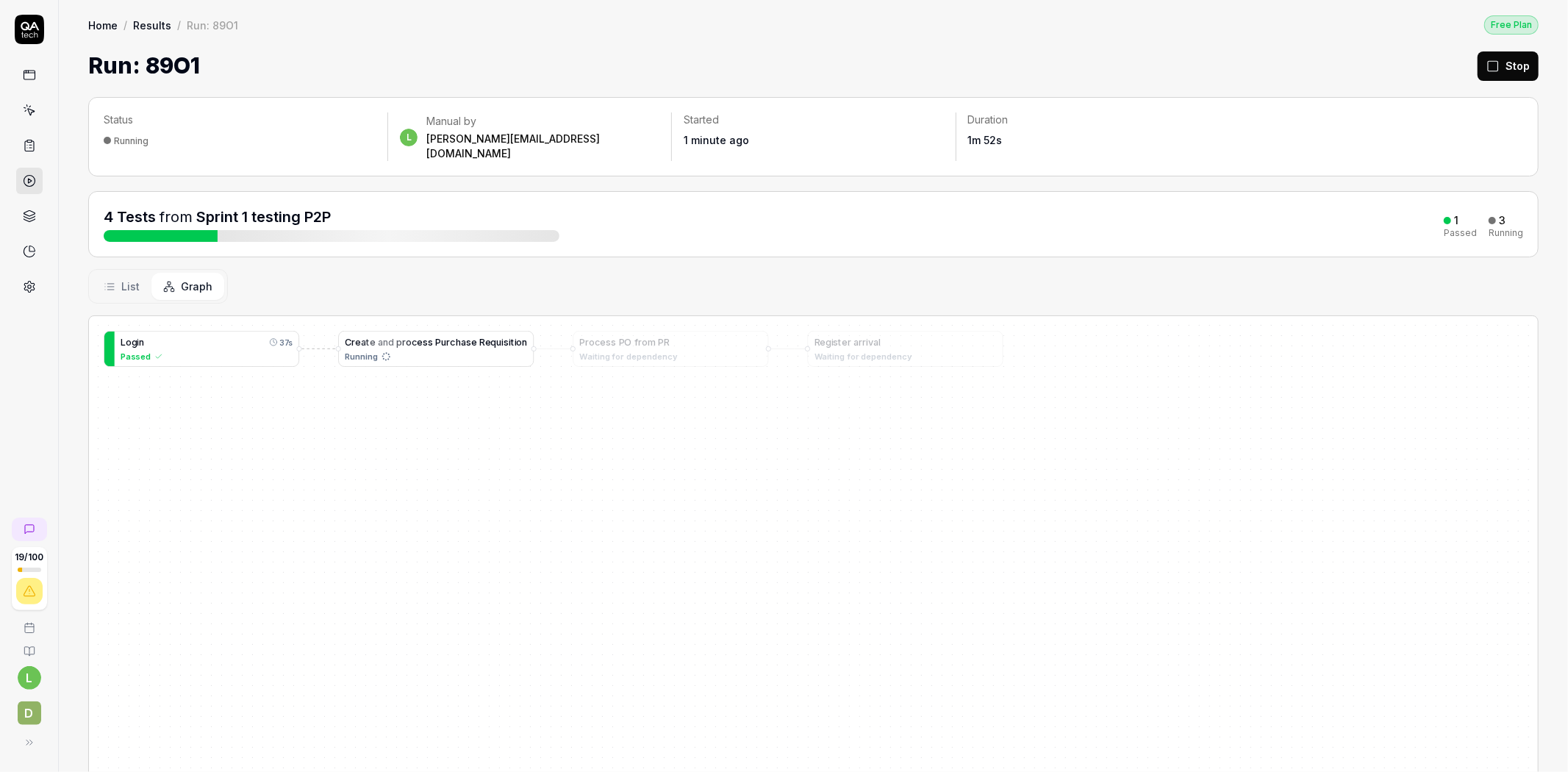
click at [431, 335] on div "C r e a t e a n d p r o c e s s P u r c h a s e R e q u i s i t i o n" at bounding box center [436, 342] width 183 height 14
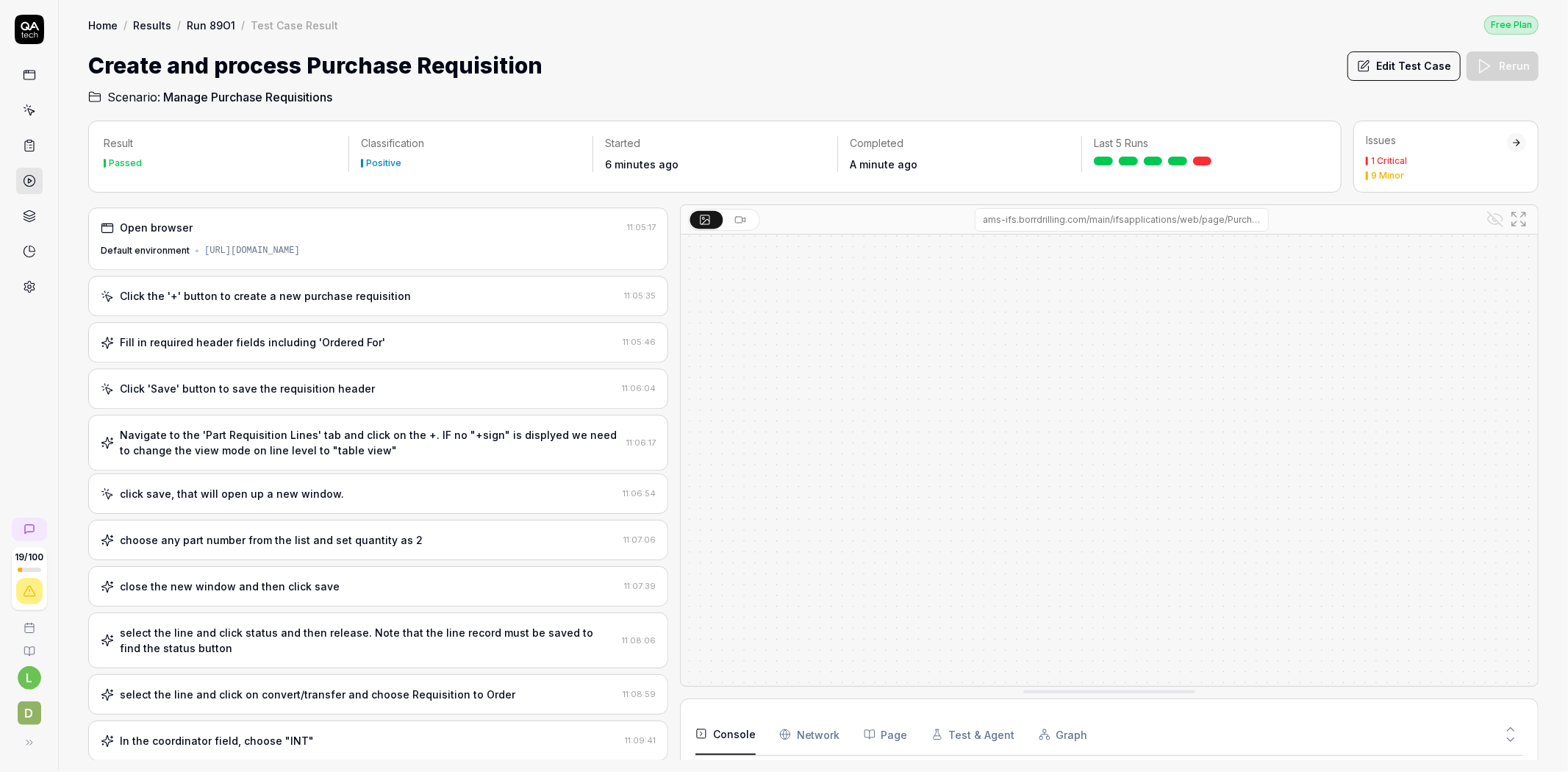
scroll to position [3682, 0]
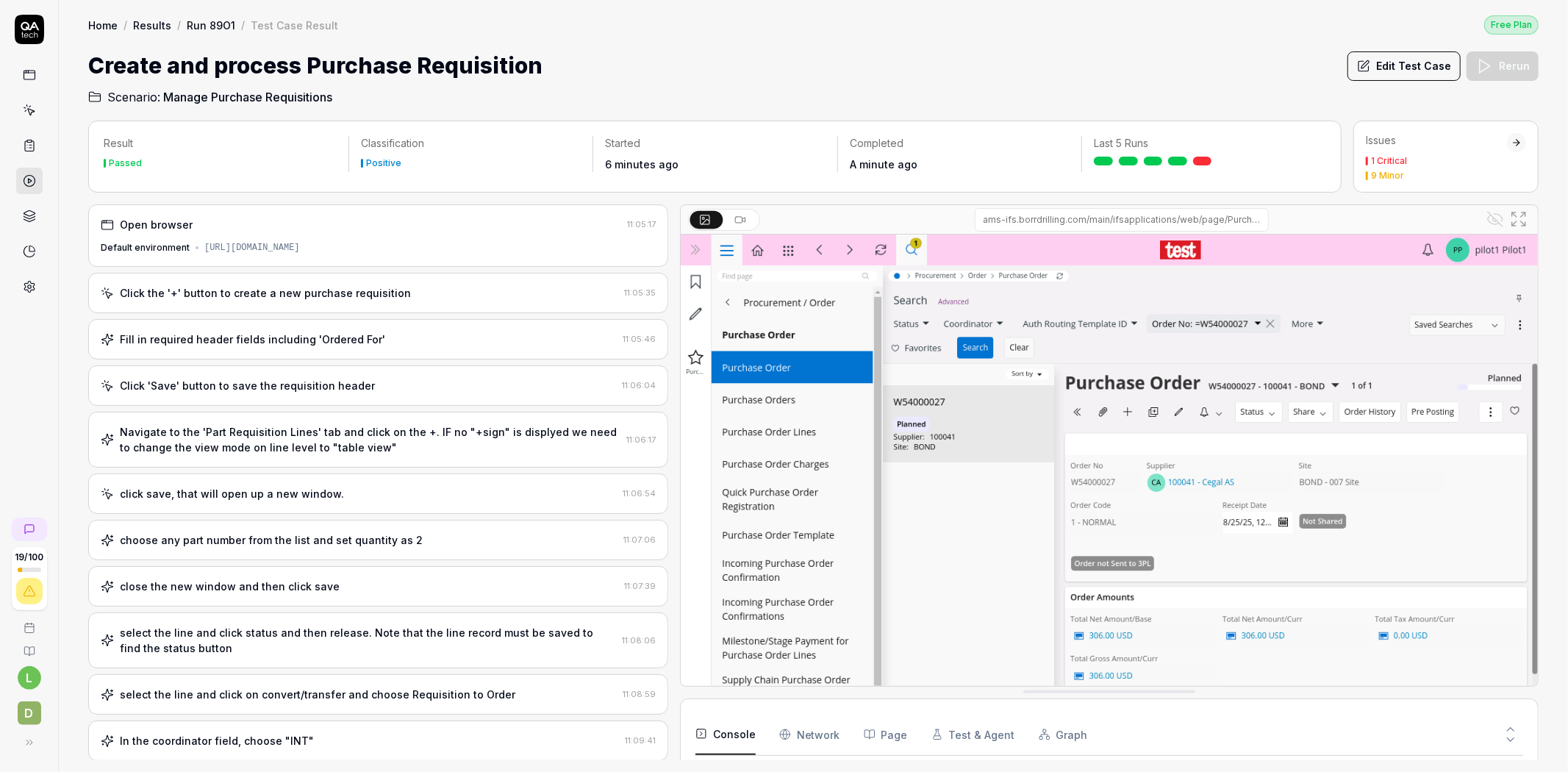
click at [210, 23] on link "Run 89O1" at bounding box center [210, 25] width 49 height 15
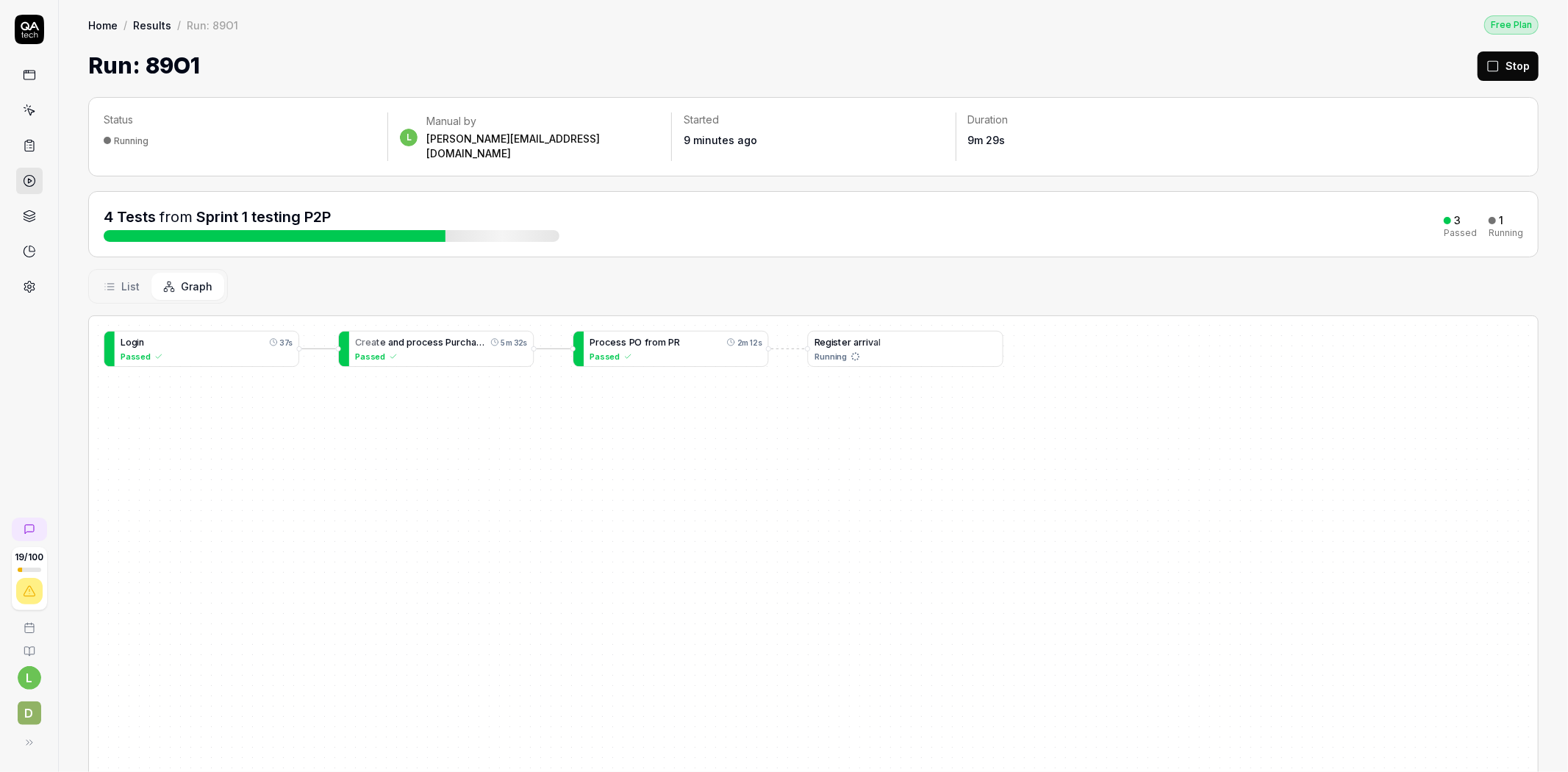
click at [843, 337] on span "e" at bounding box center [846, 342] width 6 height 11
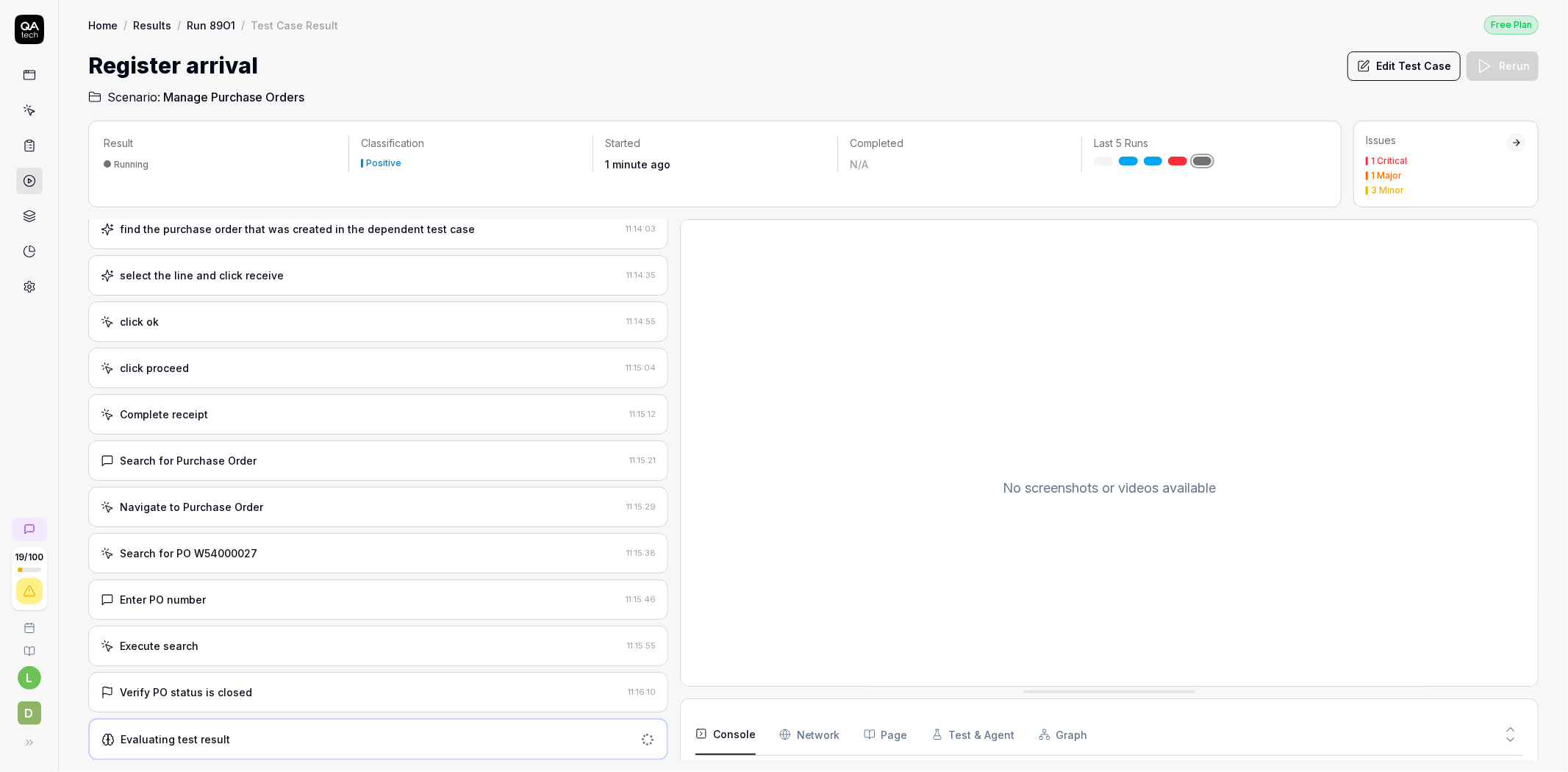
scroll to position [226, 0]
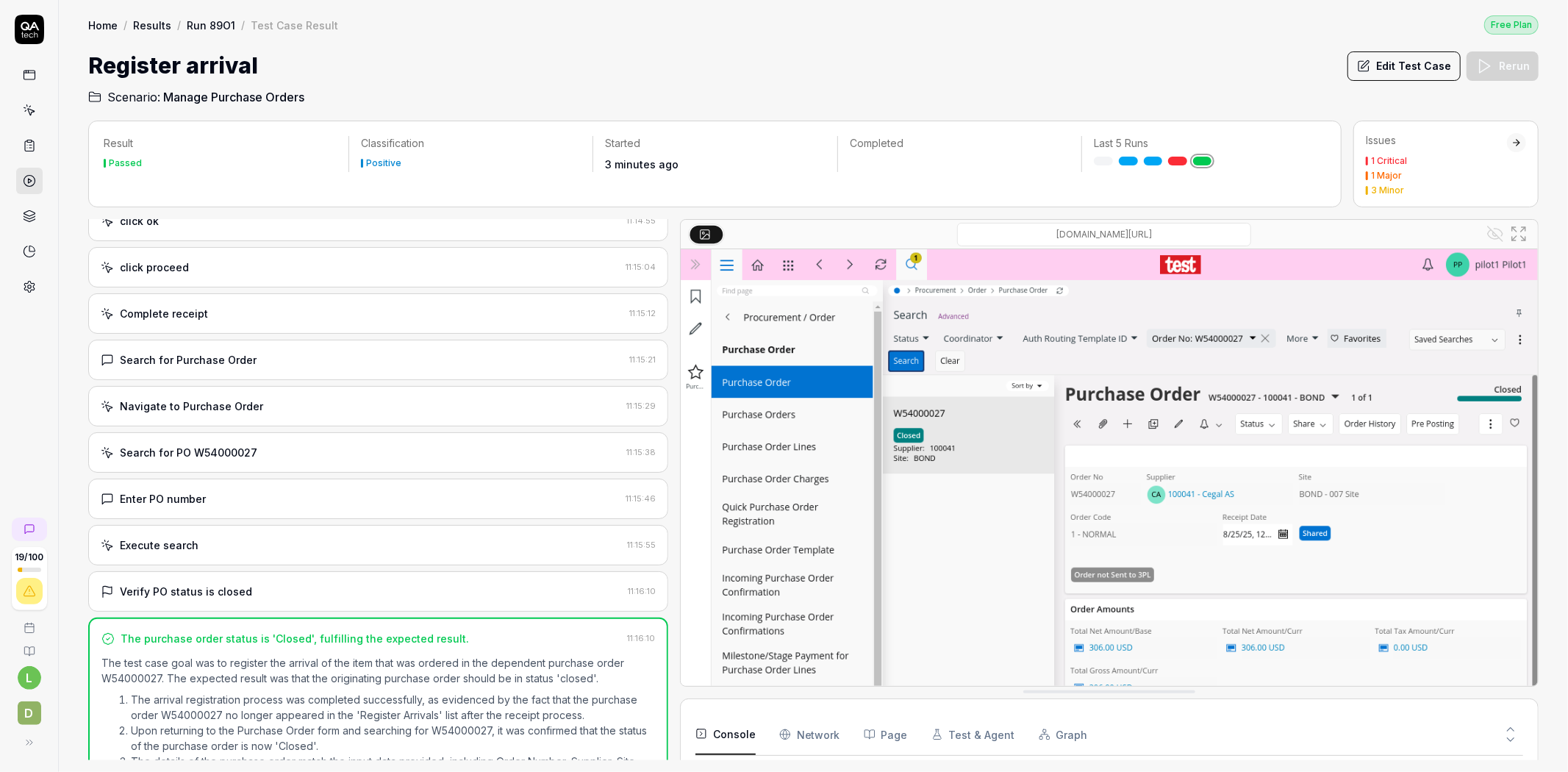
click at [209, 25] on link "Run 89O1" at bounding box center [210, 25] width 49 height 15
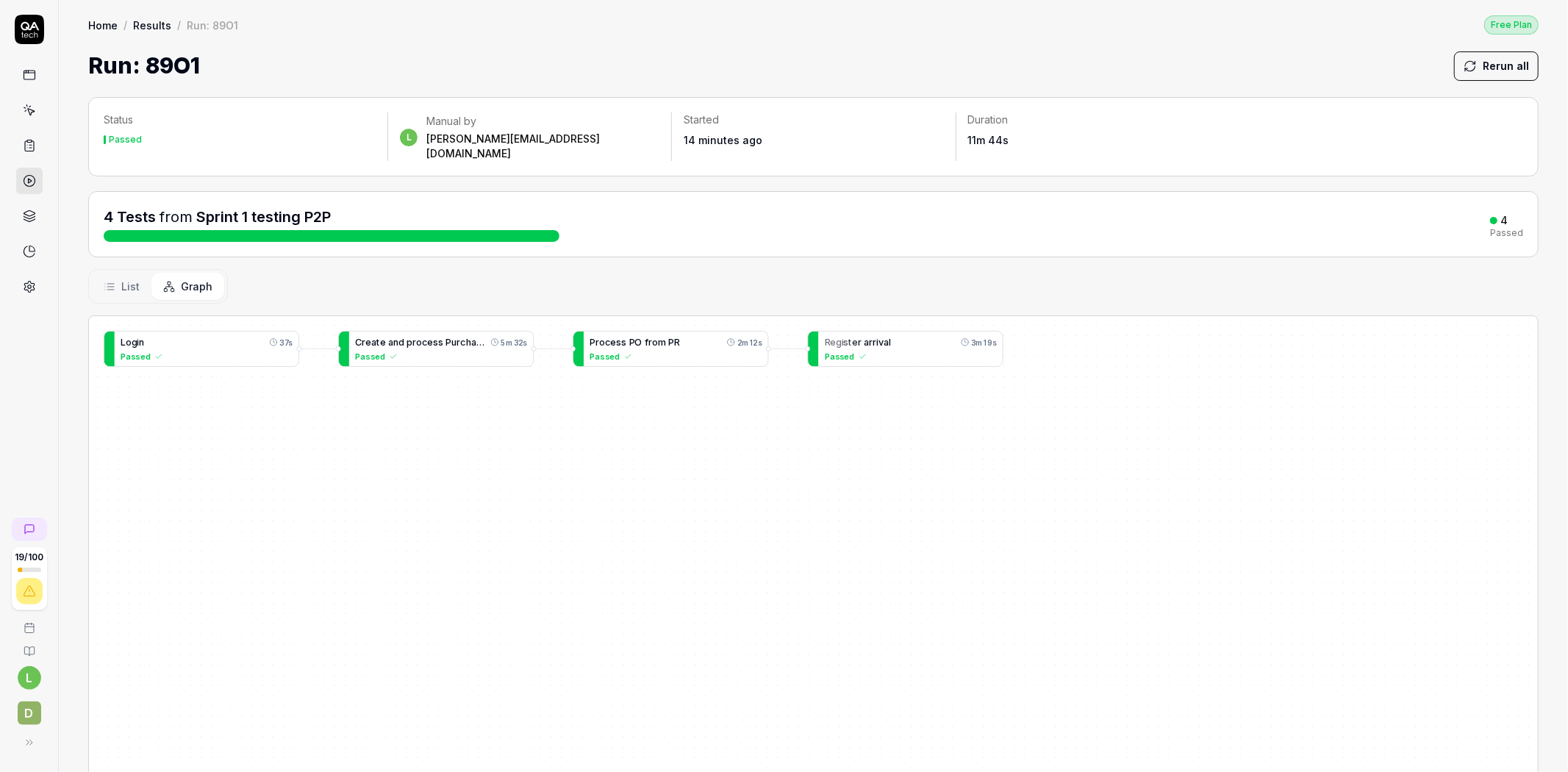
click at [158, 22] on link "Results" at bounding box center [153, 25] width 39 height 15
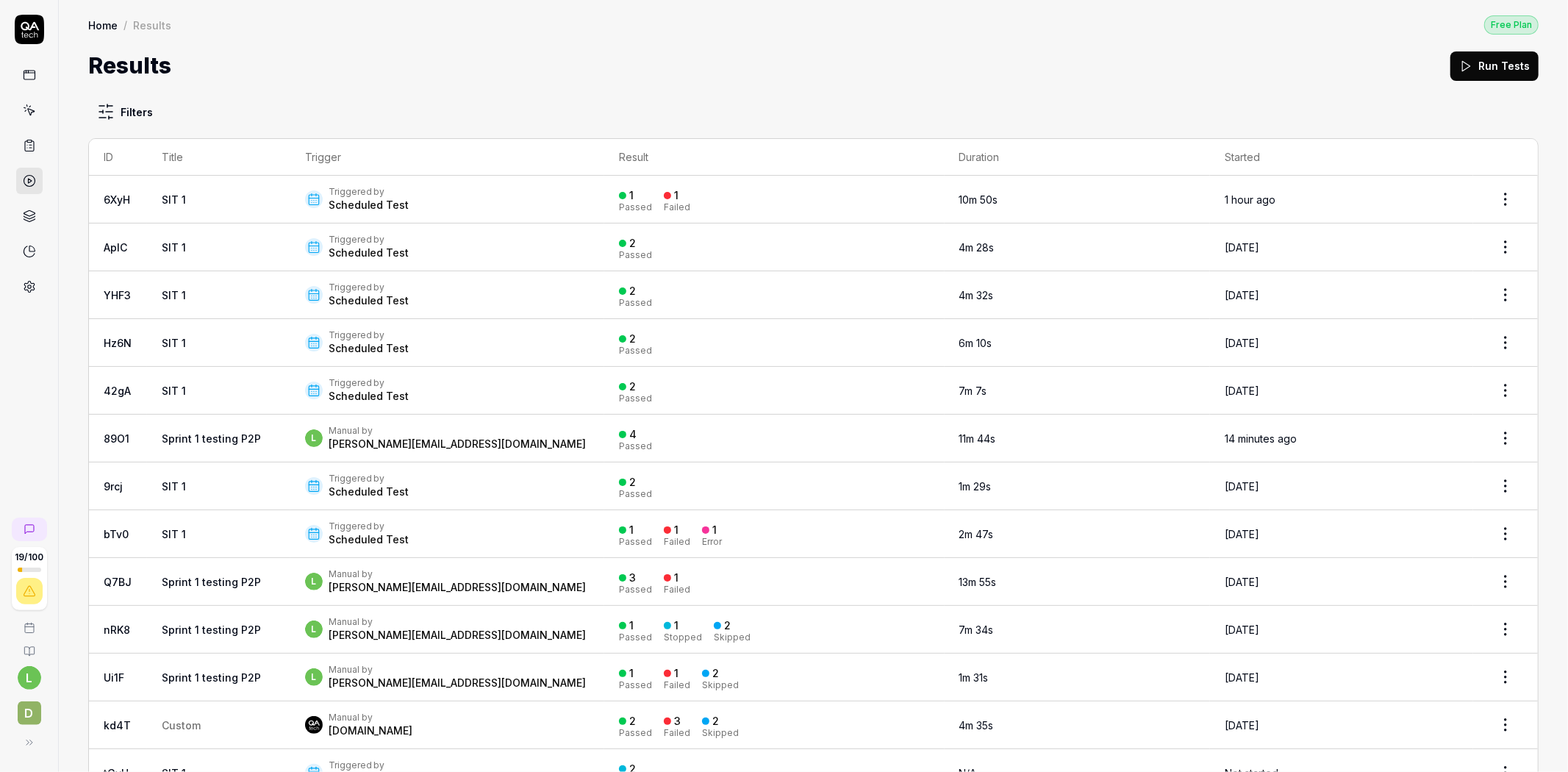
click at [1228, 153] on th "Started" at bounding box center [1341, 157] width 263 height 37
click at [121, 123] on html "19 / 100 l D Home / Results Free Plan Home / Results Free Plan Results Run Test…" at bounding box center [784, 386] width 1568 height 772
click at [108, 211] on button "None" at bounding box center [110, 213] width 15 height 15
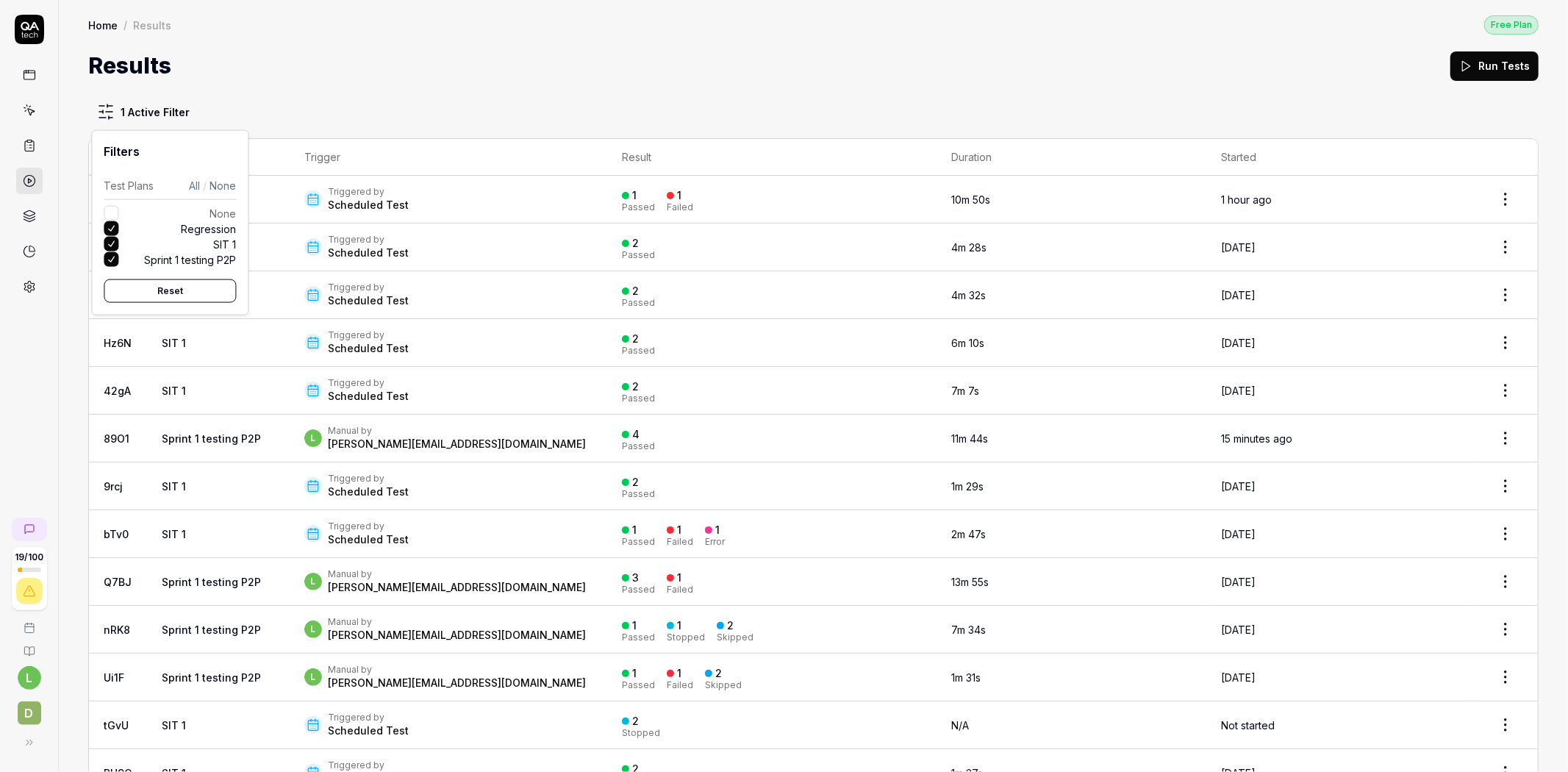
click at [108, 226] on button "Regression" at bounding box center [110, 228] width 15 height 15
click at [111, 238] on button "SIT 1" at bounding box center [110, 244] width 15 height 15
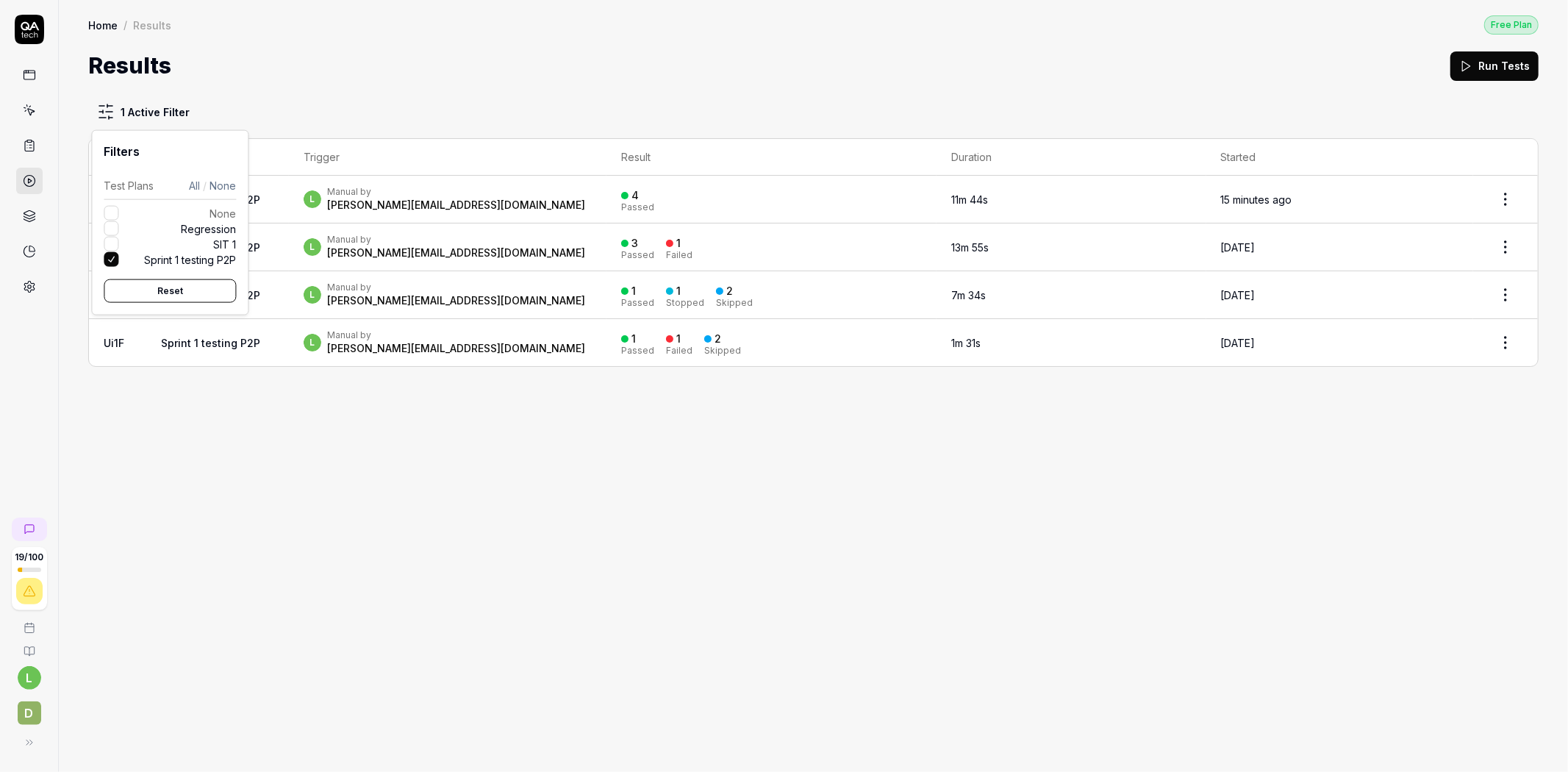
click at [669, 504] on html "19 / 100 l D Home / Results Free Plan Home / Results Free Plan Results Run Test…" at bounding box center [784, 386] width 1568 height 772
click at [32, 143] on icon at bounding box center [29, 145] width 13 height 13
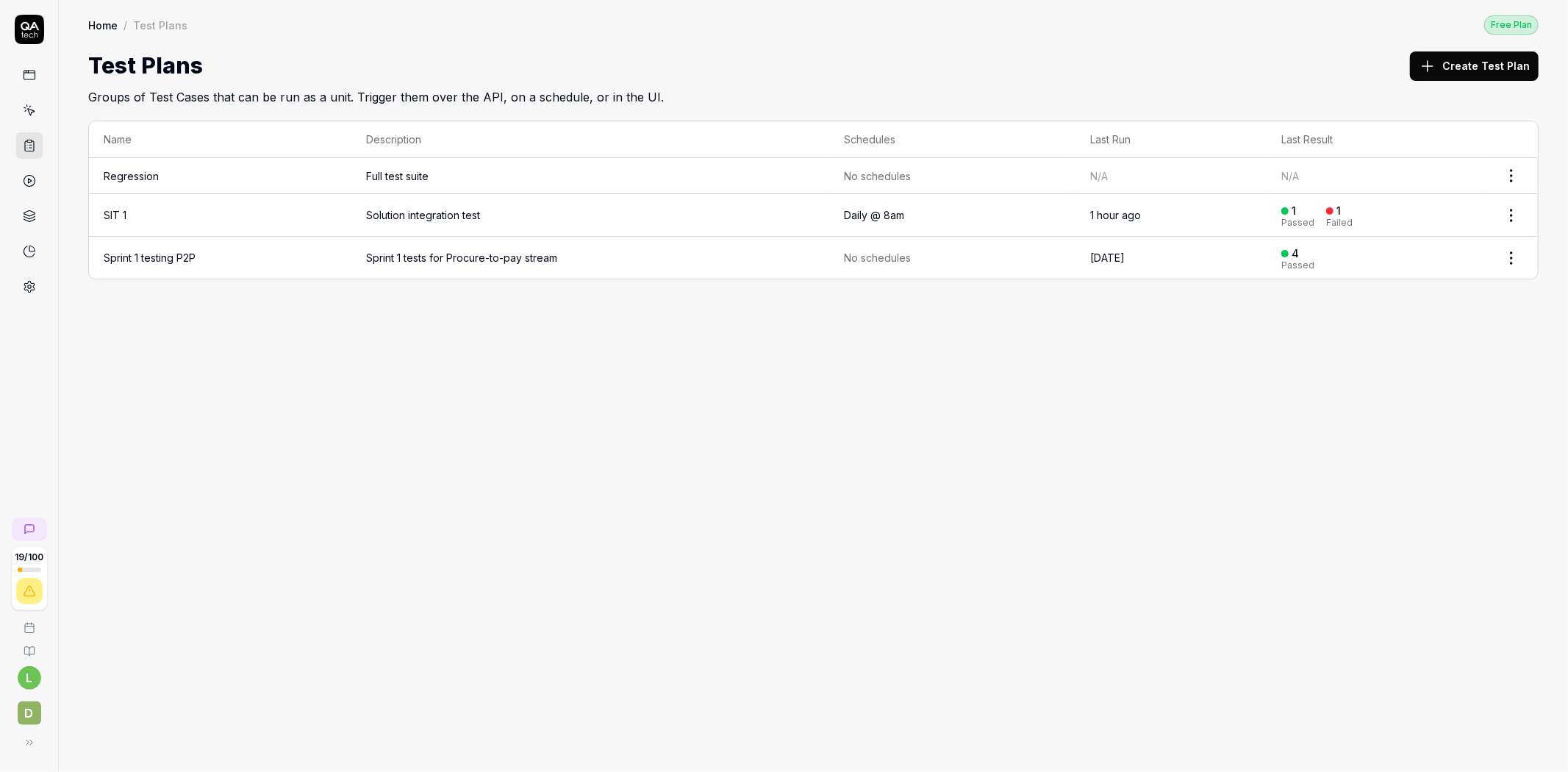
click at [294, 260] on td "Sprint 1 testing P2P" at bounding box center [220, 258] width 262 height 42
